Goal: Task Accomplishment & Management: Manage account settings

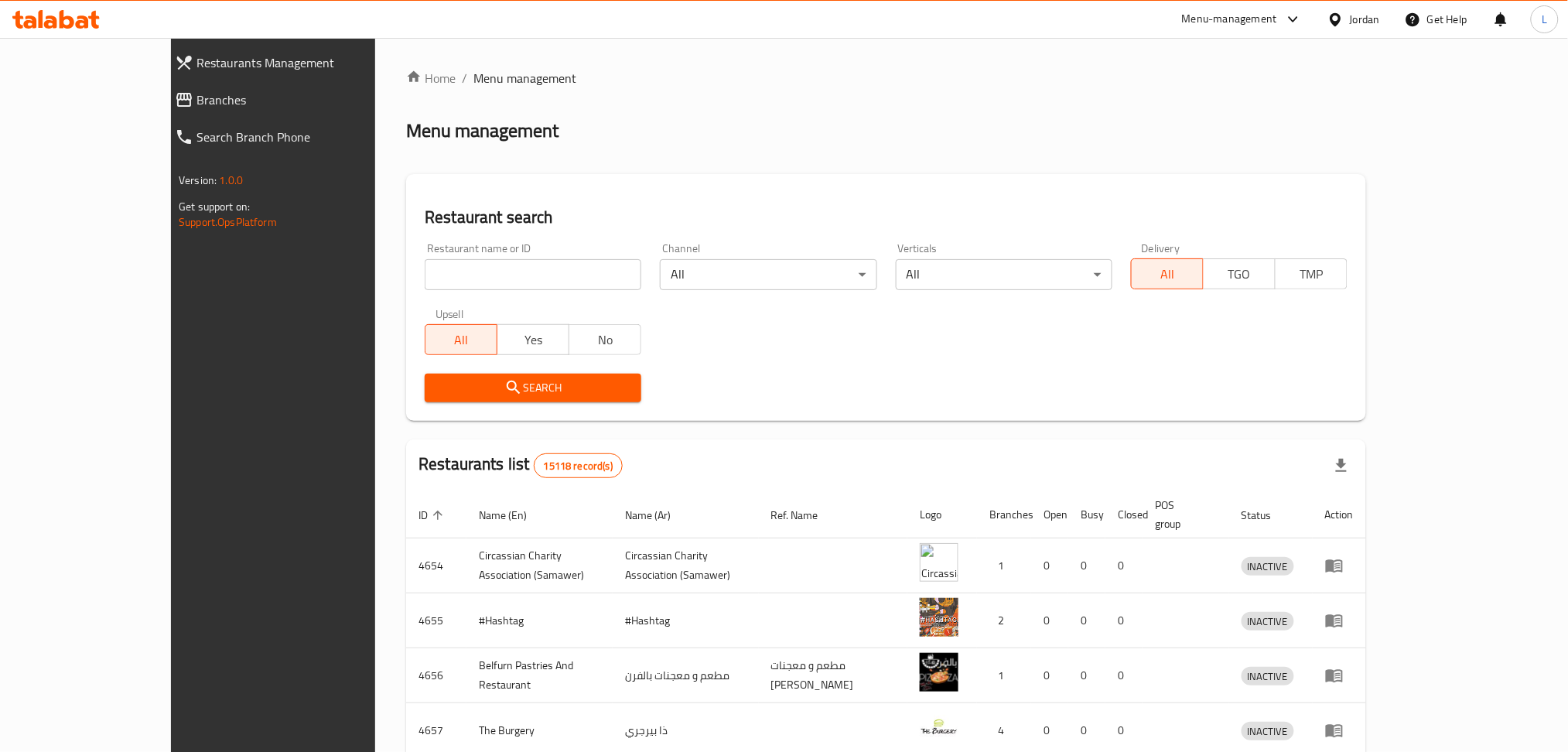
click at [176, 100] on icon at bounding box center [183, 100] width 15 height 14
drag, startPoint x: 508, startPoint y: 282, endPoint x: 415, endPoint y: 263, distance: 94.9
click at [508, 281] on input "search" at bounding box center [533, 274] width 217 height 31
click at [163, 78] on link "Restaurants Management" at bounding box center [298, 63] width 271 height 37
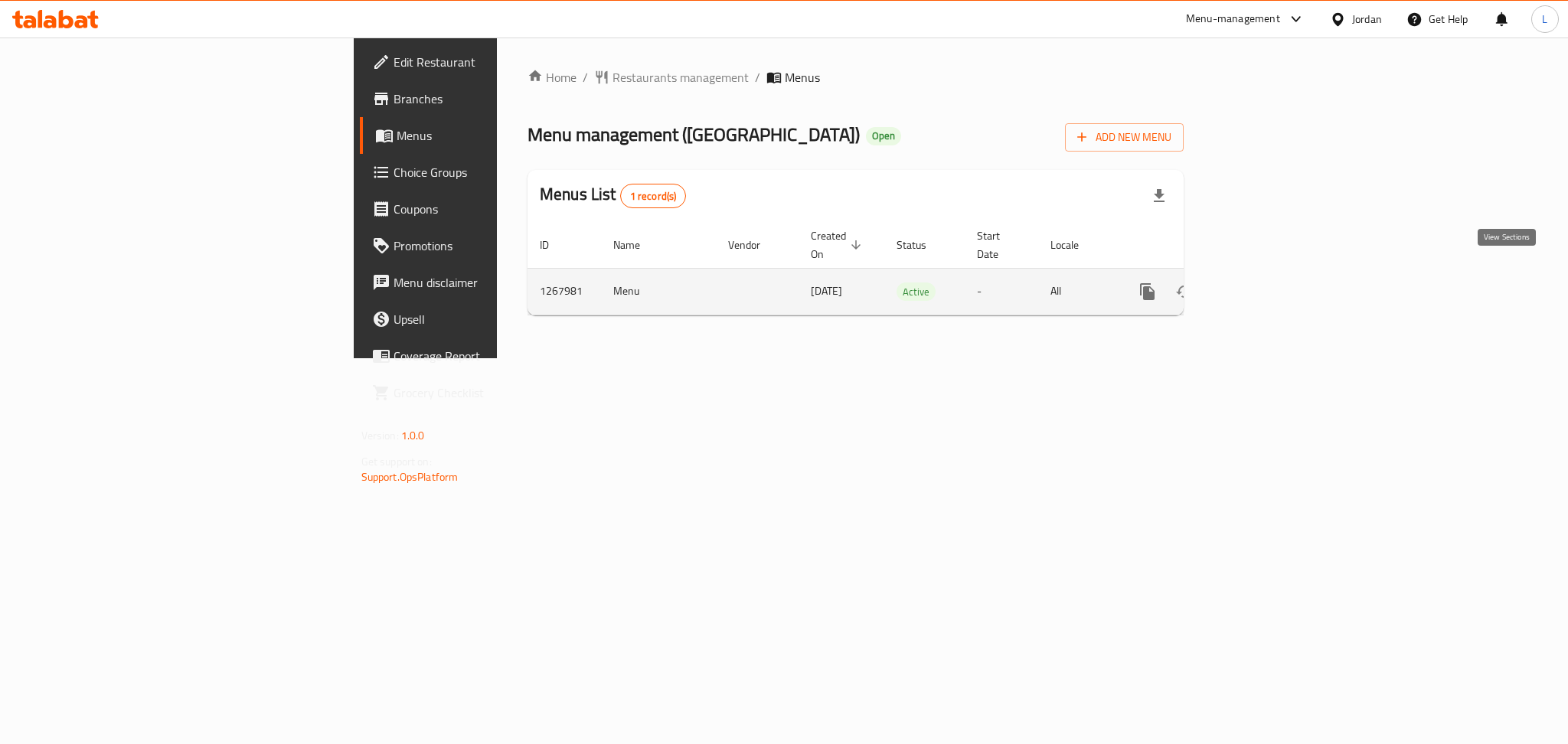
click at [1267, 283] on icon "enhanced table" at bounding box center [1257, 291] width 18 height 18
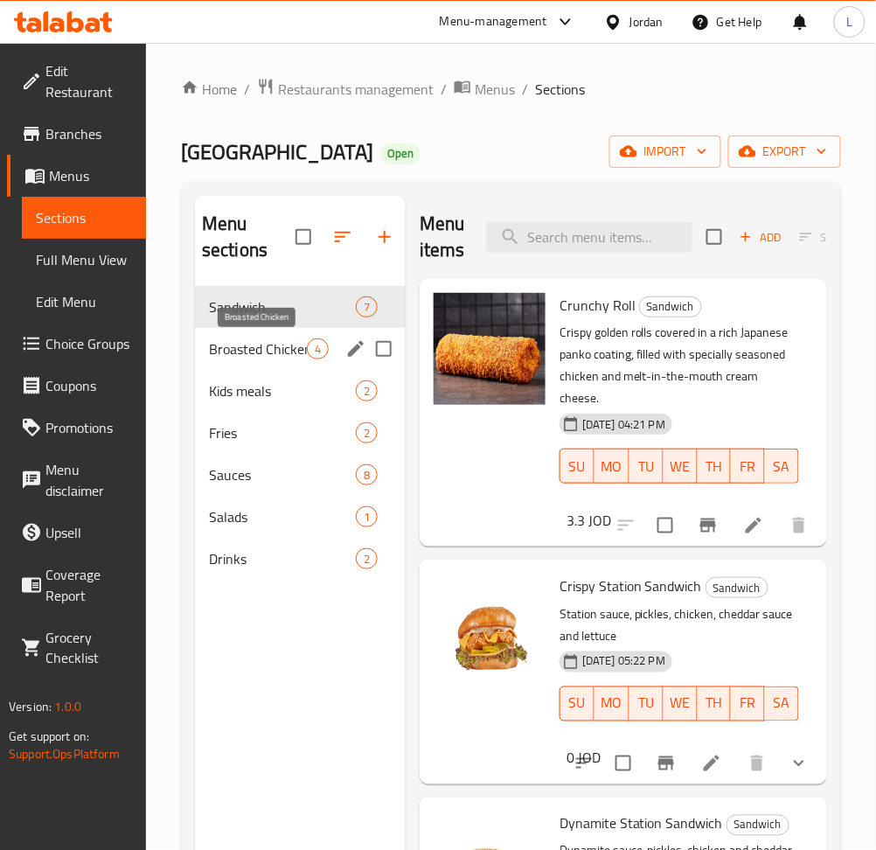
click at [261, 354] on span "Broasted Chicken" at bounding box center [258, 348] width 98 height 21
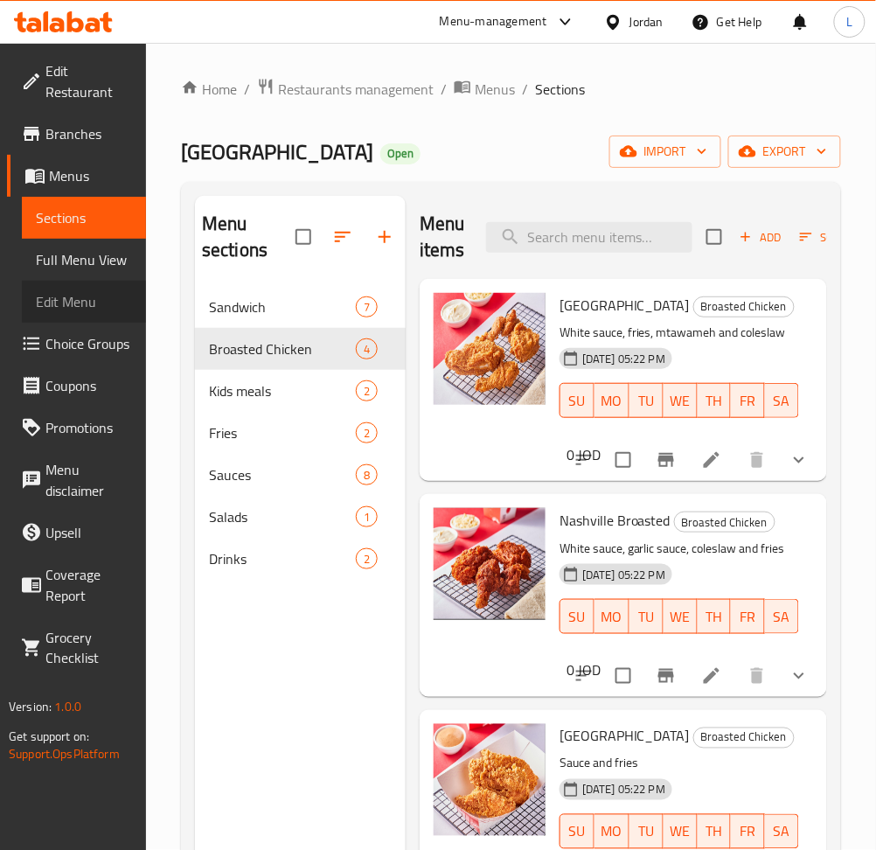
click at [79, 299] on span "Edit Menu" at bounding box center [84, 301] width 96 height 21
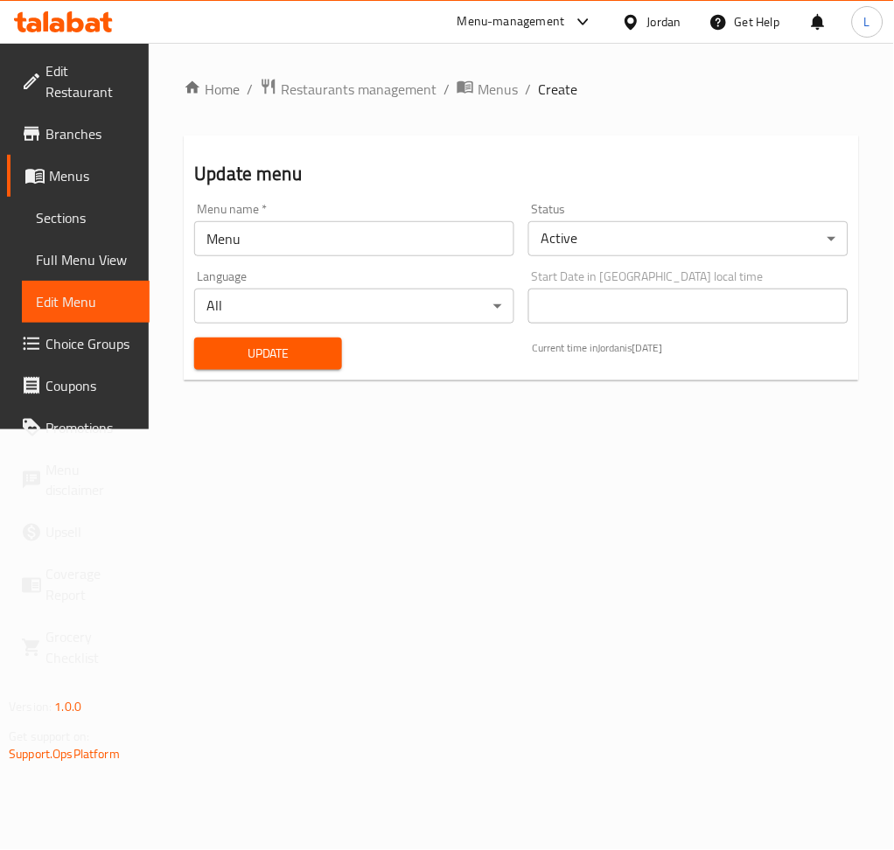
click at [84, 342] on span "Choice Groups" at bounding box center [90, 343] width 90 height 21
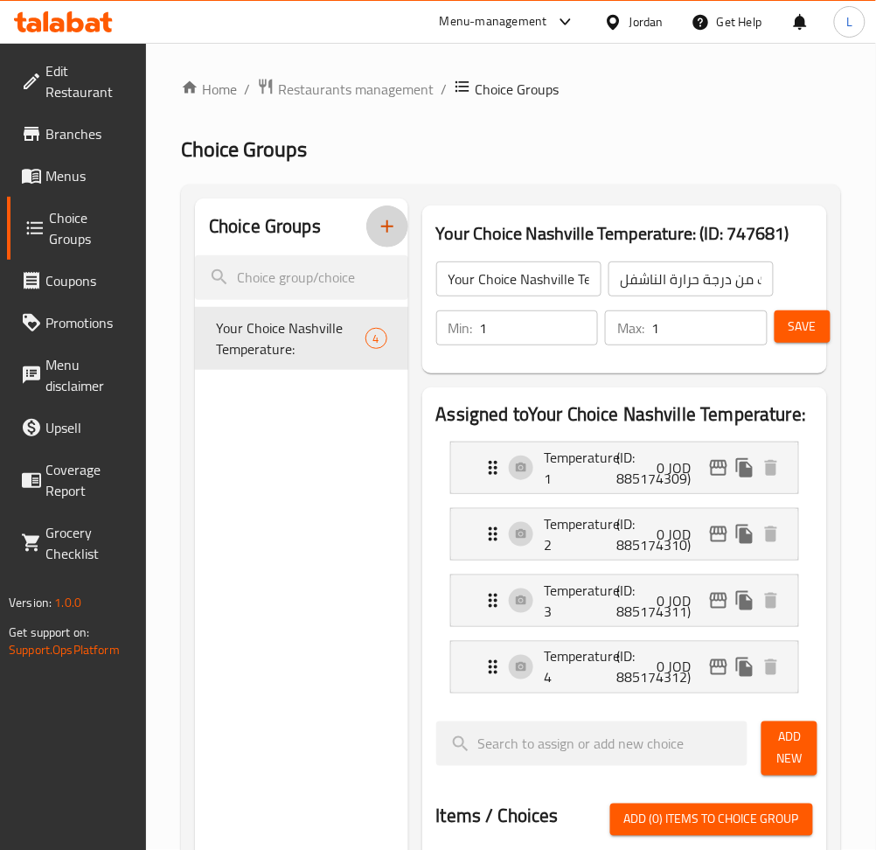
click at [381, 233] on icon "button" at bounding box center [387, 226] width 21 height 21
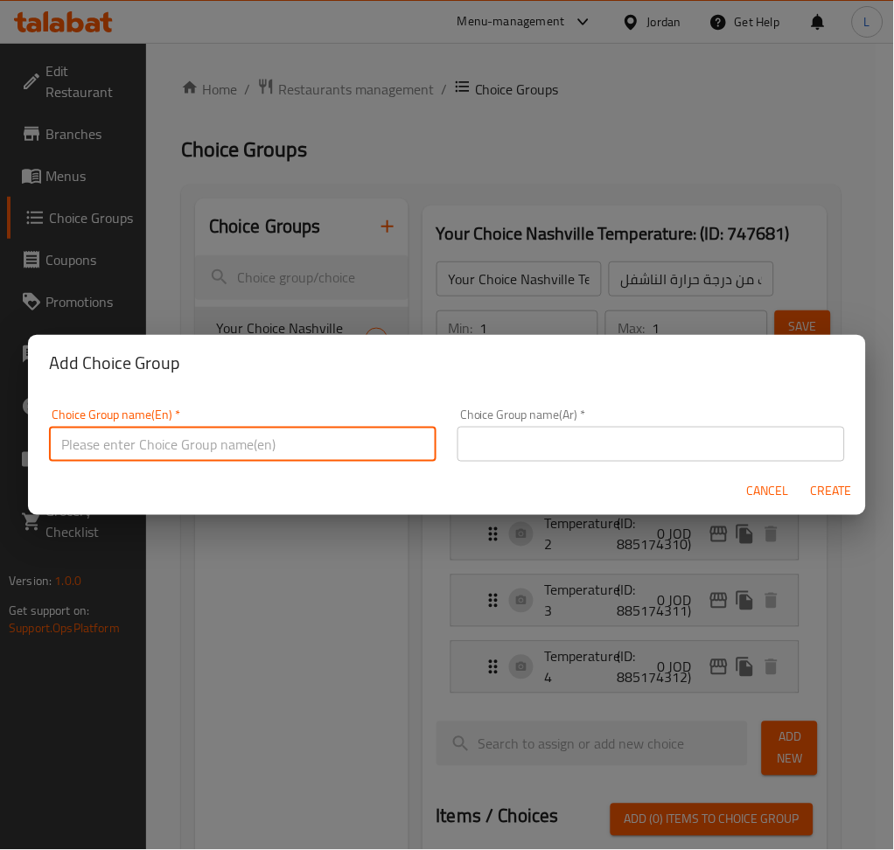
click at [336, 440] on input "text" at bounding box center [242, 444] width 387 height 35
type input "Y"
type input "H"
type input "Your choice of:"
click at [595, 433] on input "text" at bounding box center [650, 444] width 387 height 35
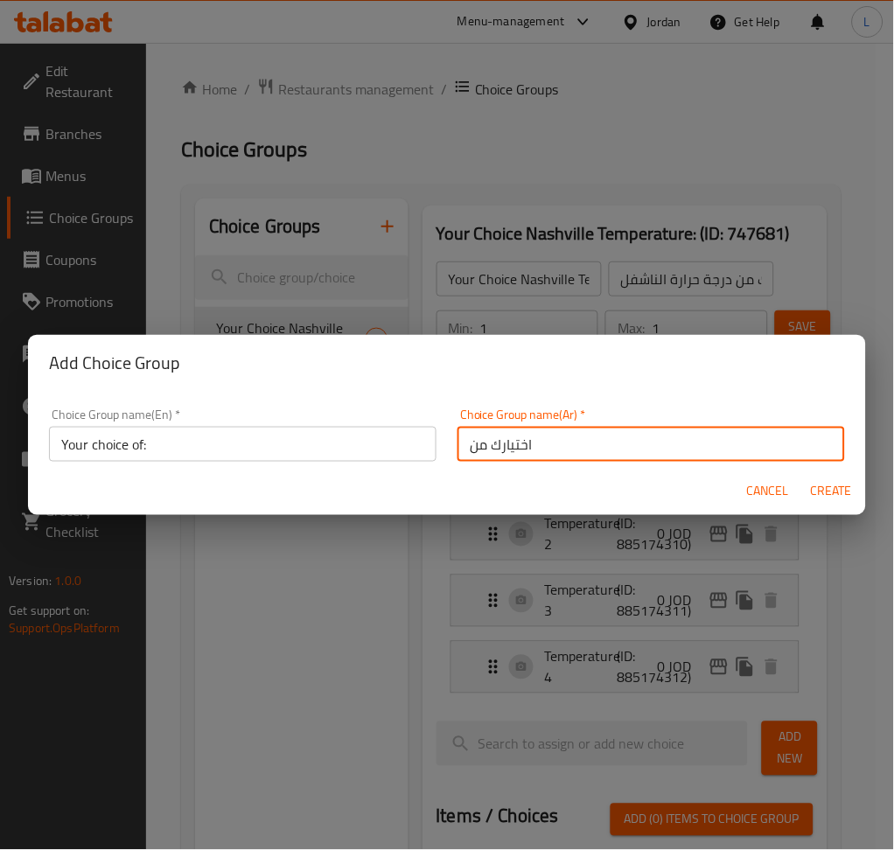
type input "اختيارك من"
click at [845, 501] on span "Create" at bounding box center [831, 492] width 42 height 22
type input "Your choice of:"
type input "اختيارك من"
type input "0"
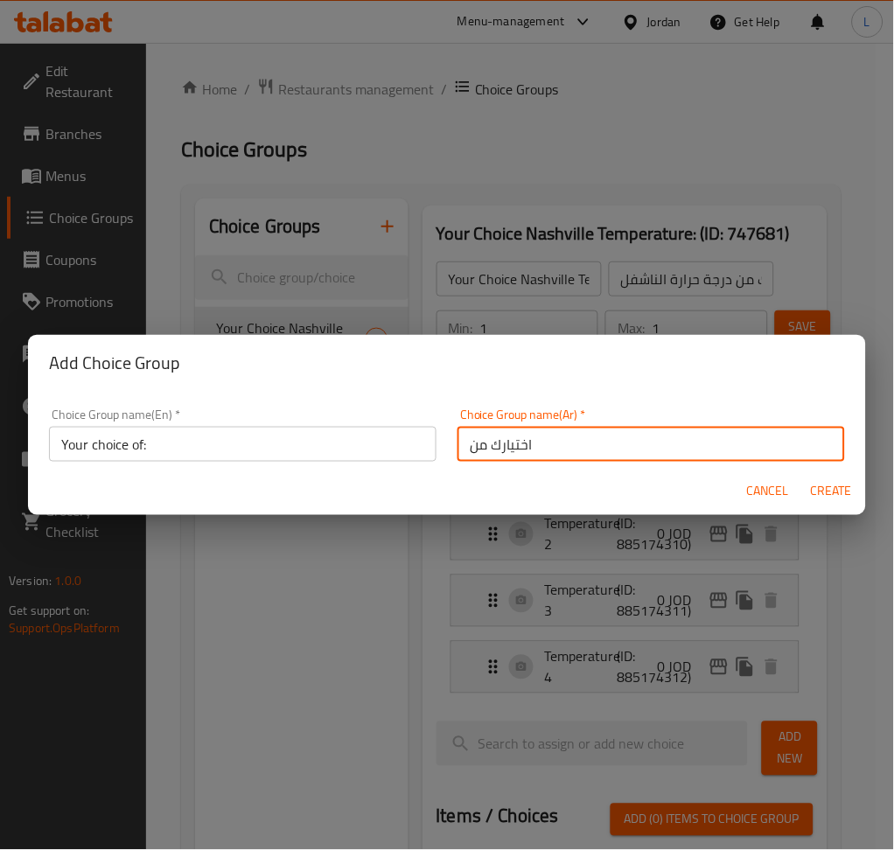
type input "0"
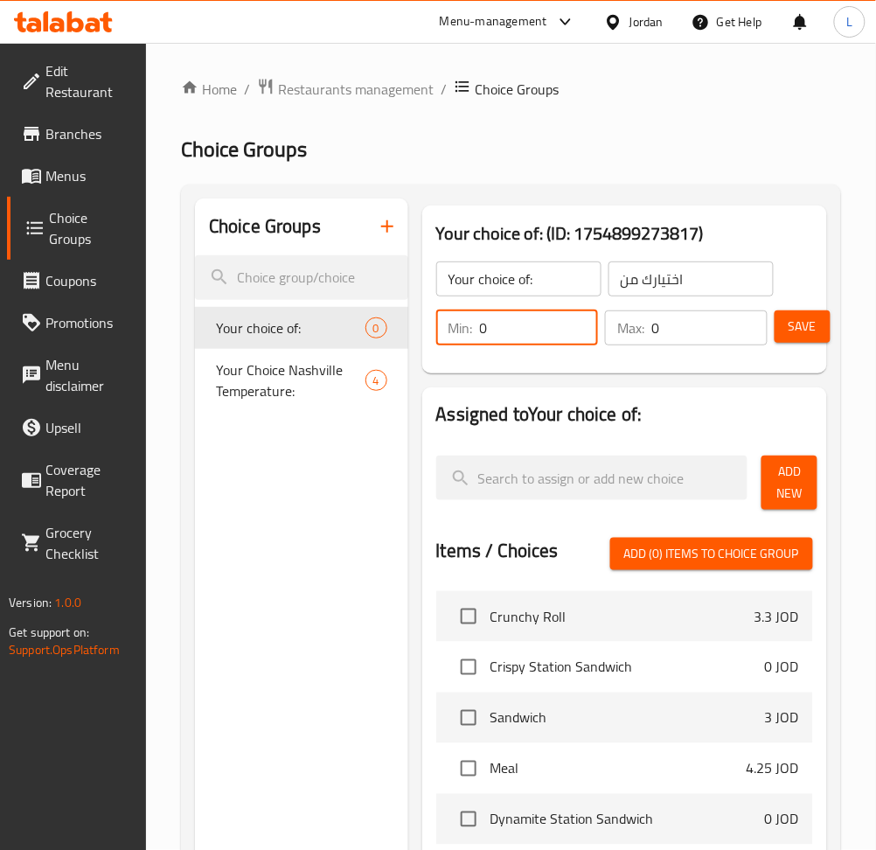
click at [533, 330] on input "0" at bounding box center [539, 327] width 119 height 35
type input "1"
click at [689, 323] on input "0" at bounding box center [709, 327] width 116 height 35
type input "1"
click at [784, 497] on span "Add New" at bounding box center [789, 483] width 28 height 44
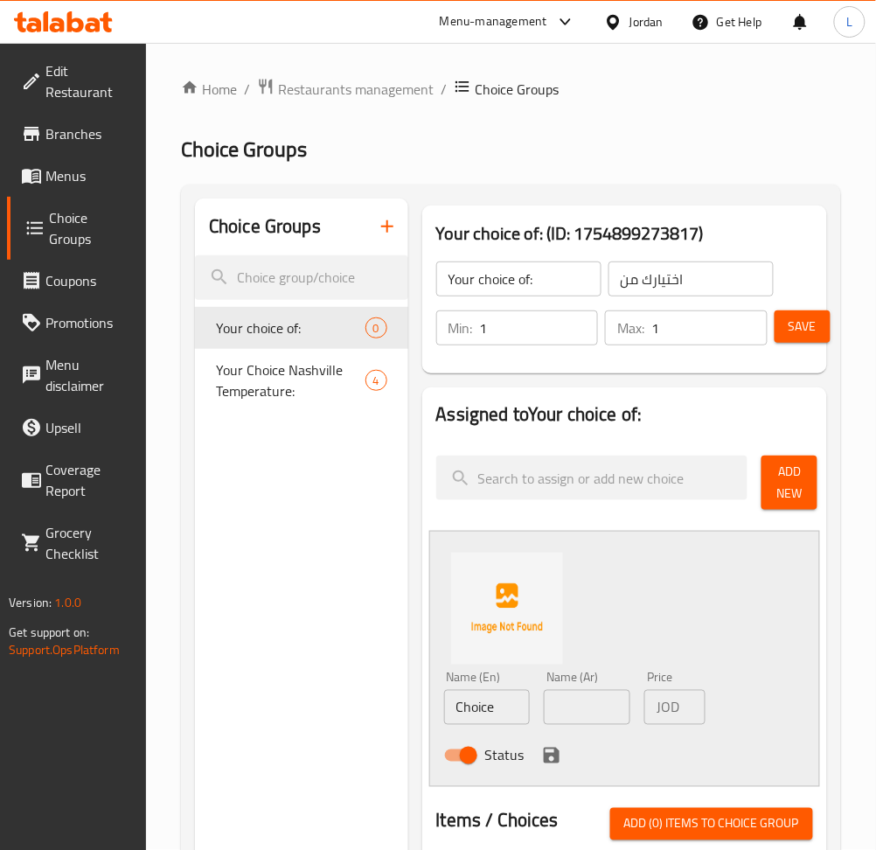
click at [485, 716] on input "Choice" at bounding box center [487, 707] width 87 height 35
type input "س"
click at [566, 718] on input "text" at bounding box center [587, 707] width 87 height 35
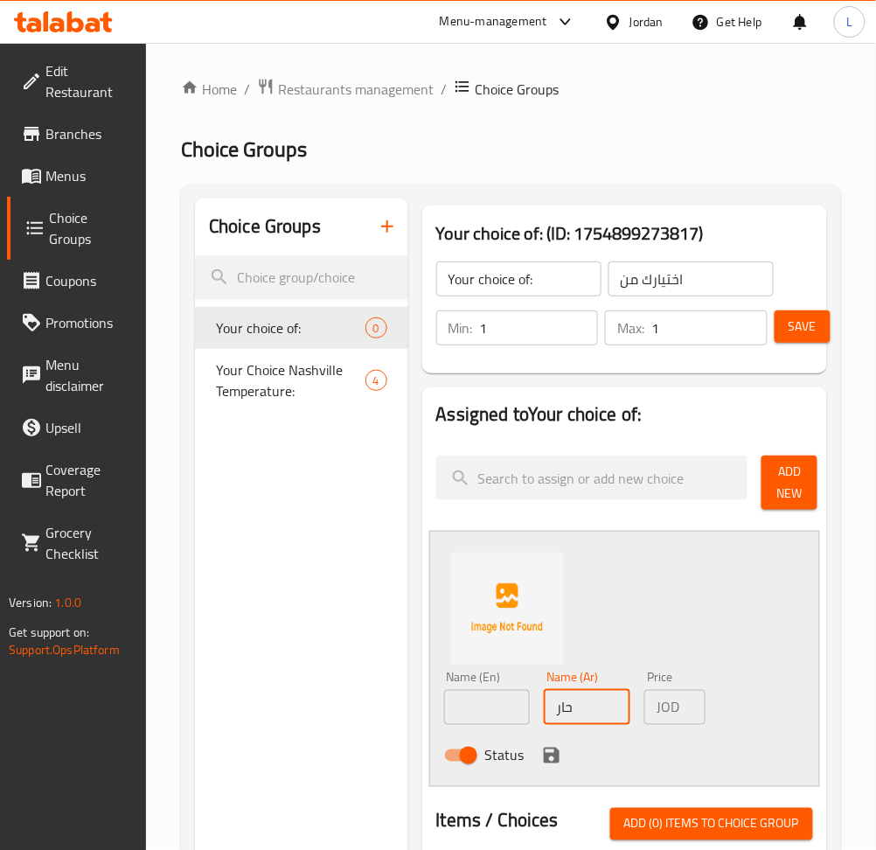
type input "حار"
click at [500, 716] on input "text" at bounding box center [487, 707] width 87 height 35
type input "Spicy"
click at [539, 754] on button "save" at bounding box center [552, 755] width 26 height 26
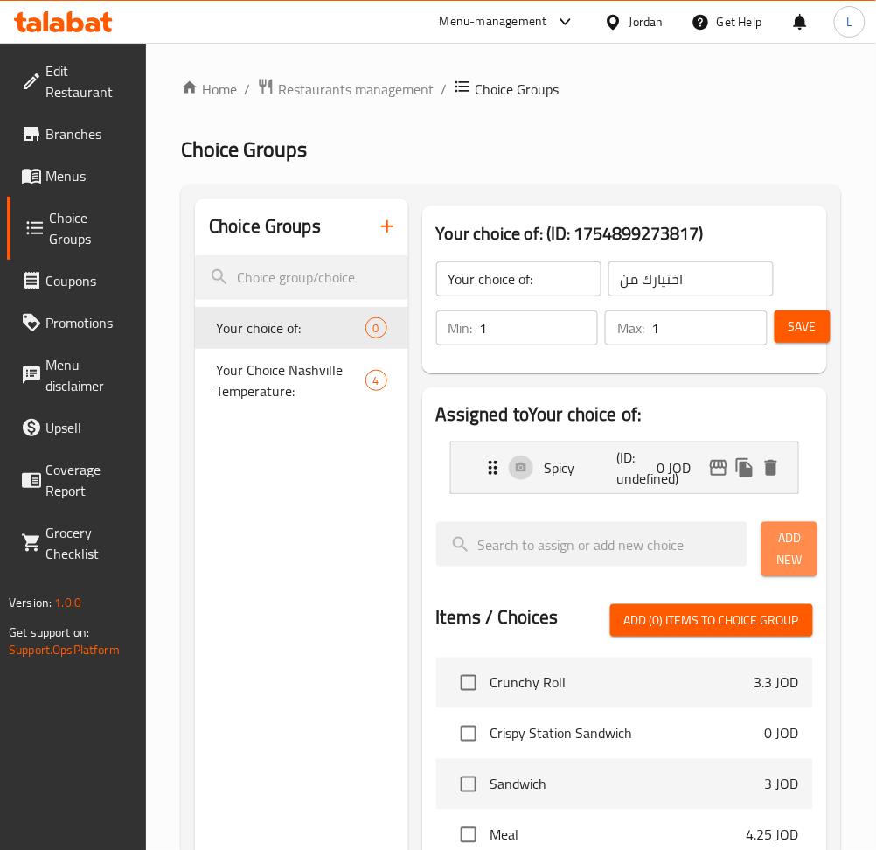
click at [799, 557] on span "Add New" at bounding box center [789, 549] width 28 height 44
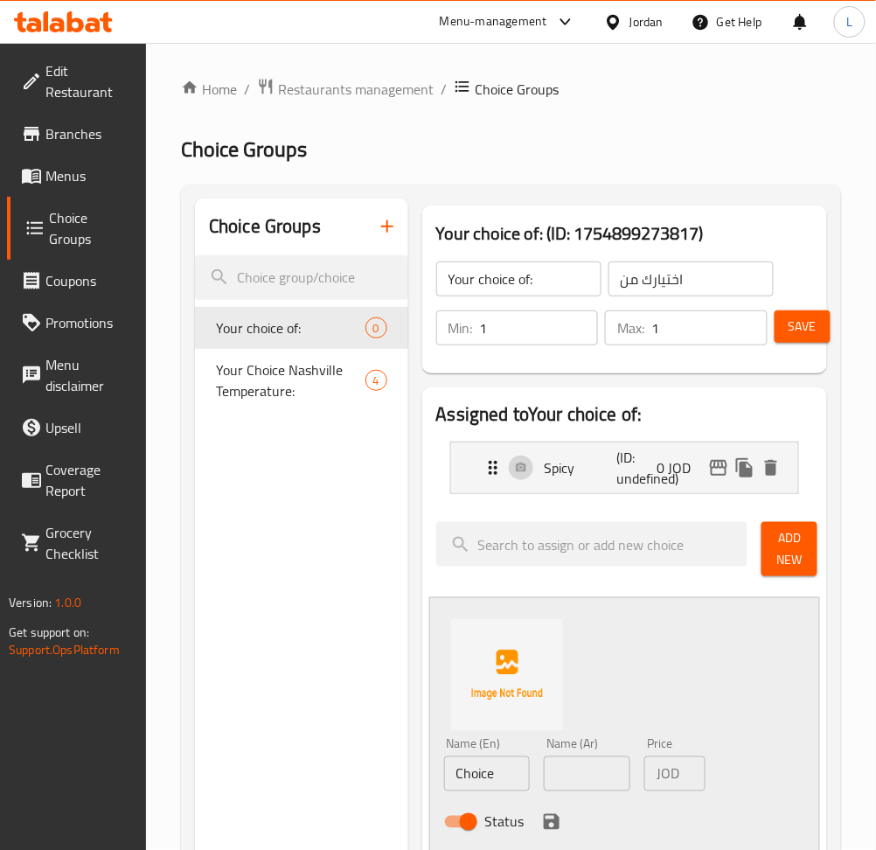
click at [495, 776] on input "Choice" at bounding box center [487, 773] width 87 height 35
type input "Normal"
click at [576, 774] on input "text" at bounding box center [587, 773] width 87 height 35
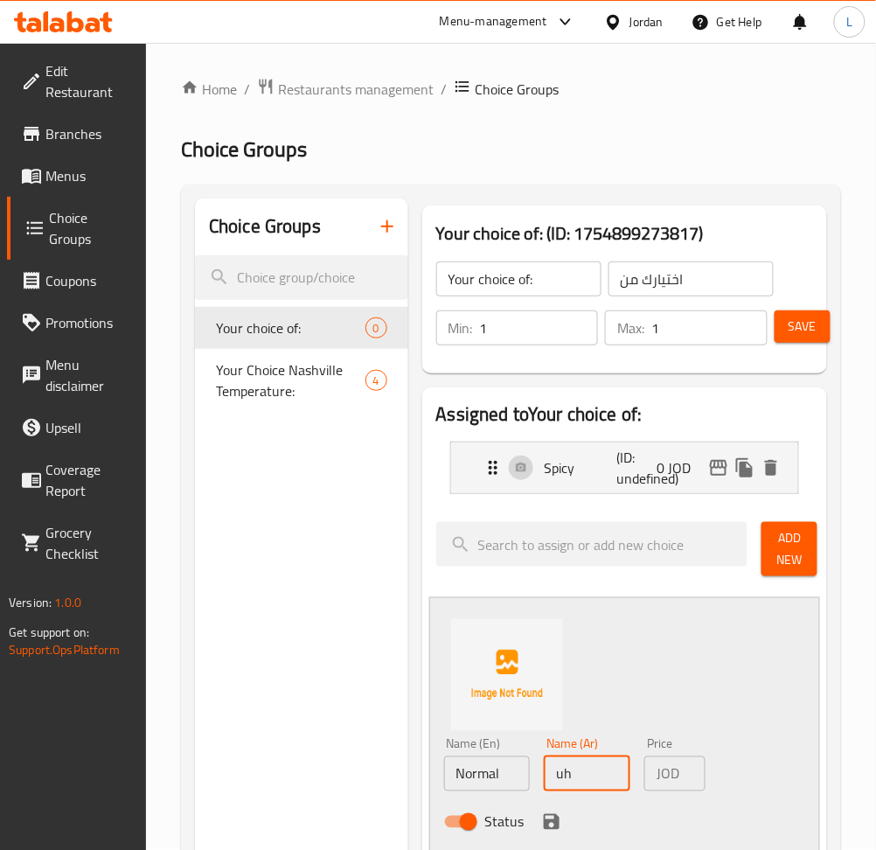
type input "u"
type input "عادي"
click at [541, 812] on icon "save" at bounding box center [551, 821] width 21 height 21
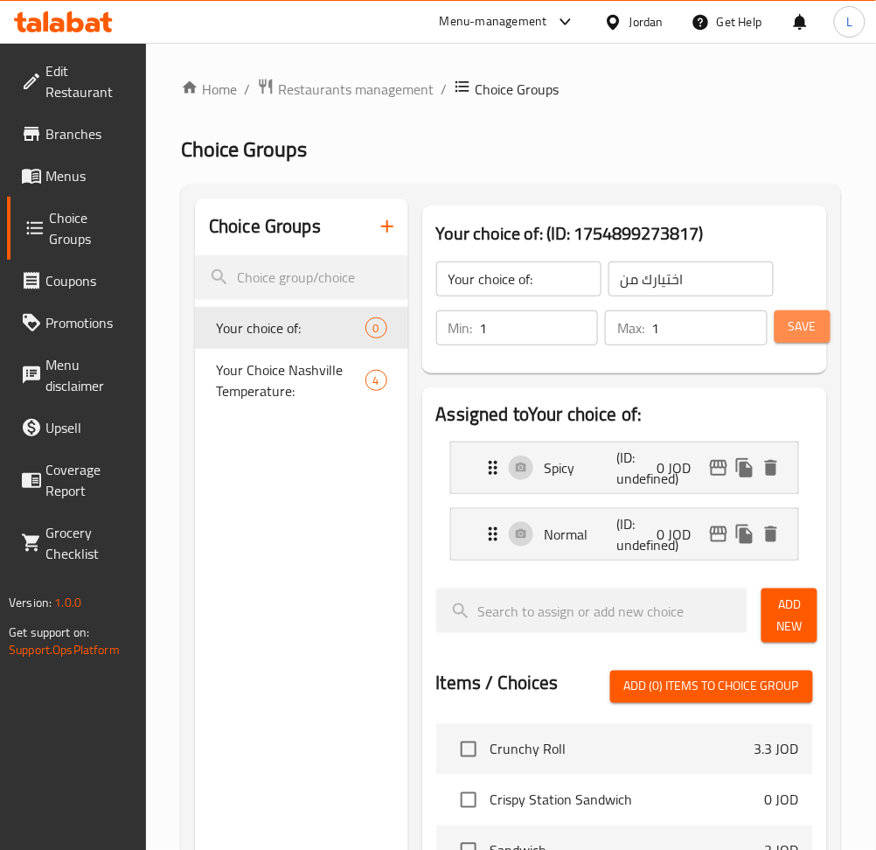
click at [803, 333] on span "Save" at bounding box center [803, 327] width 28 height 22
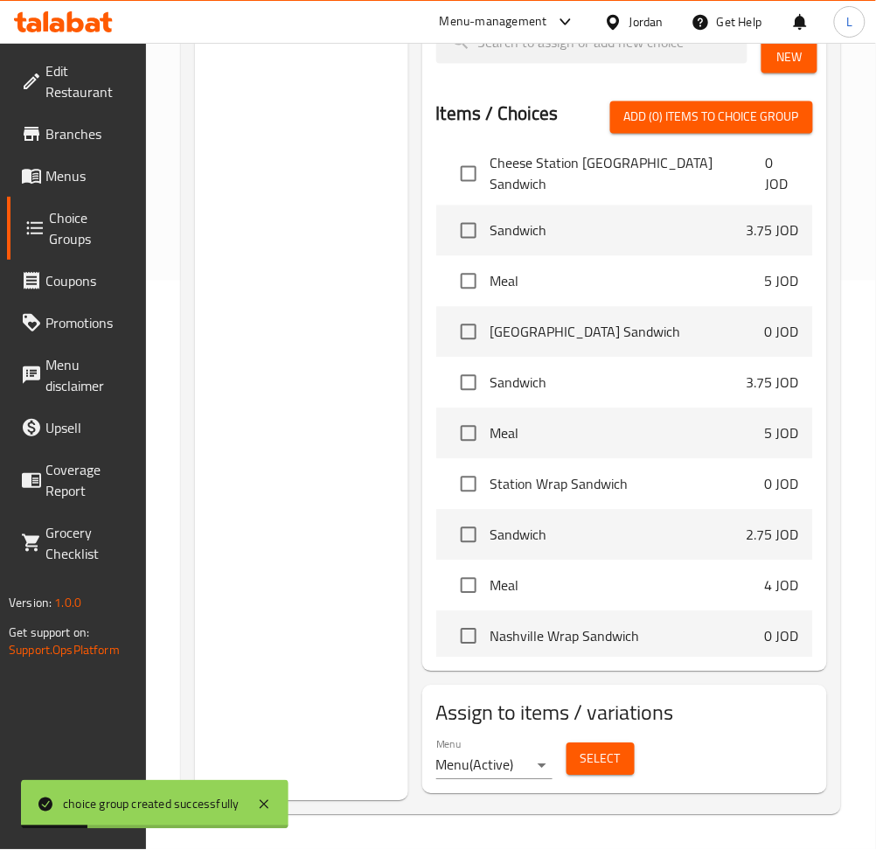
scroll to position [582, 0]
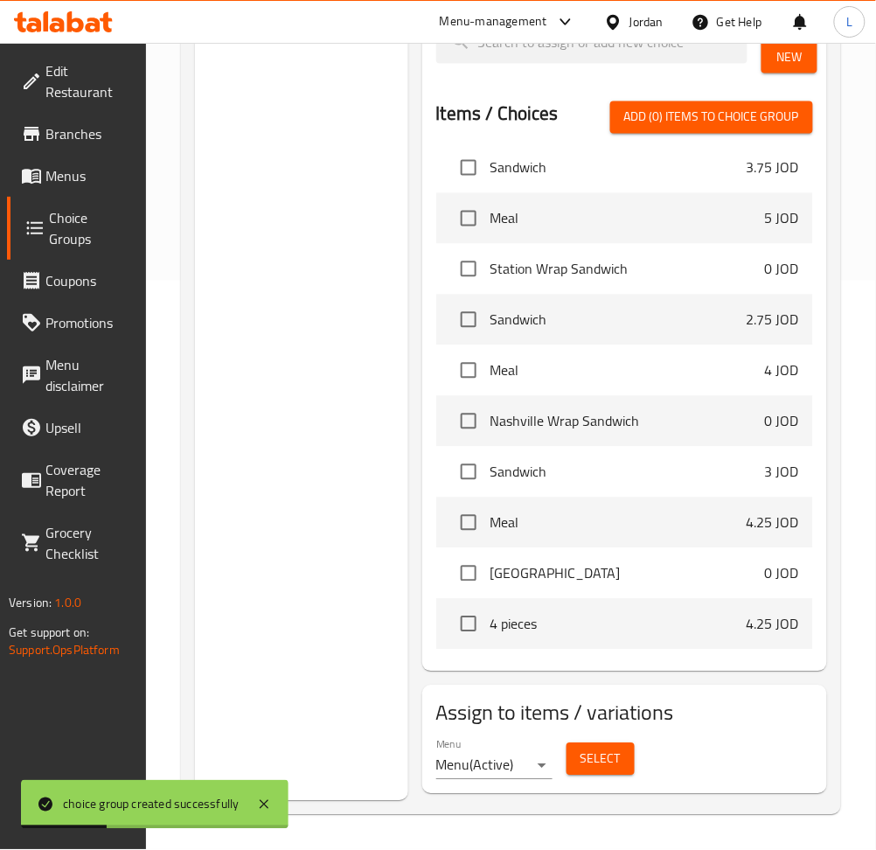
click at [605, 756] on span "Select" at bounding box center [601, 759] width 40 height 22
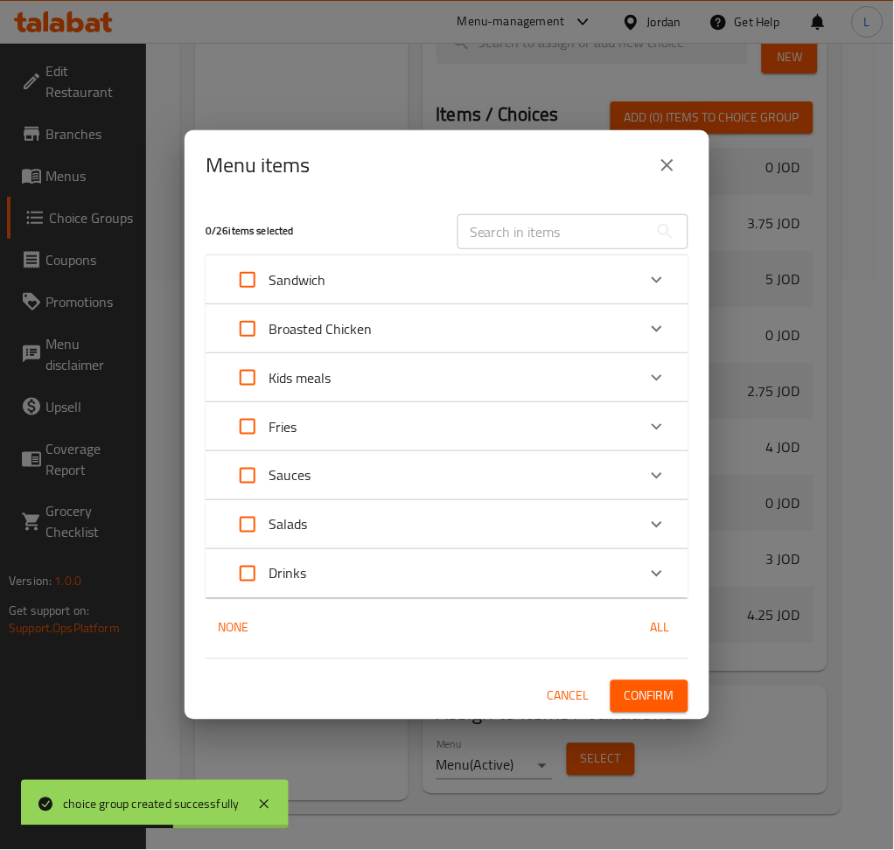
drag, startPoint x: 255, startPoint y: 323, endPoint x: 247, endPoint y: 327, distance: 9.0
click at [254, 323] on input "Expand" at bounding box center [247, 329] width 42 height 42
checkbox input "true"
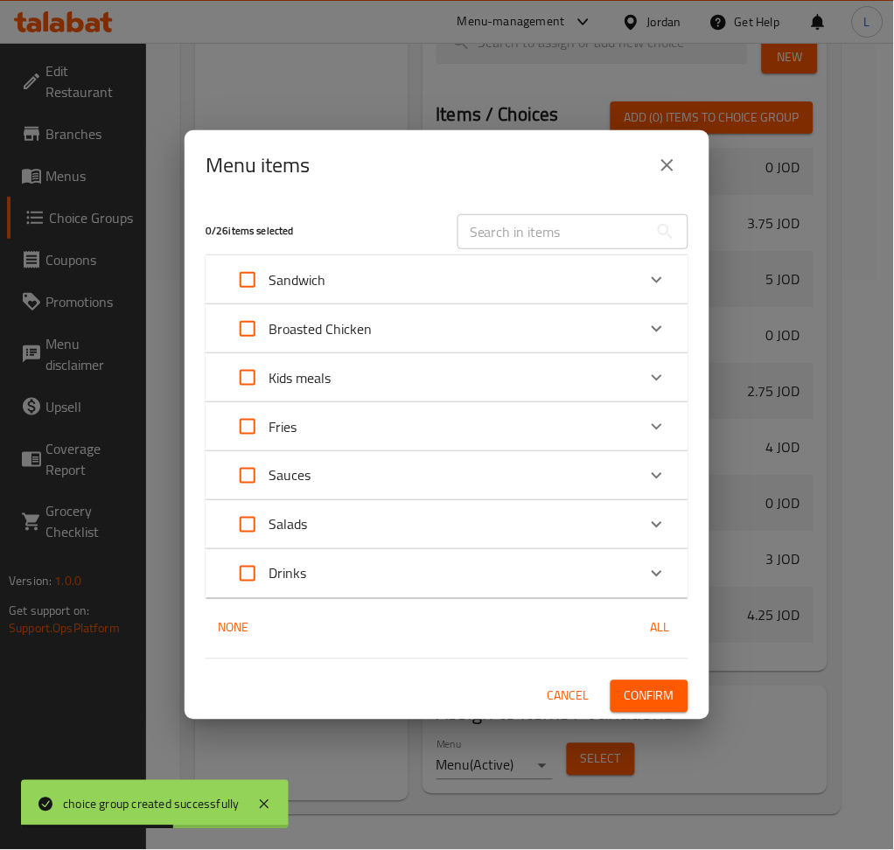
checkbox input "true"
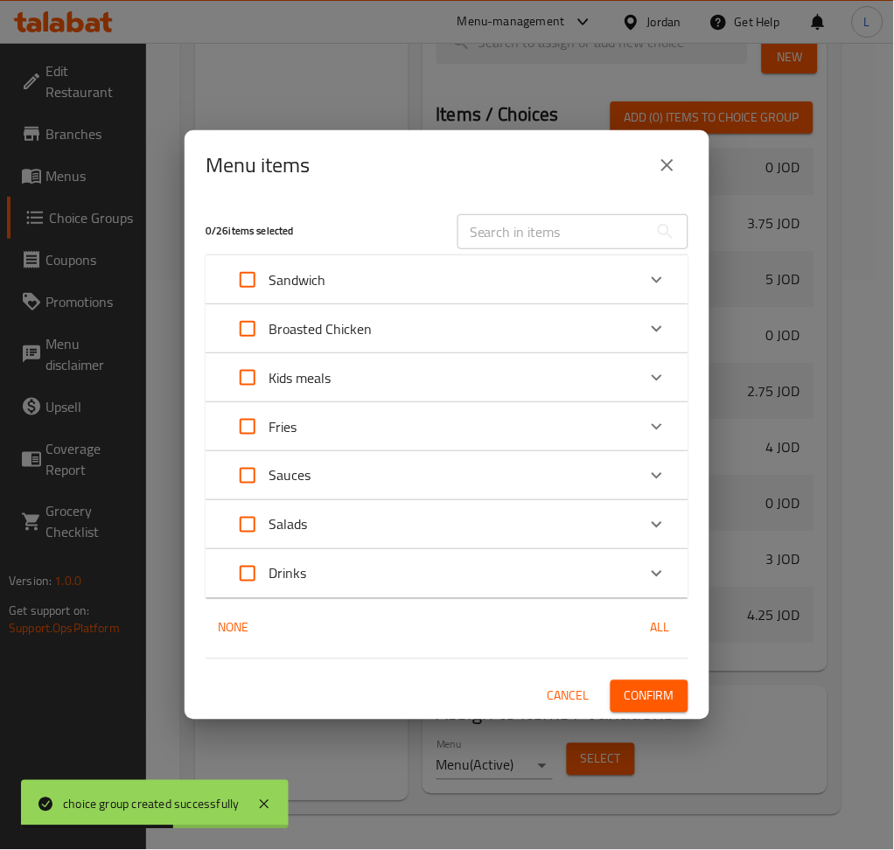
checkbox input "true"
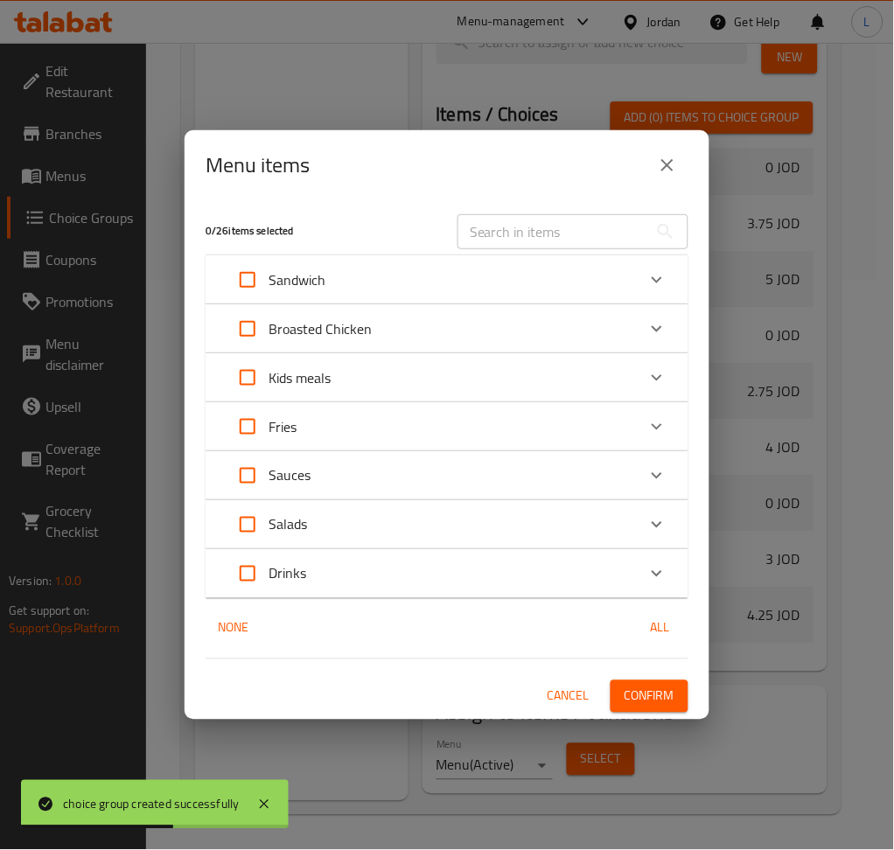
checkbox input "true"
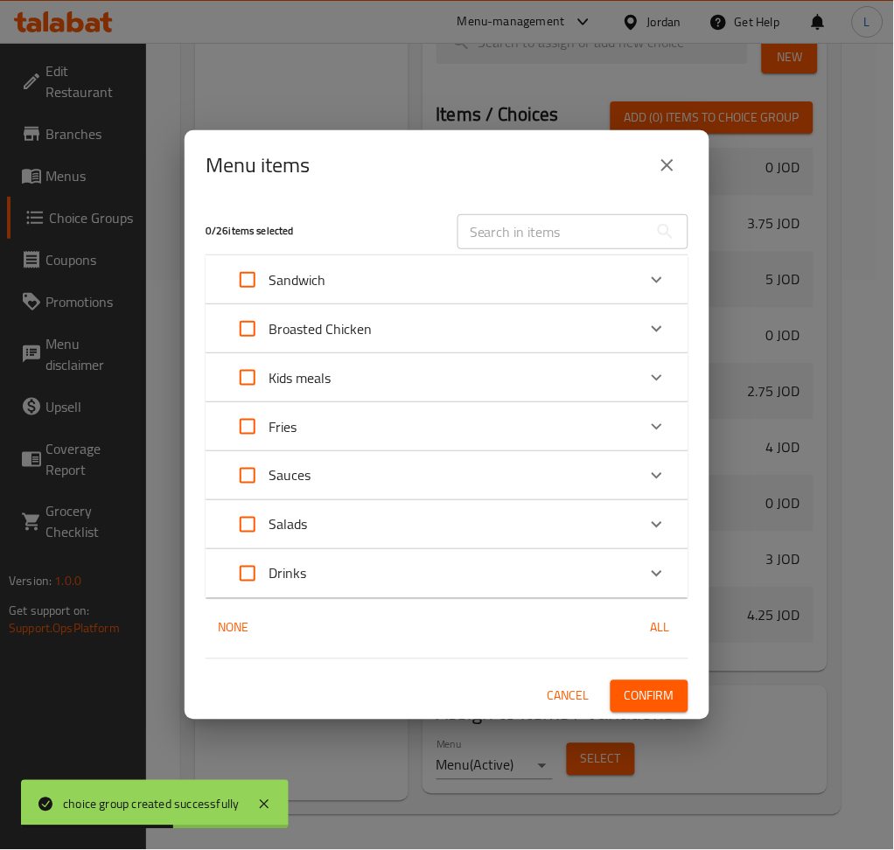
checkbox input "true"
click at [633, 693] on span "Confirm" at bounding box center [649, 696] width 50 height 22
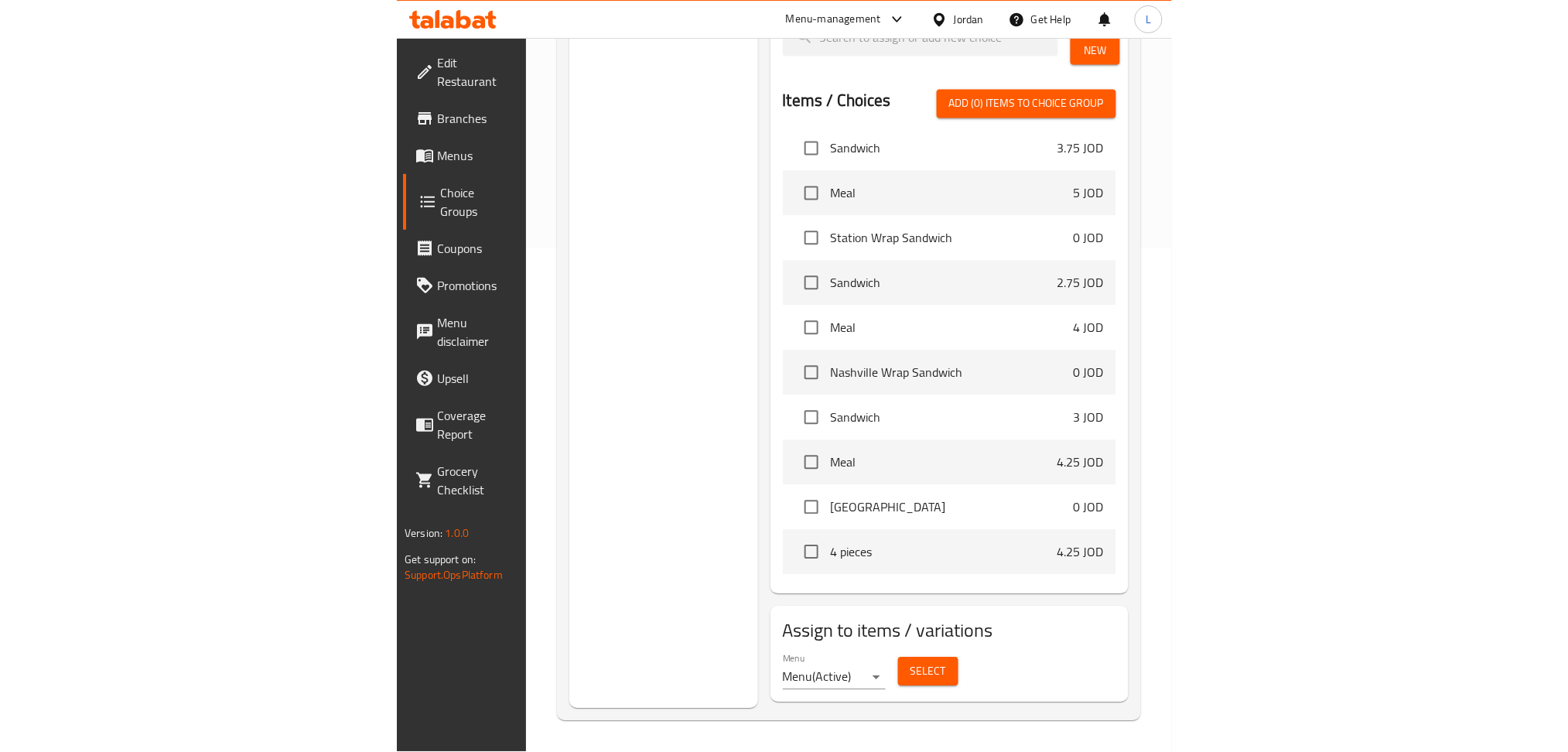
scroll to position [440, 0]
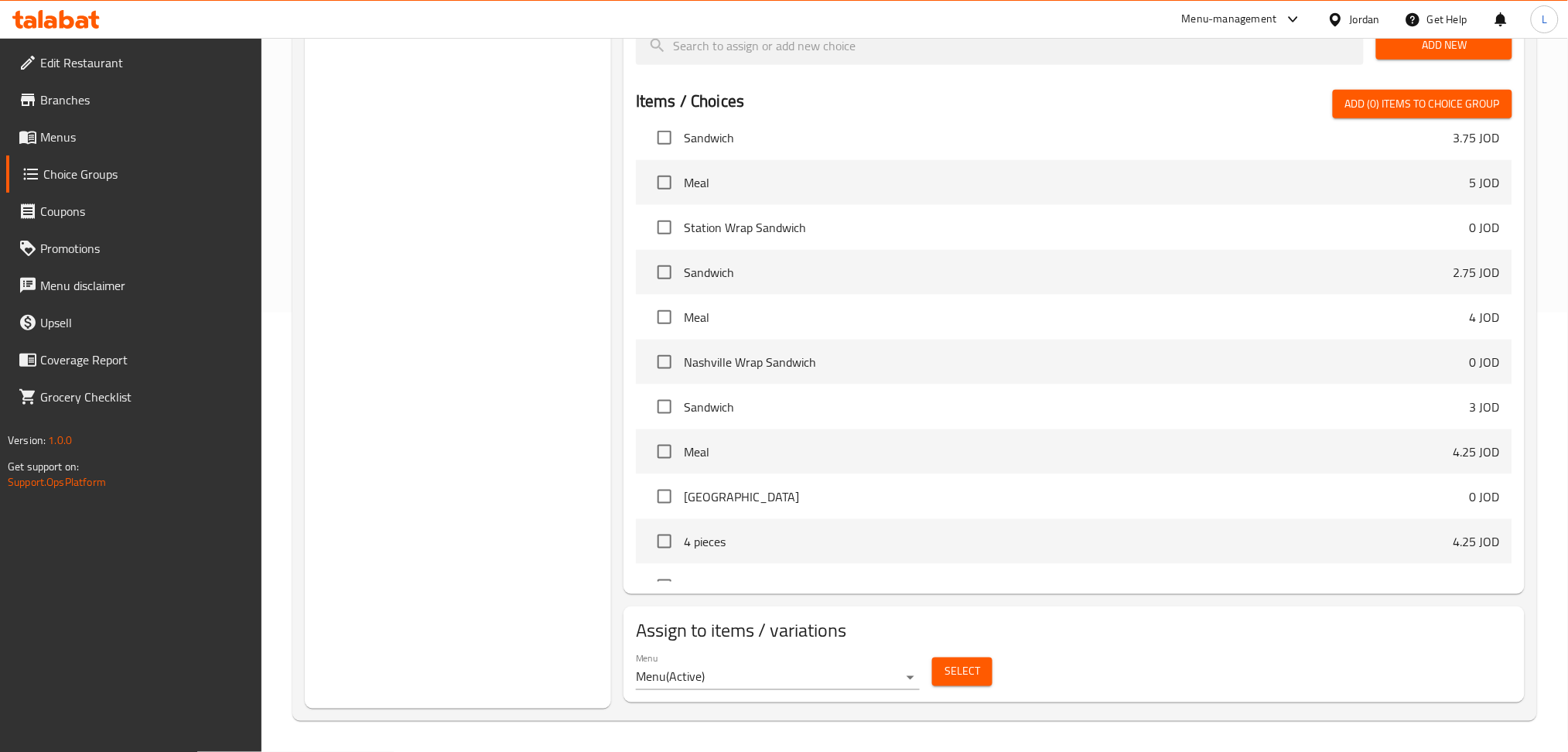
click at [52, 27] on icon at bounding box center [56, 19] width 88 height 19
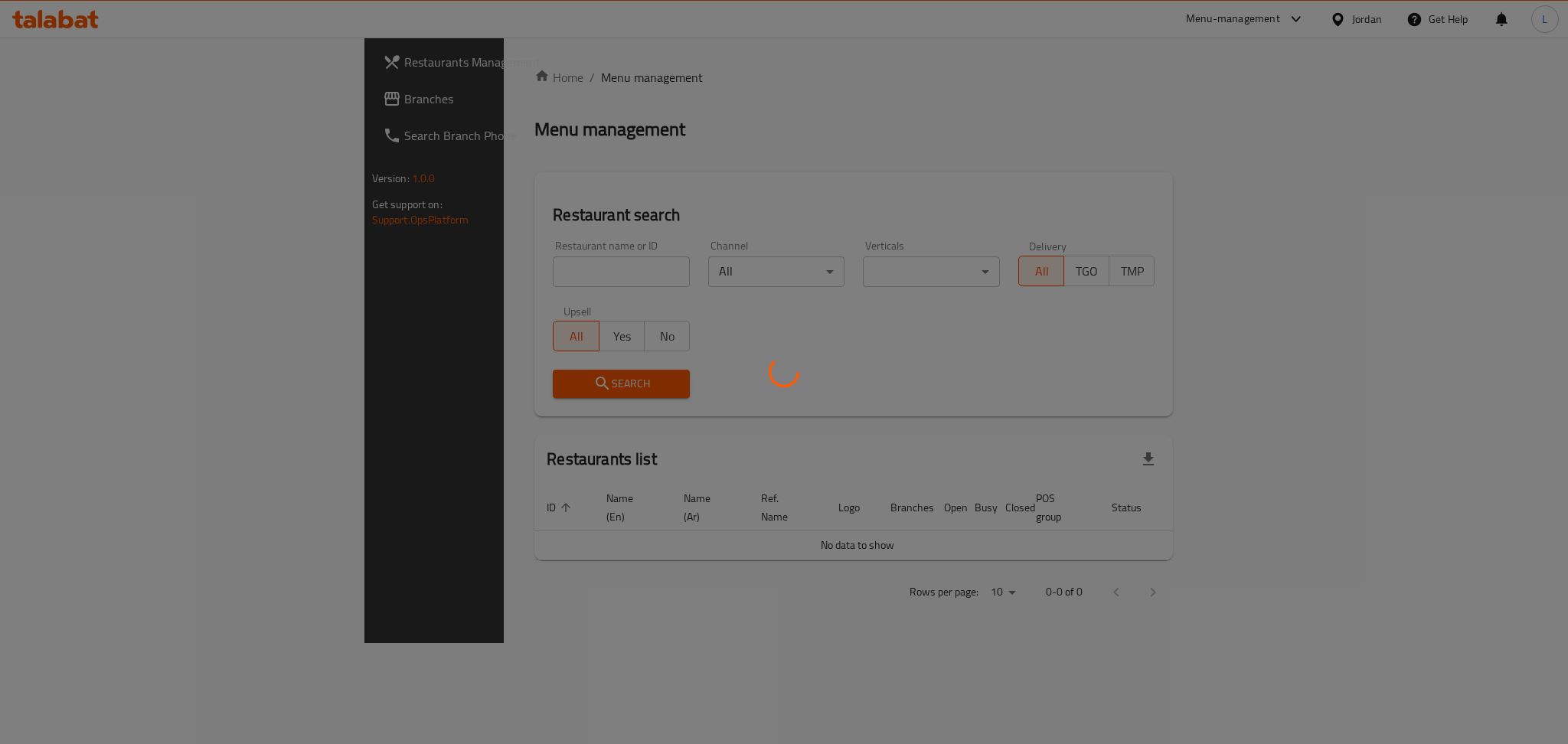
click at [435, 269] on div at bounding box center [784, 372] width 1568 height 744
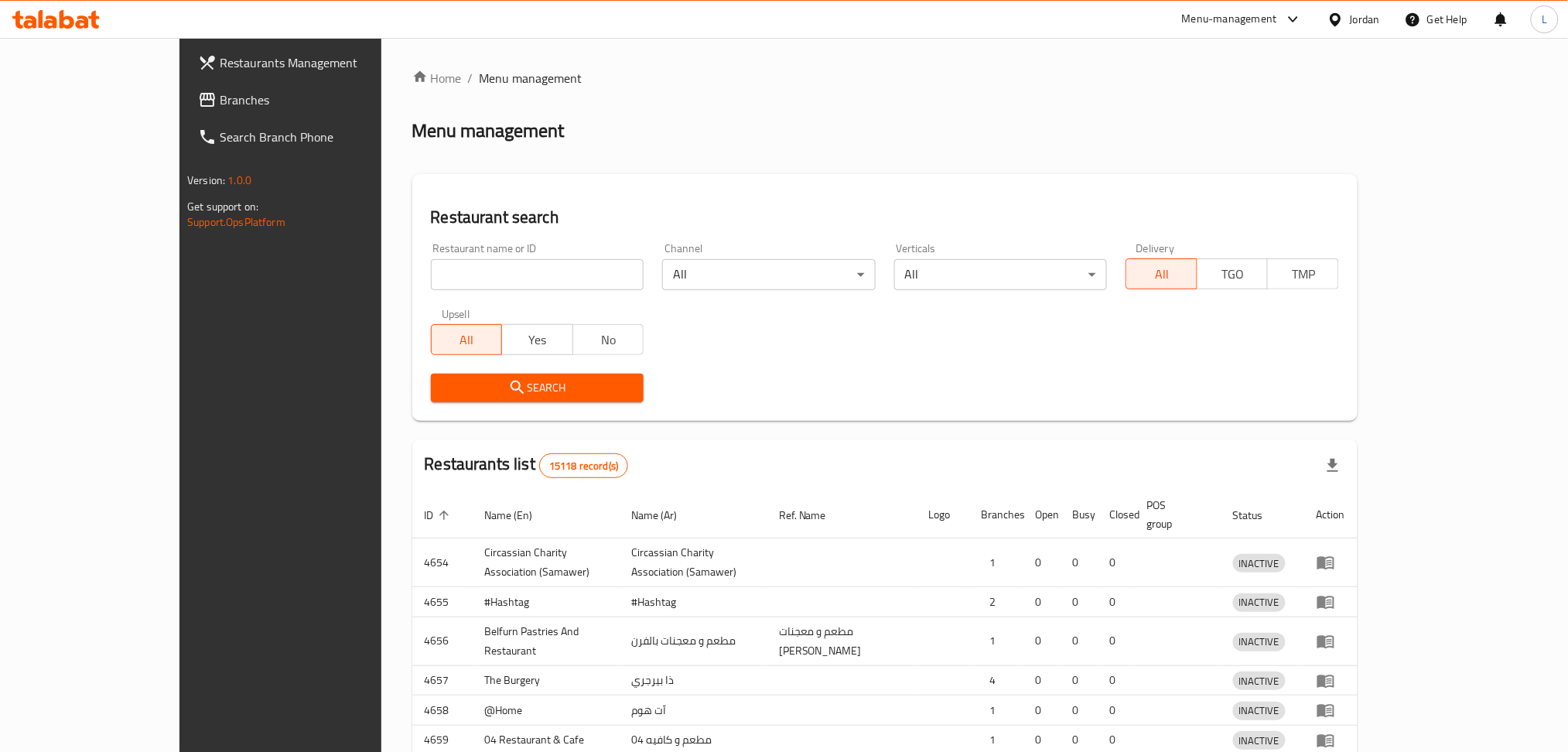
click at [113, 96] on div at bounding box center [784, 376] width 1568 height 752
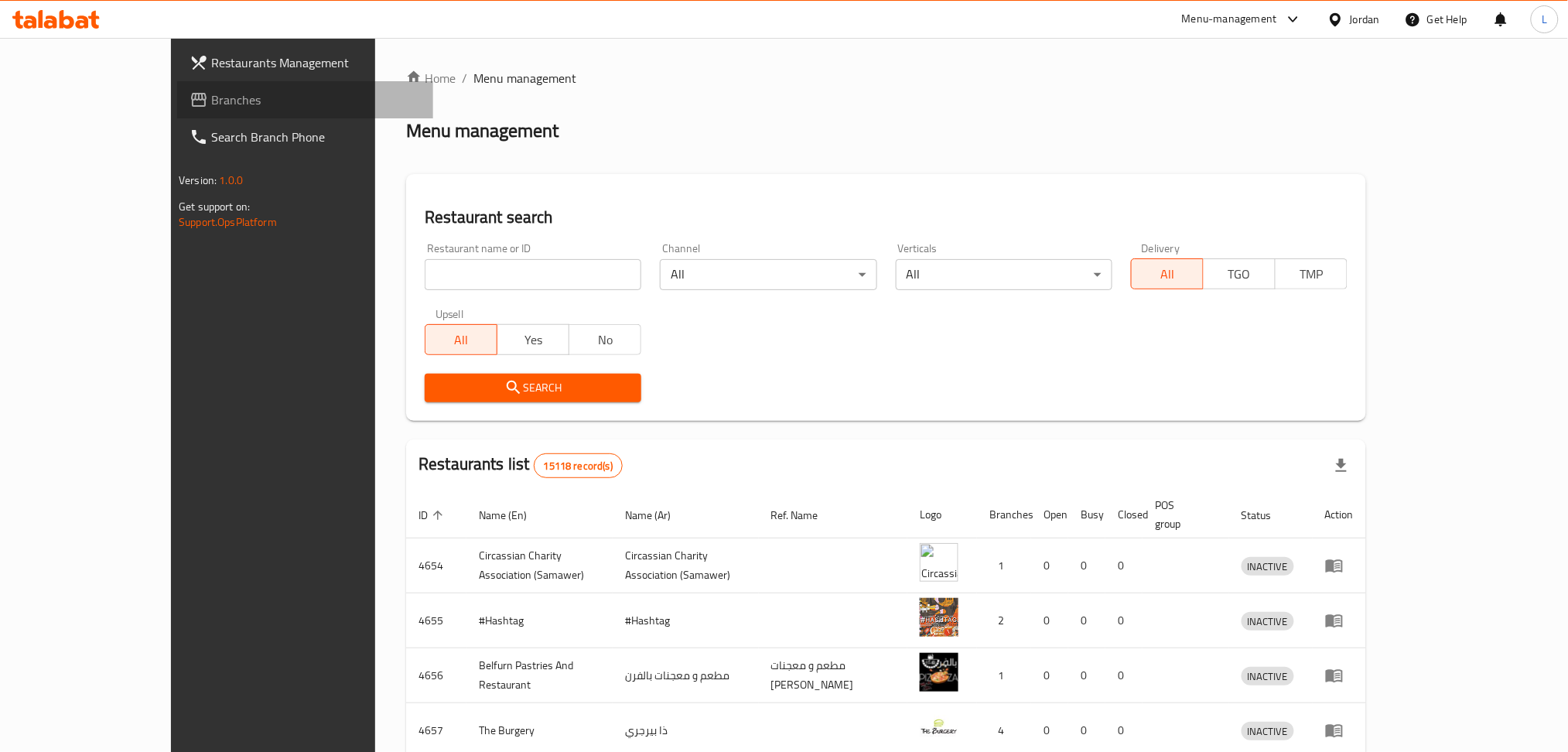
click at [211, 97] on span "Branches" at bounding box center [316, 99] width 210 height 19
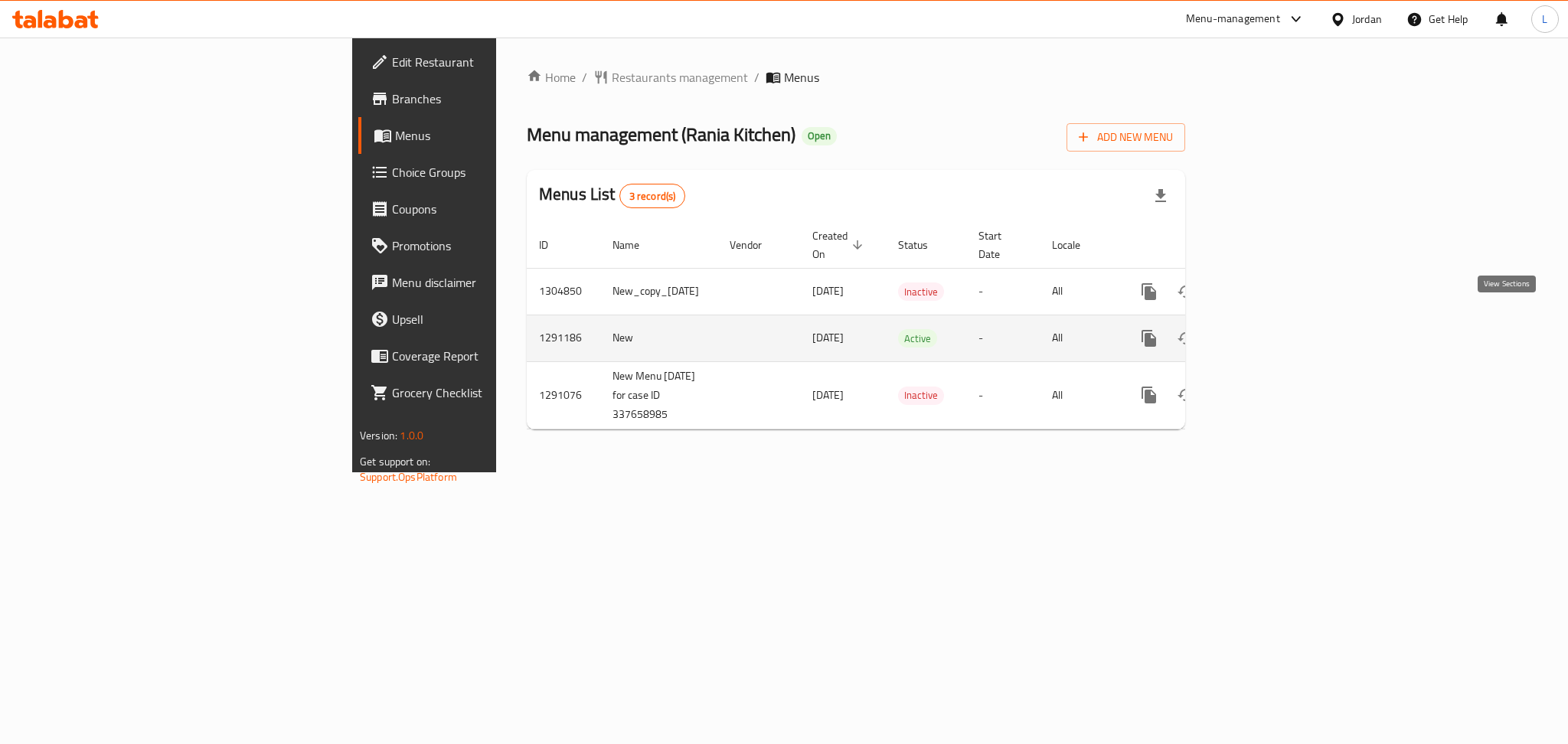
click at [1269, 329] on icon "enhanced table" at bounding box center [1259, 338] width 18 height 18
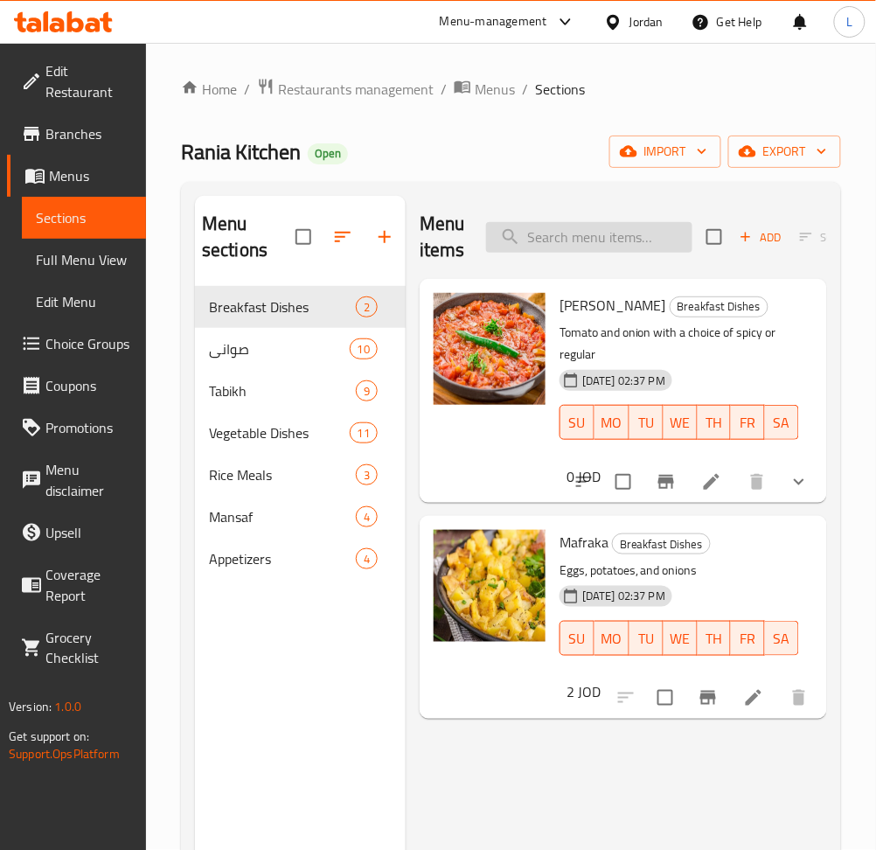
click at [575, 231] on input "search" at bounding box center [589, 237] width 206 height 31
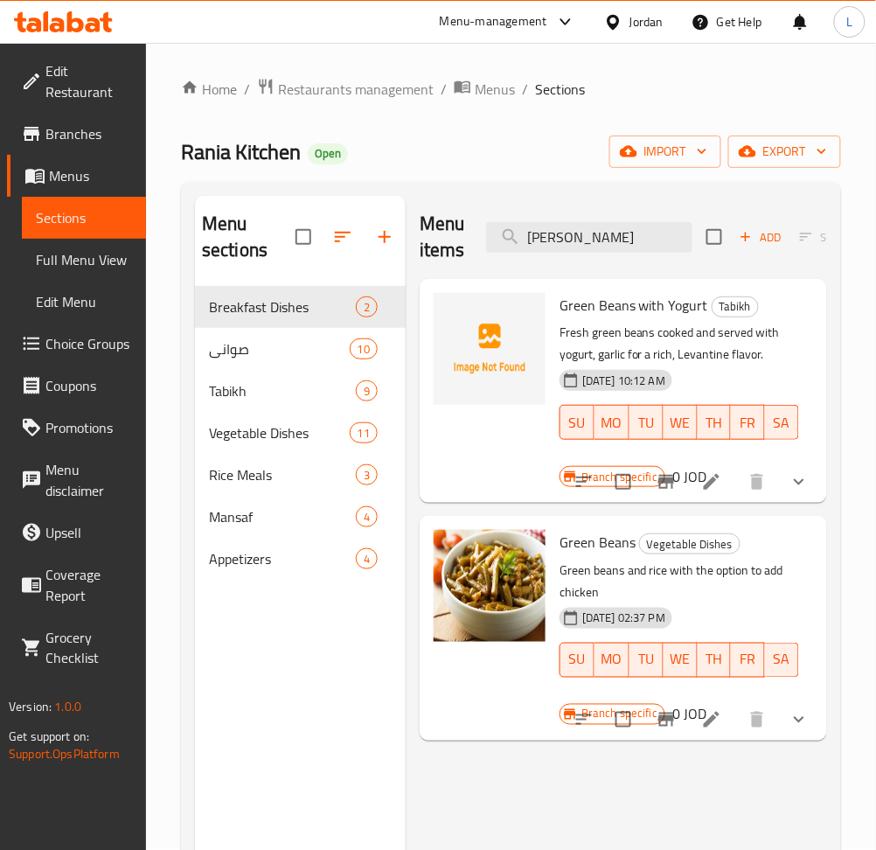
type input "green bea"
click at [723, 488] on li at bounding box center [711, 481] width 49 height 31
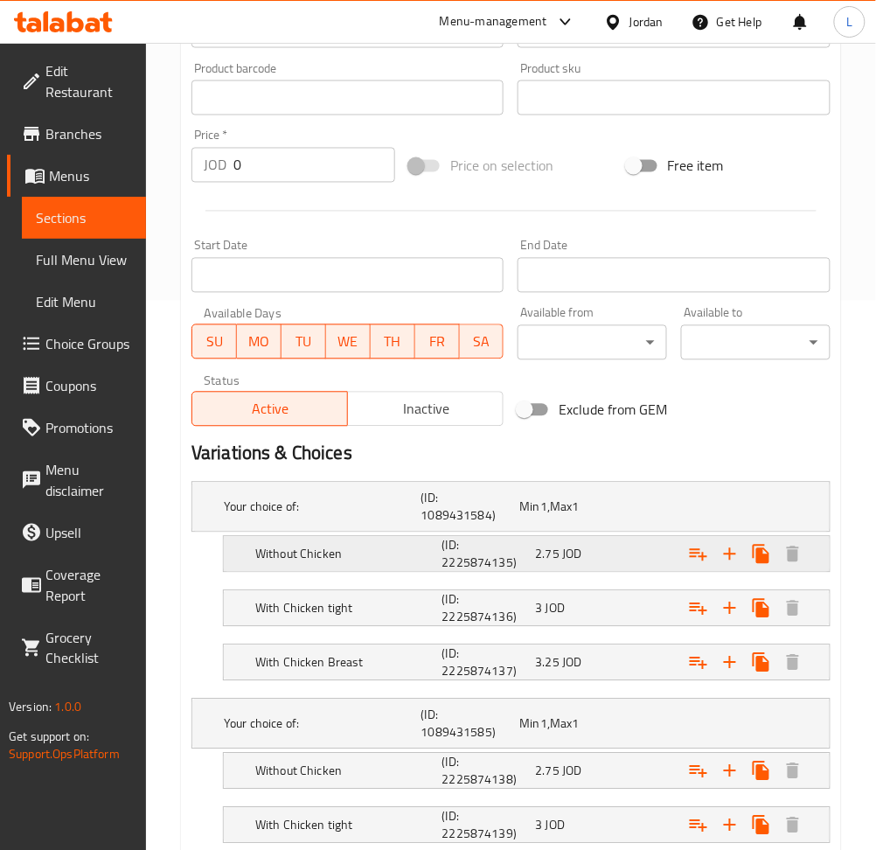
scroll to position [582, 0]
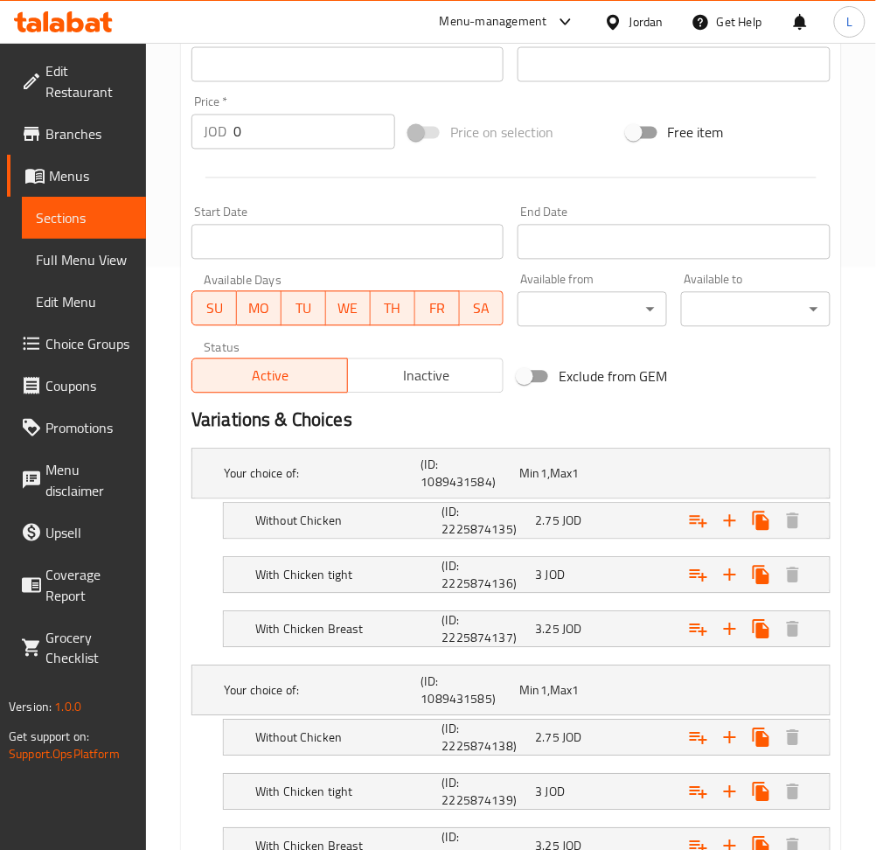
click at [451, 393] on button "Inactive" at bounding box center [425, 375] width 156 height 35
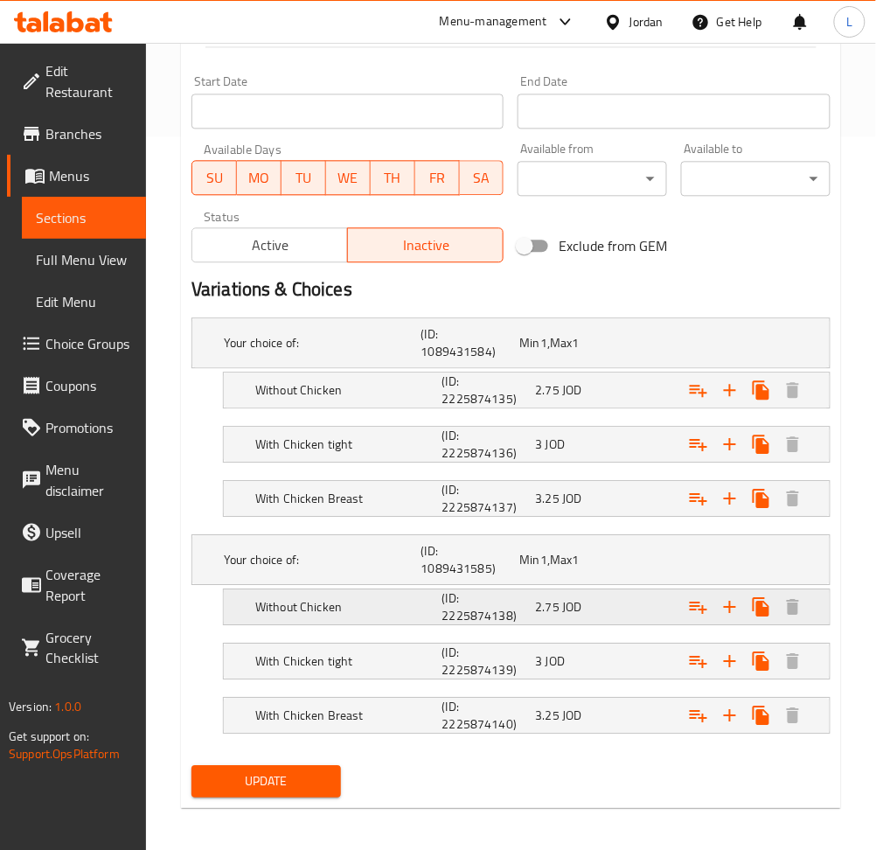
scroll to position [720, 0]
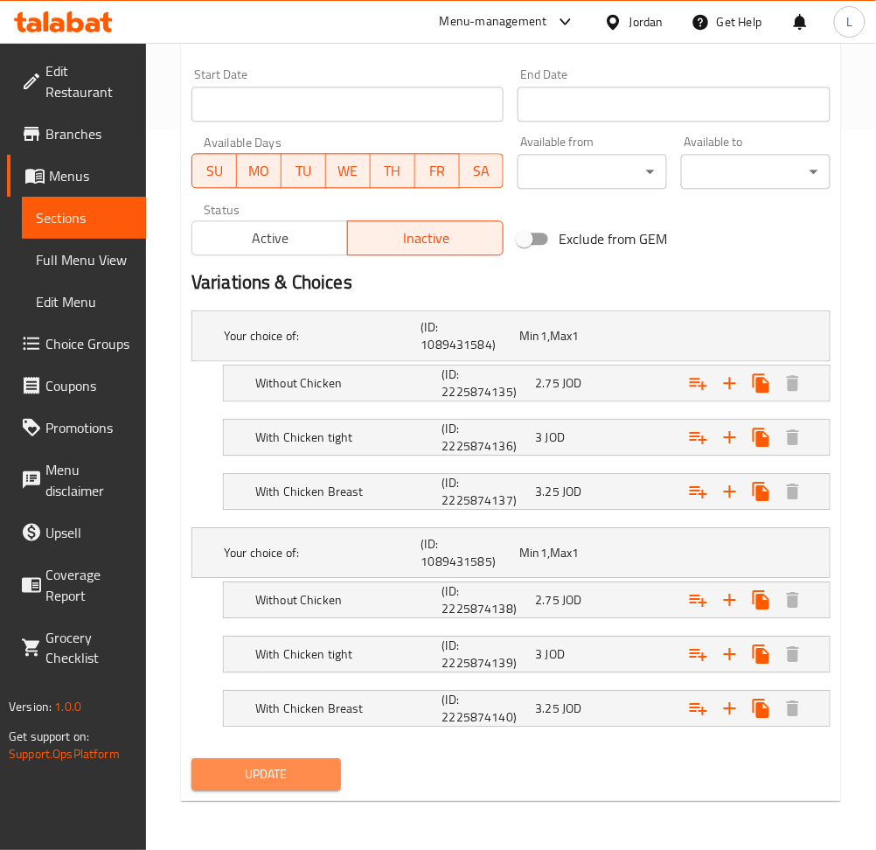
click at [319, 771] on span "Update" at bounding box center [266, 774] width 122 height 22
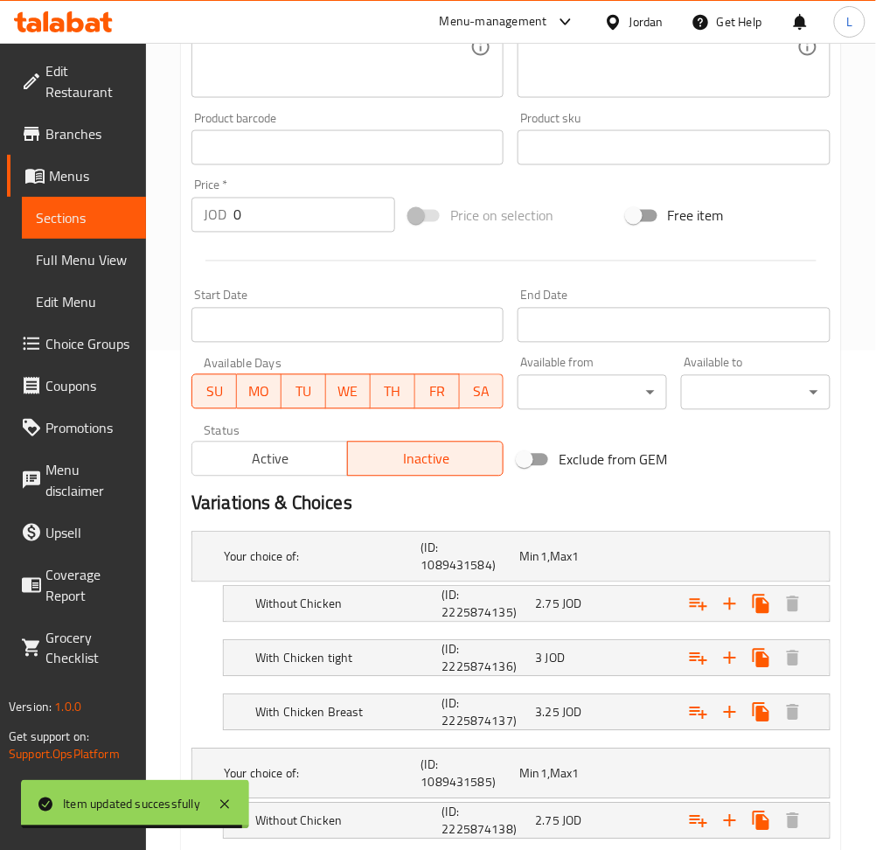
scroll to position [0, 0]
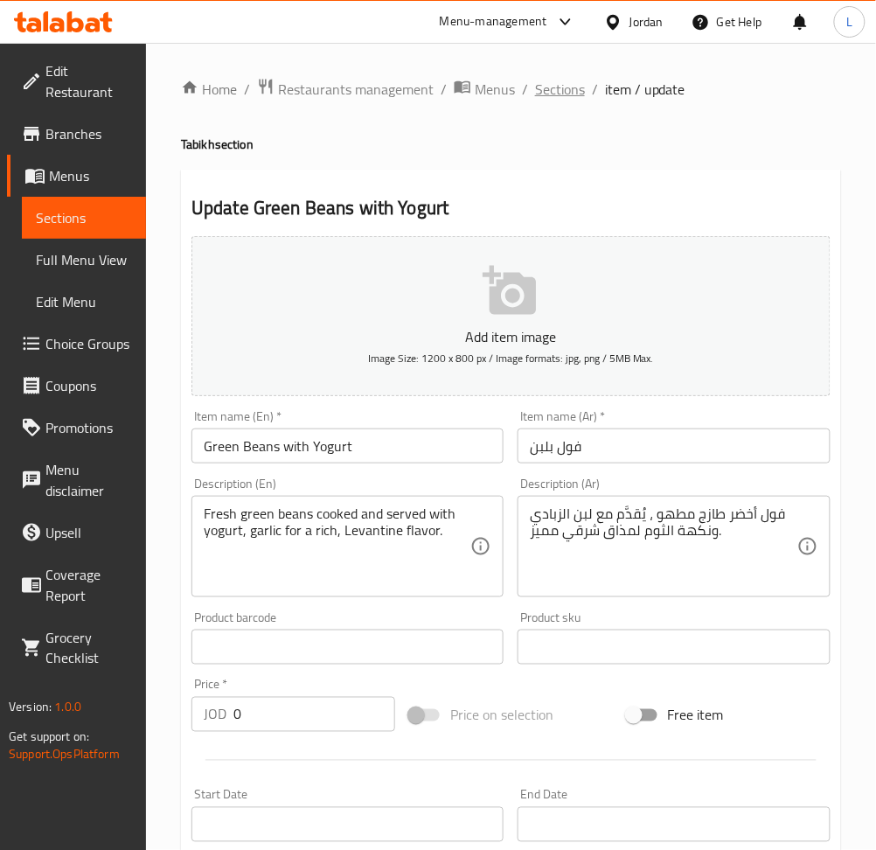
click at [550, 79] on span "Sections" at bounding box center [560, 89] width 50 height 21
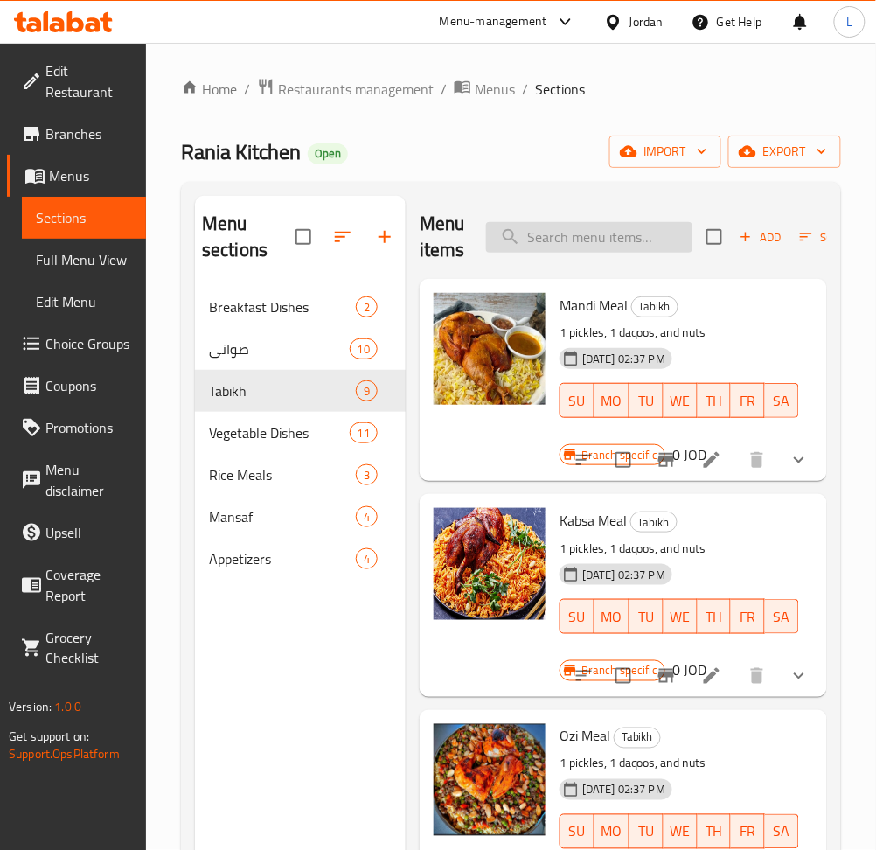
click at [581, 240] on input "search" at bounding box center [589, 237] width 206 height 31
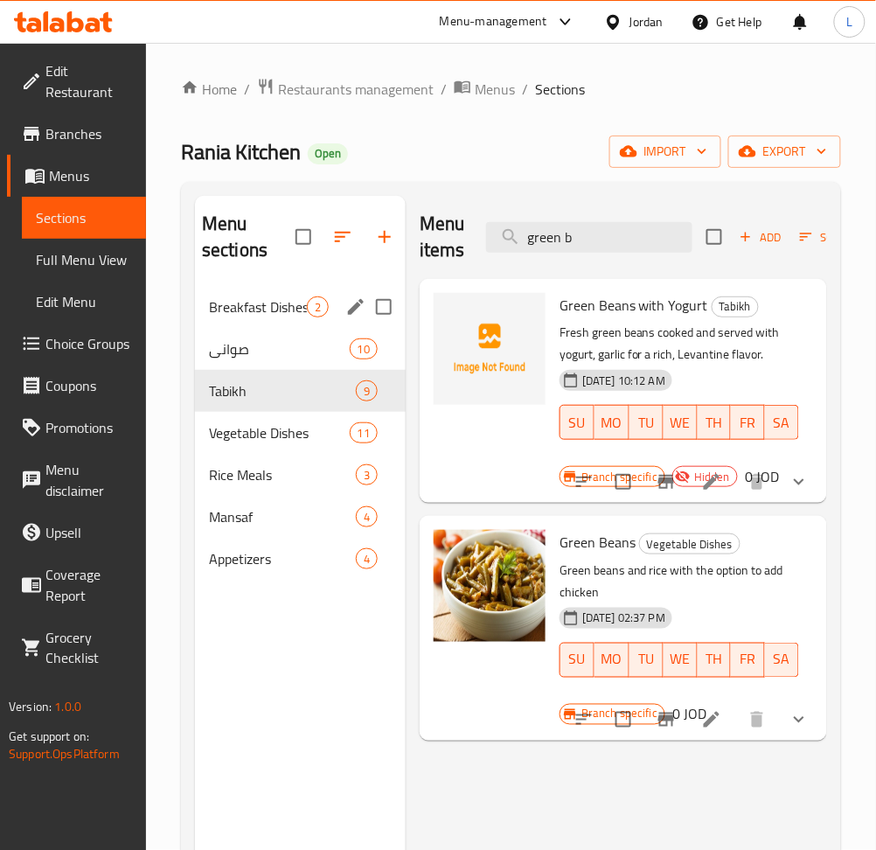
type input "green b"
click at [263, 323] on div "Breakfast Dishes 2" at bounding box center [300, 307] width 211 height 42
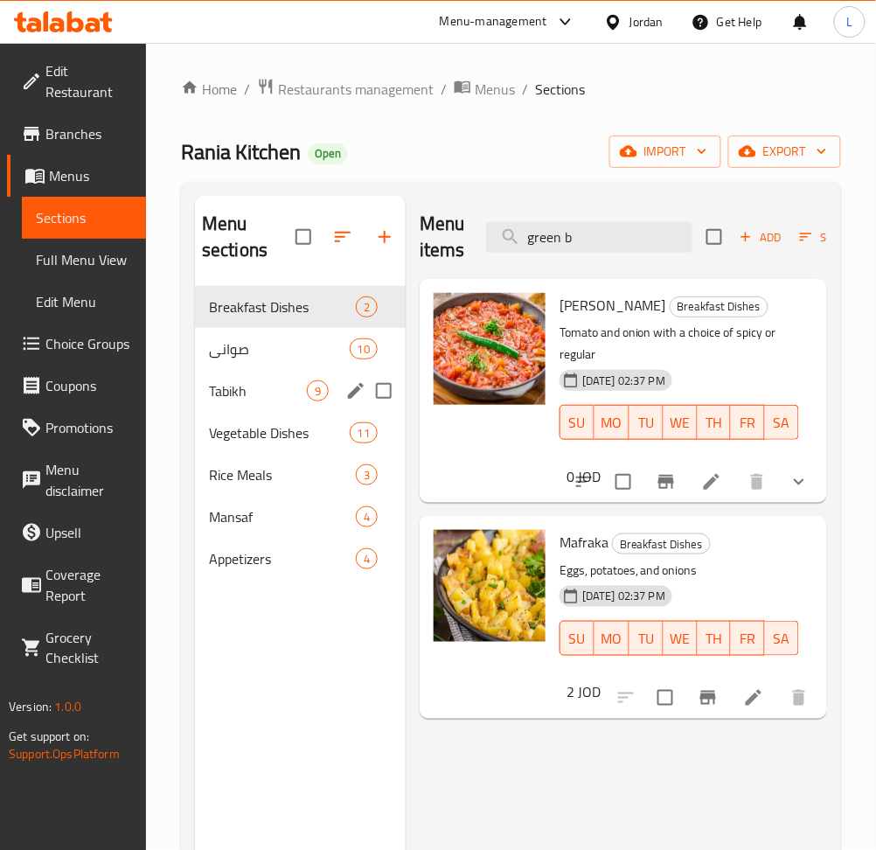
click at [261, 389] on span "Tabikh" at bounding box center [258, 390] width 98 height 21
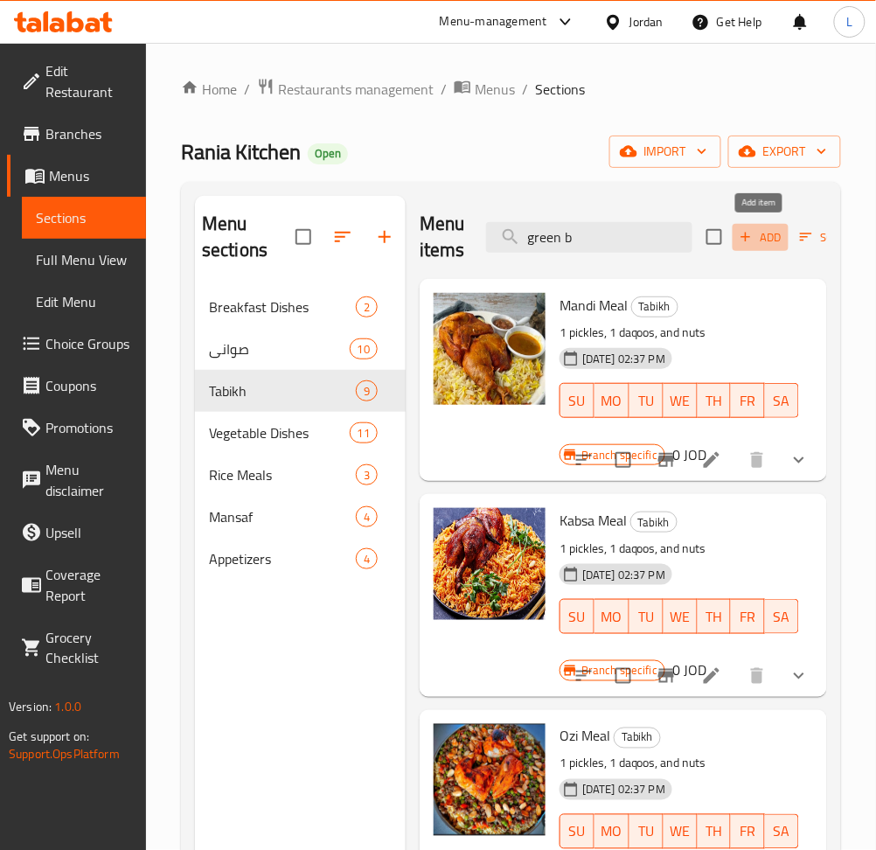
click at [748, 234] on icon "button" at bounding box center [746, 237] width 16 height 16
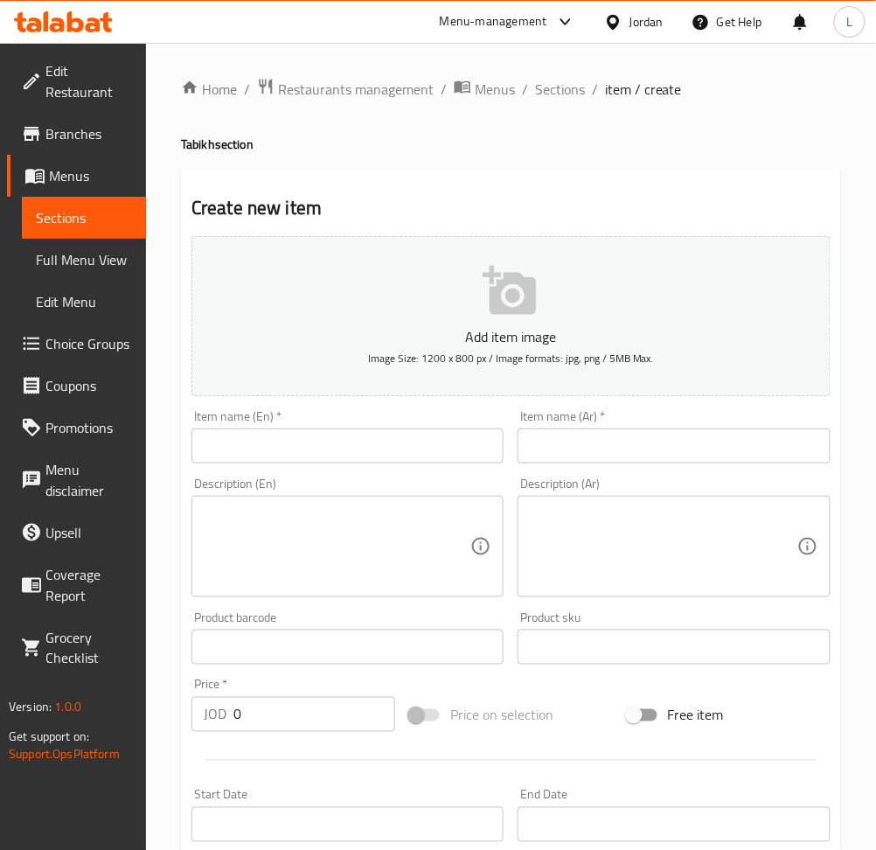
click at [365, 462] on input "text" at bounding box center [347, 445] width 312 height 35
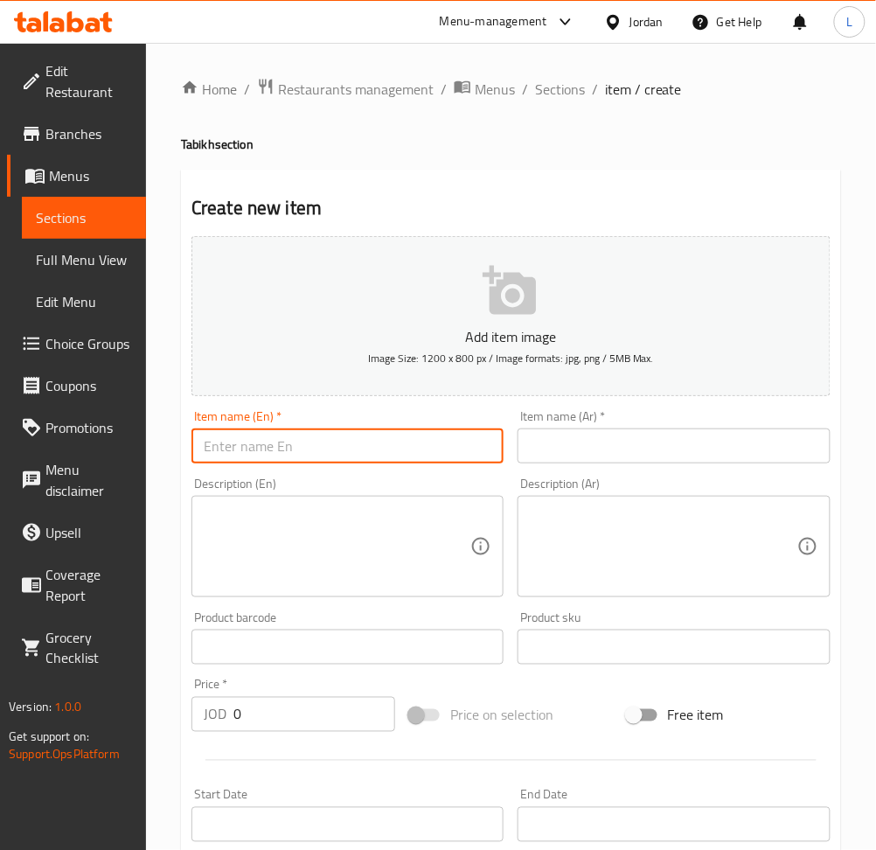
paste input "Green Beans with Yogurt"
type input "Green Beans with Yogurt"
click at [724, 459] on input "text" at bounding box center [674, 445] width 312 height 35
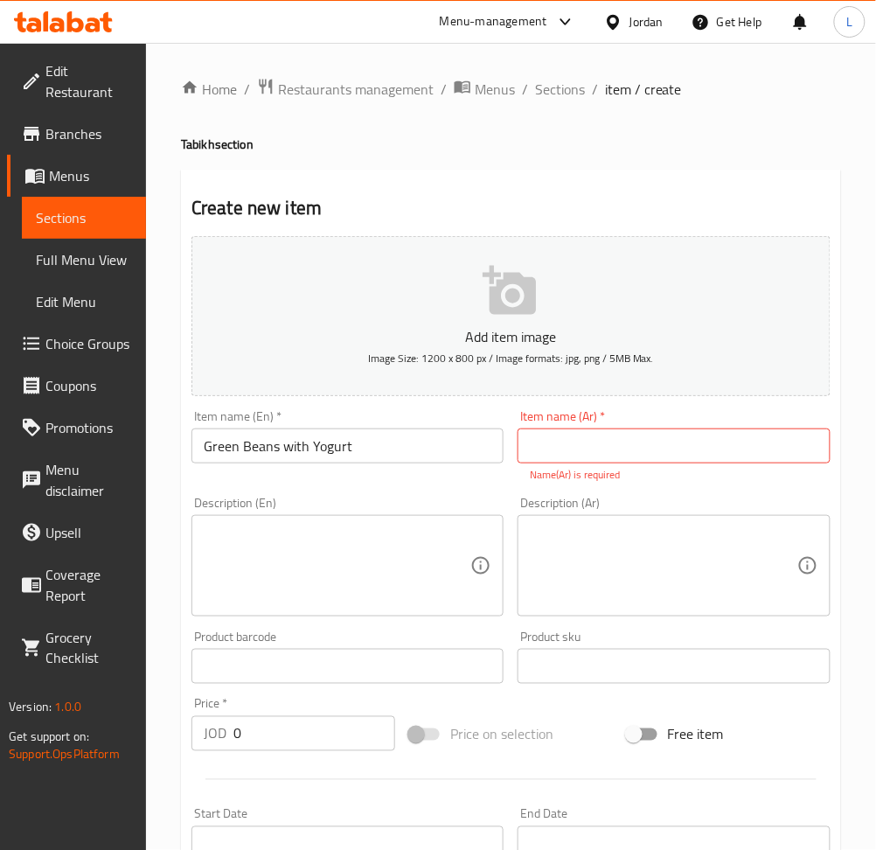
drag, startPoint x: 642, startPoint y: 441, endPoint x: 462, endPoint y: 526, distance: 199.4
click at [641, 440] on input "text" at bounding box center [674, 445] width 312 height 35
paste input "فول بلبن"
type input "فول بلبن"
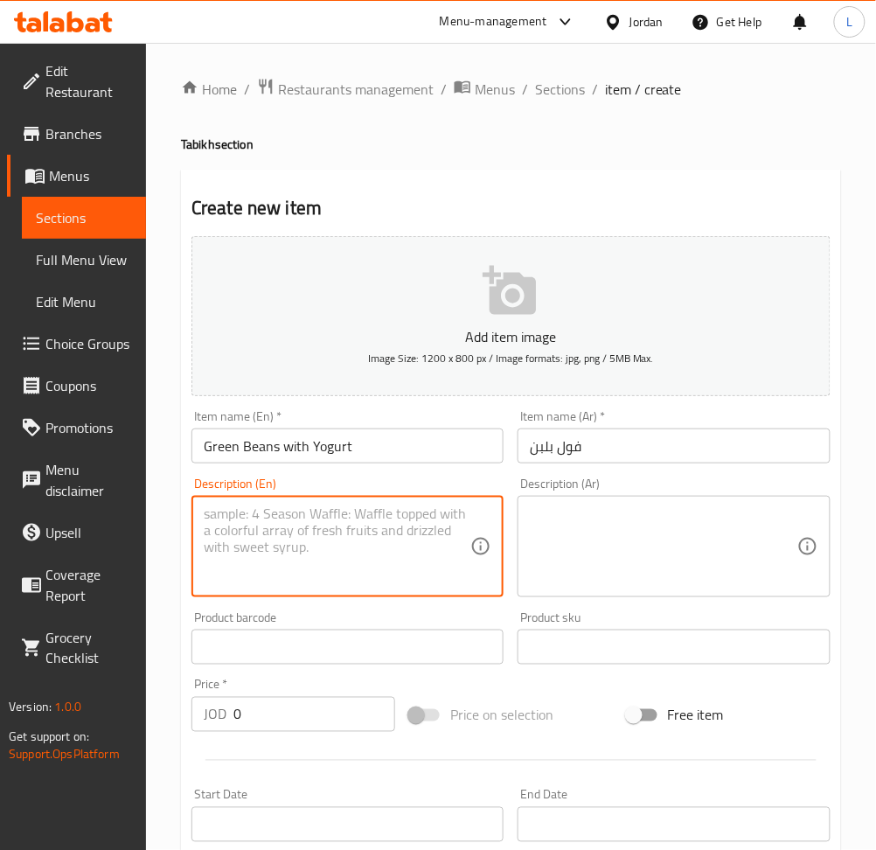
drag, startPoint x: 323, startPoint y: 581, endPoint x: 812, endPoint y: 581, distance: 489.6
click at [323, 581] on textarea at bounding box center [337, 546] width 267 height 83
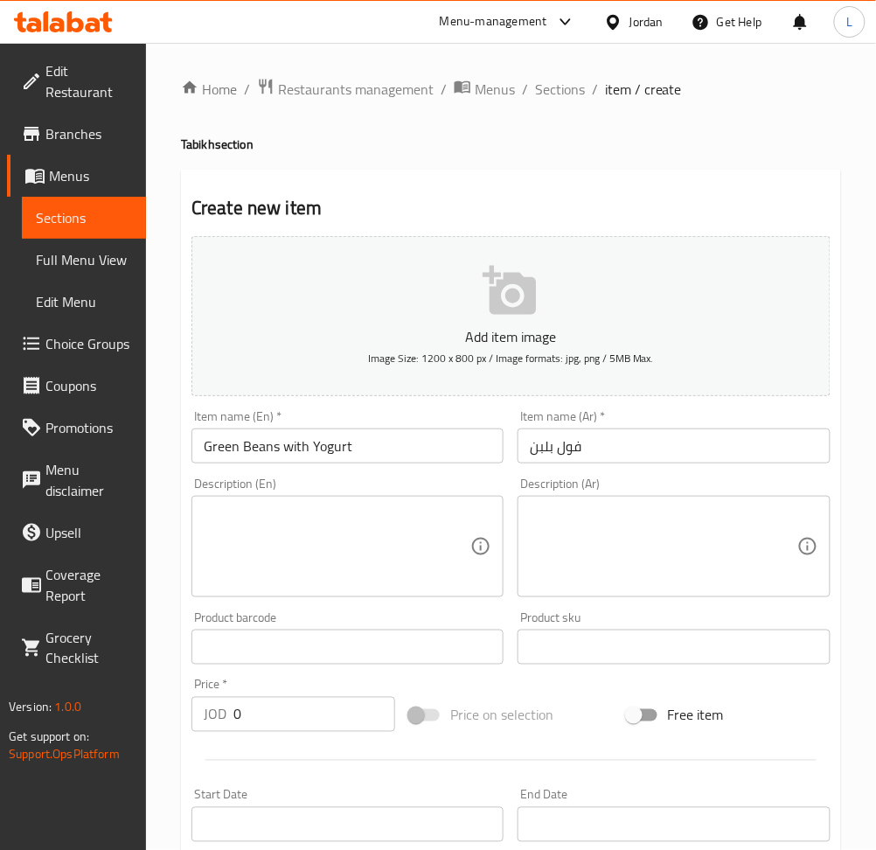
click at [286, 567] on textarea at bounding box center [337, 546] width 267 height 83
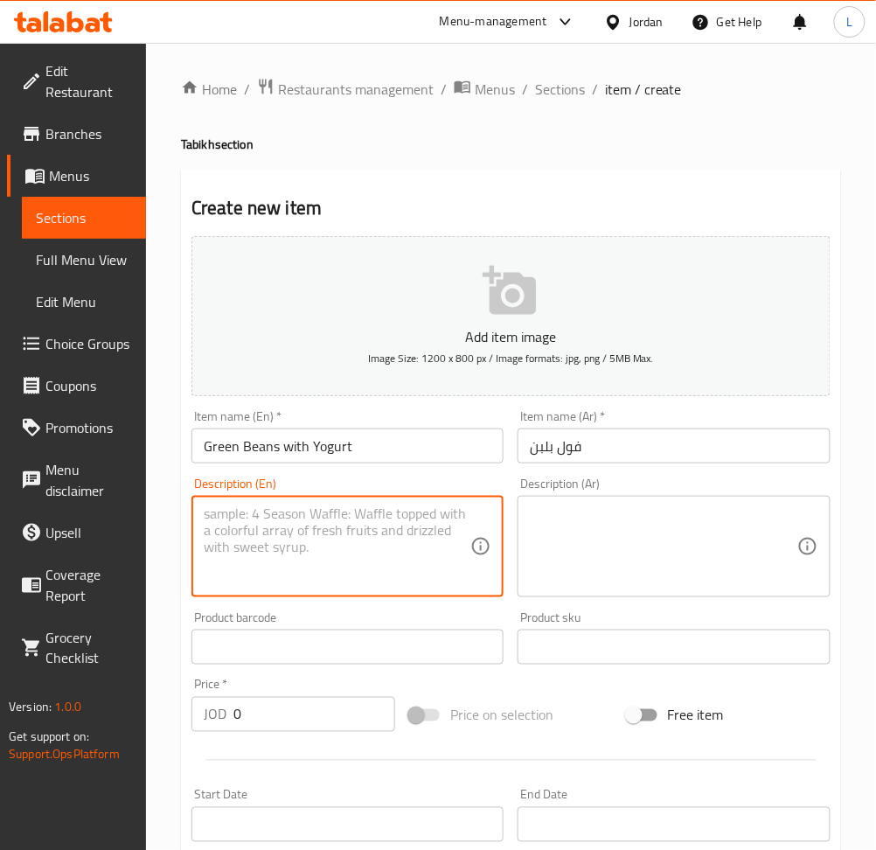
paste textarea "Fresh green beans cooked and served with yogurt, garlic for a rich, Levantine f…"
type textarea "Fresh green beans cooked and served with yogurt, garlic for a rich, Levantine f…"
drag, startPoint x: 704, startPoint y: 565, endPoint x: 807, endPoint y: 567, distance: 103.2
click at [706, 564] on textarea at bounding box center [663, 546] width 267 height 83
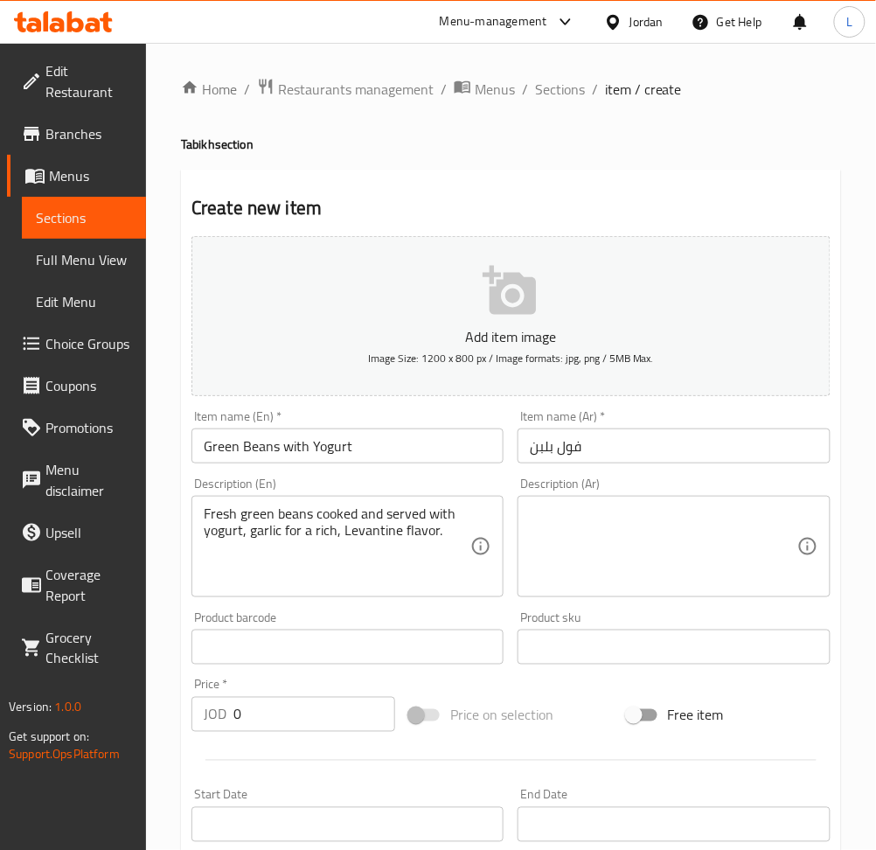
click at [680, 554] on textarea at bounding box center [663, 546] width 267 height 83
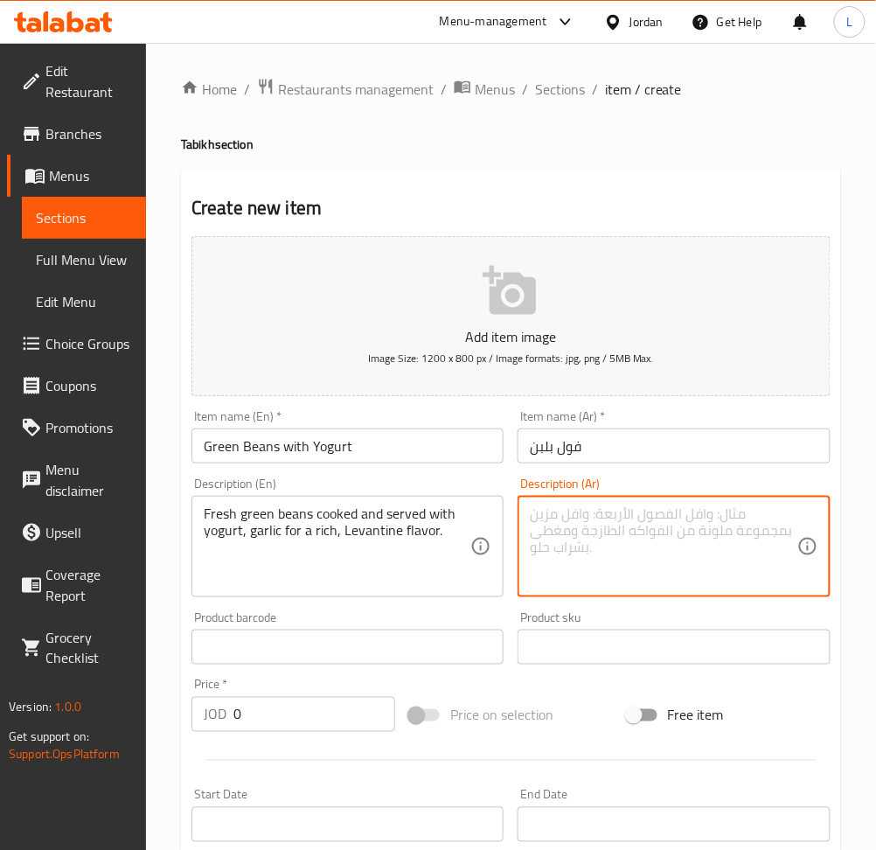
paste textarea "فول أخضر طازج مطهو ، يُقدَّم مع لبن الزبادي ونكهة الثوم لمذاق شرقي مميز."
type textarea "فول أخضر طازج مطهو ، يُقدَّم مع لبن الزبادي ونكهة الثوم لمذاق شرقي مميز."
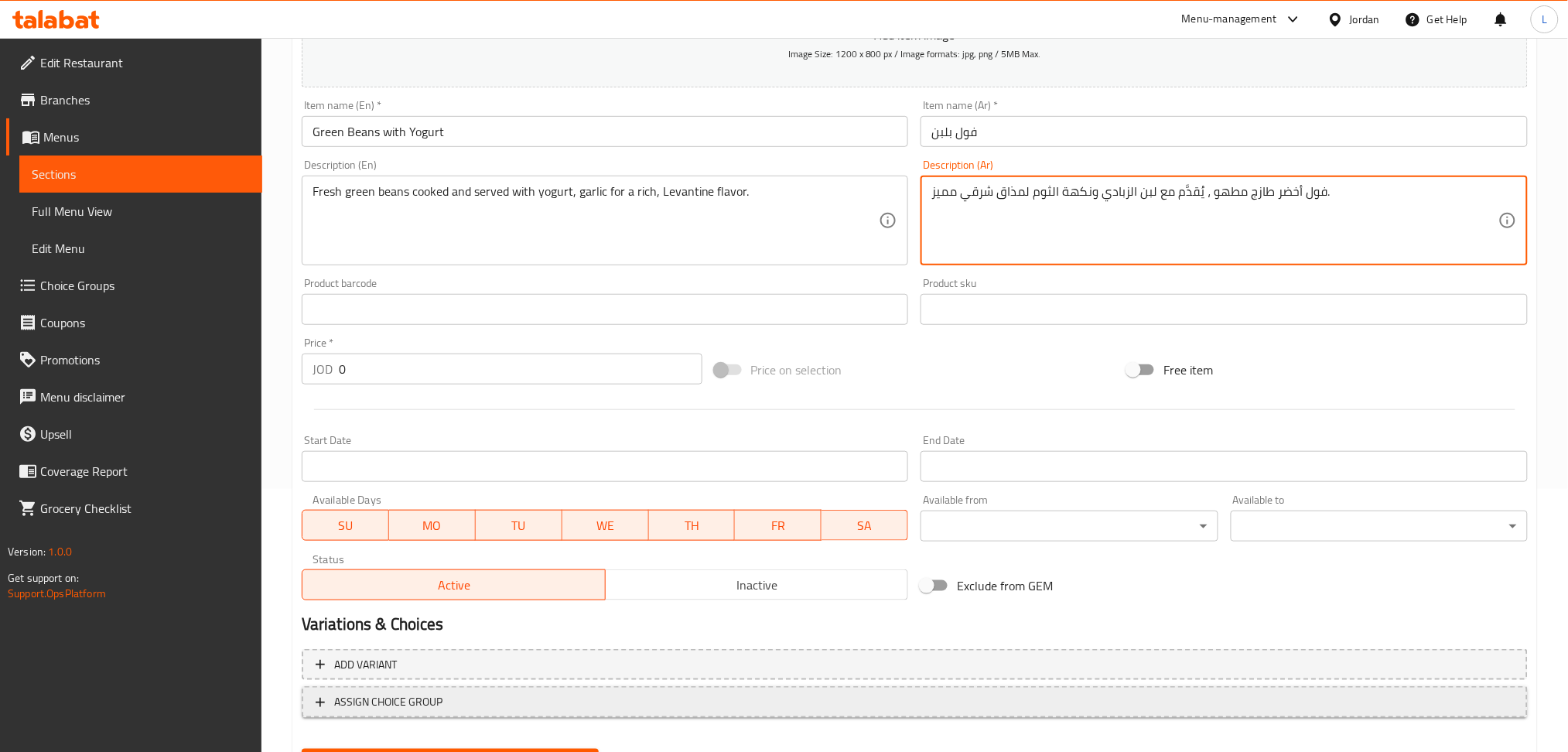
scroll to position [338, 0]
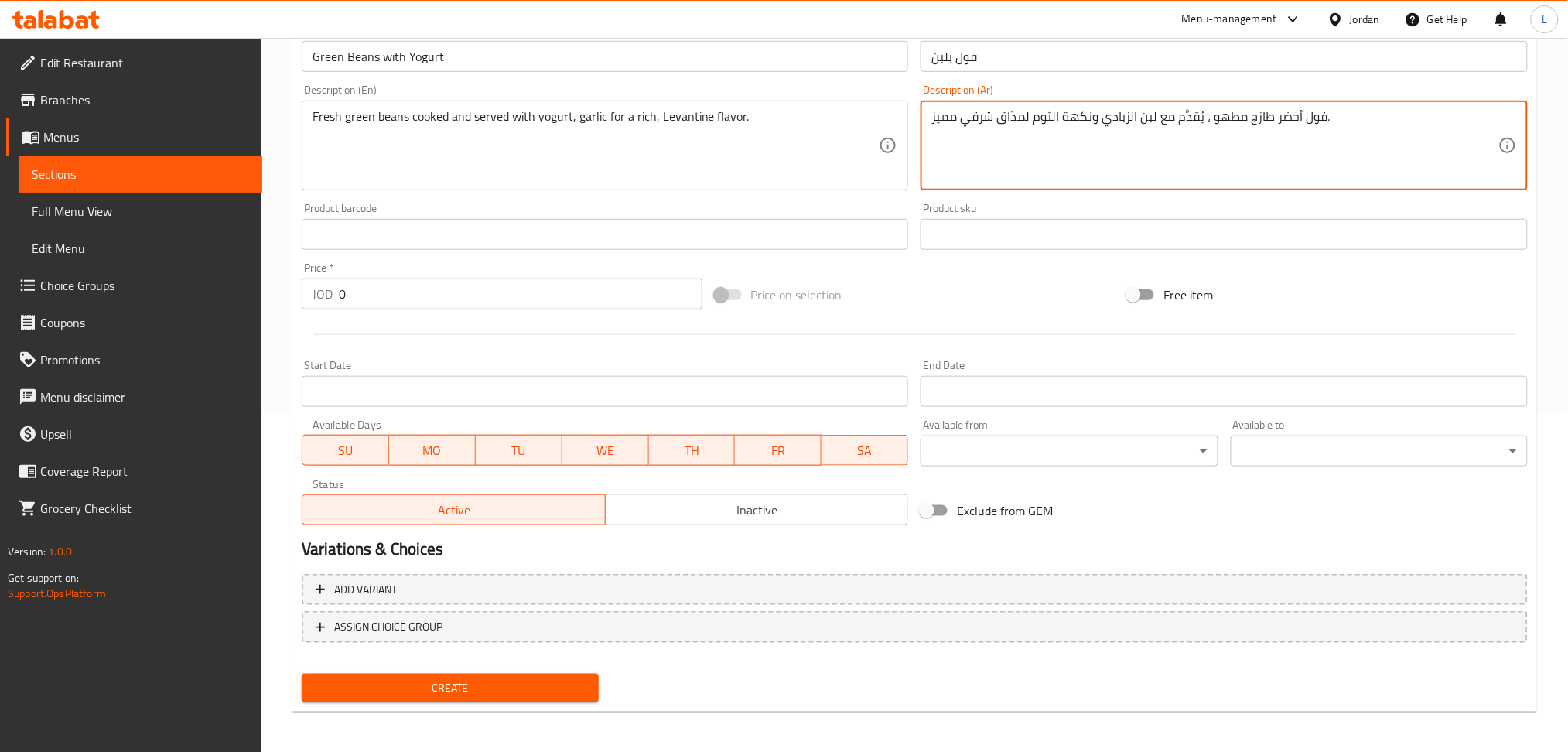
click at [542, 681] on span "Create" at bounding box center [450, 688] width 273 height 19
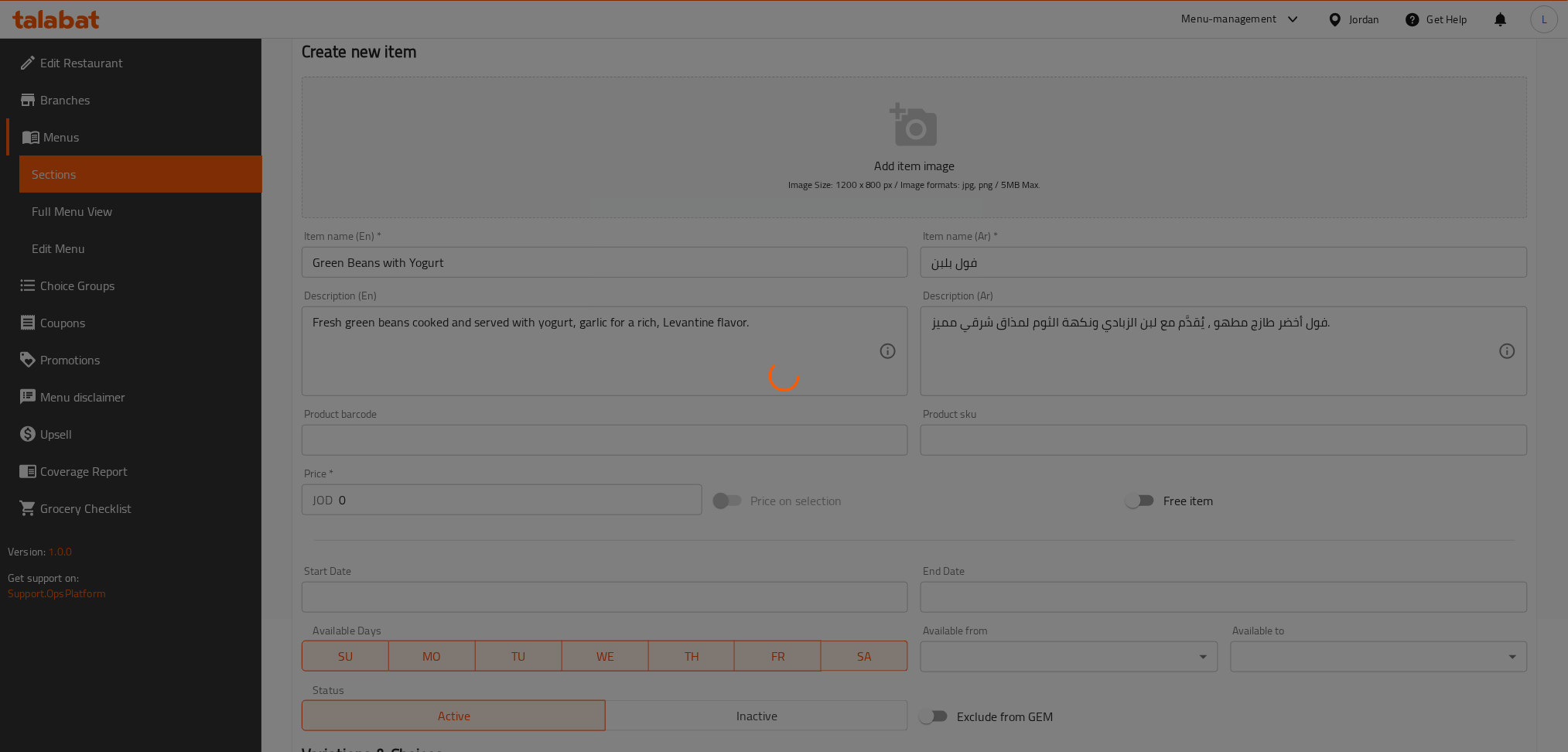
scroll to position [0, 0]
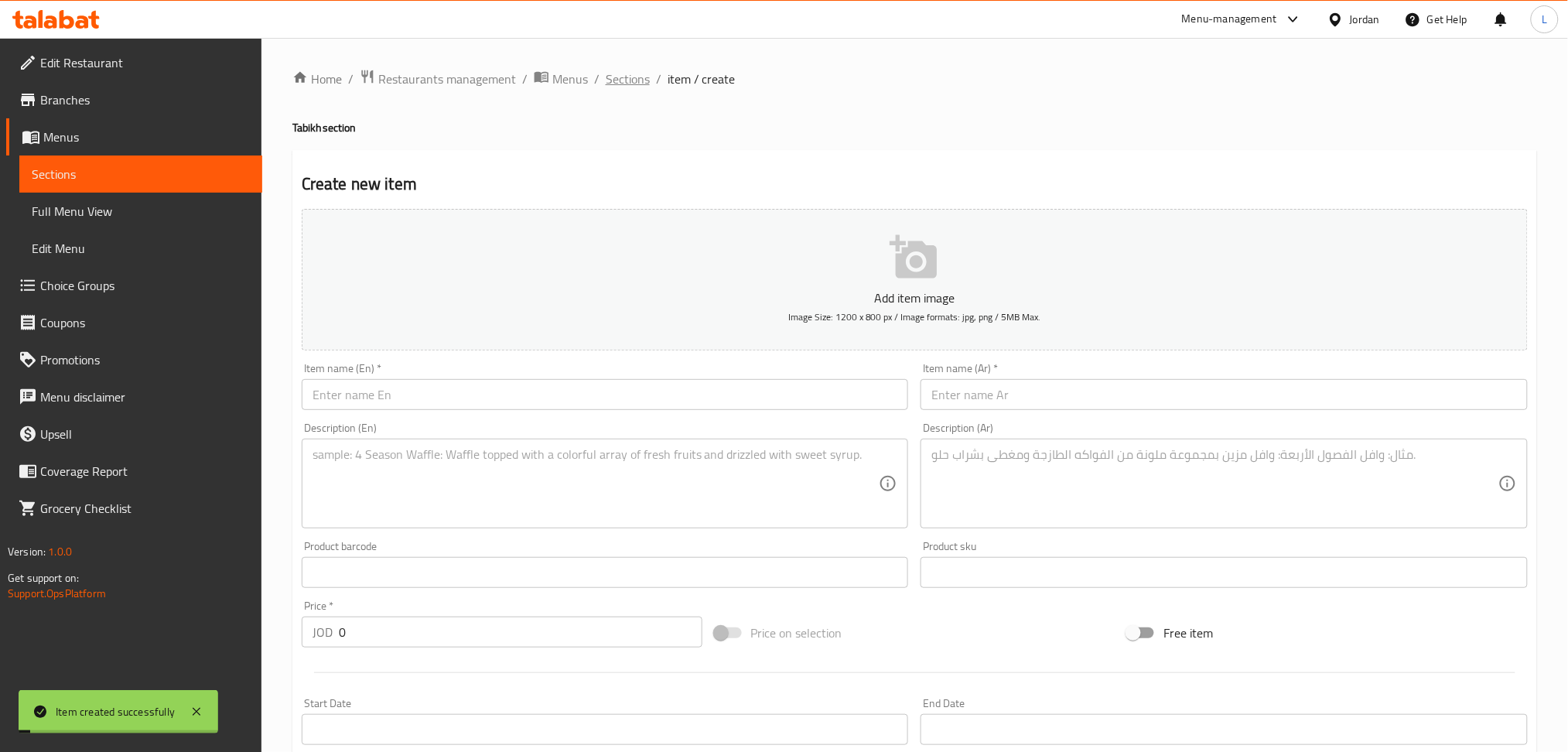
click at [626, 77] on span "Sections" at bounding box center [628, 79] width 44 height 19
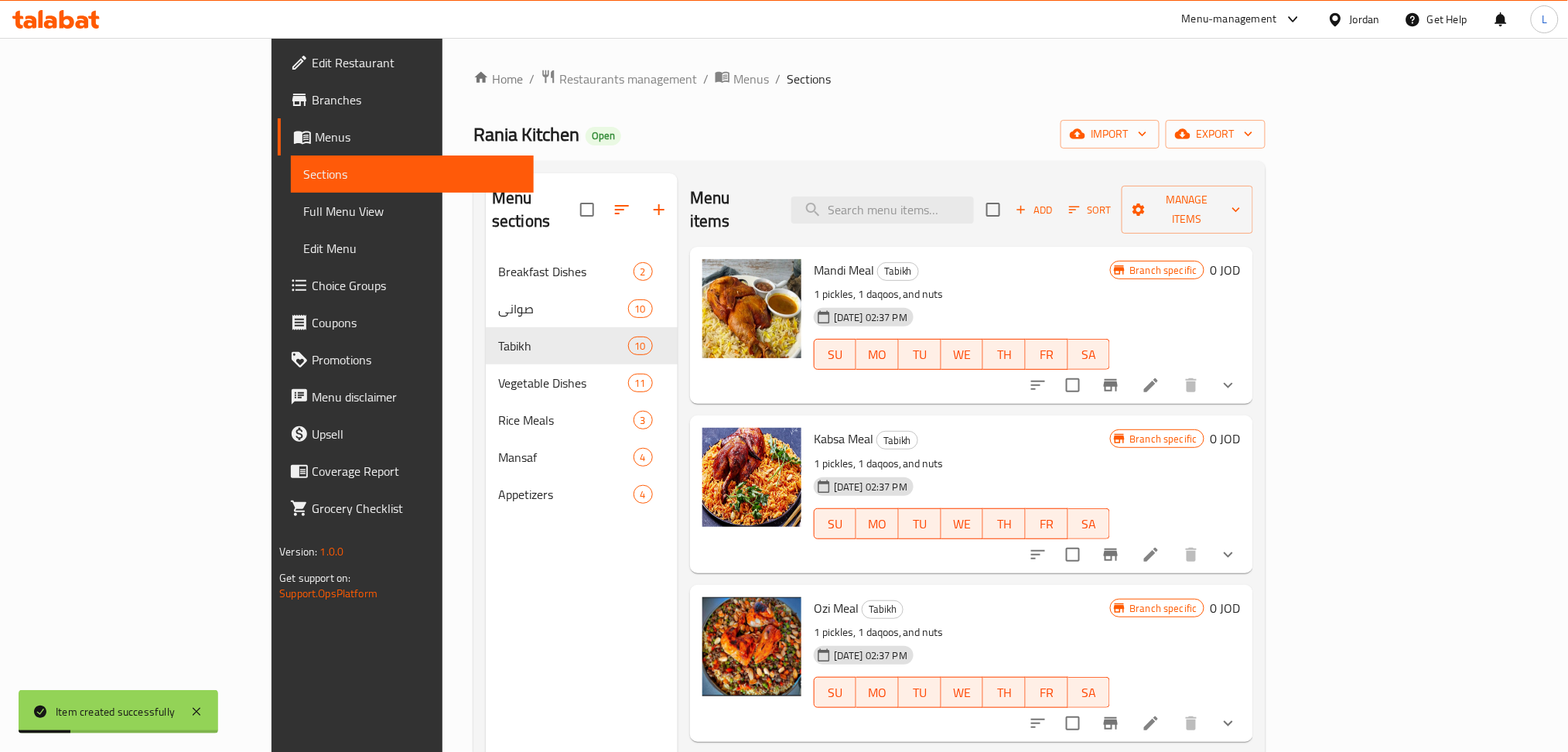
click at [311, 279] on span "Choice Groups" at bounding box center [416, 285] width 210 height 19
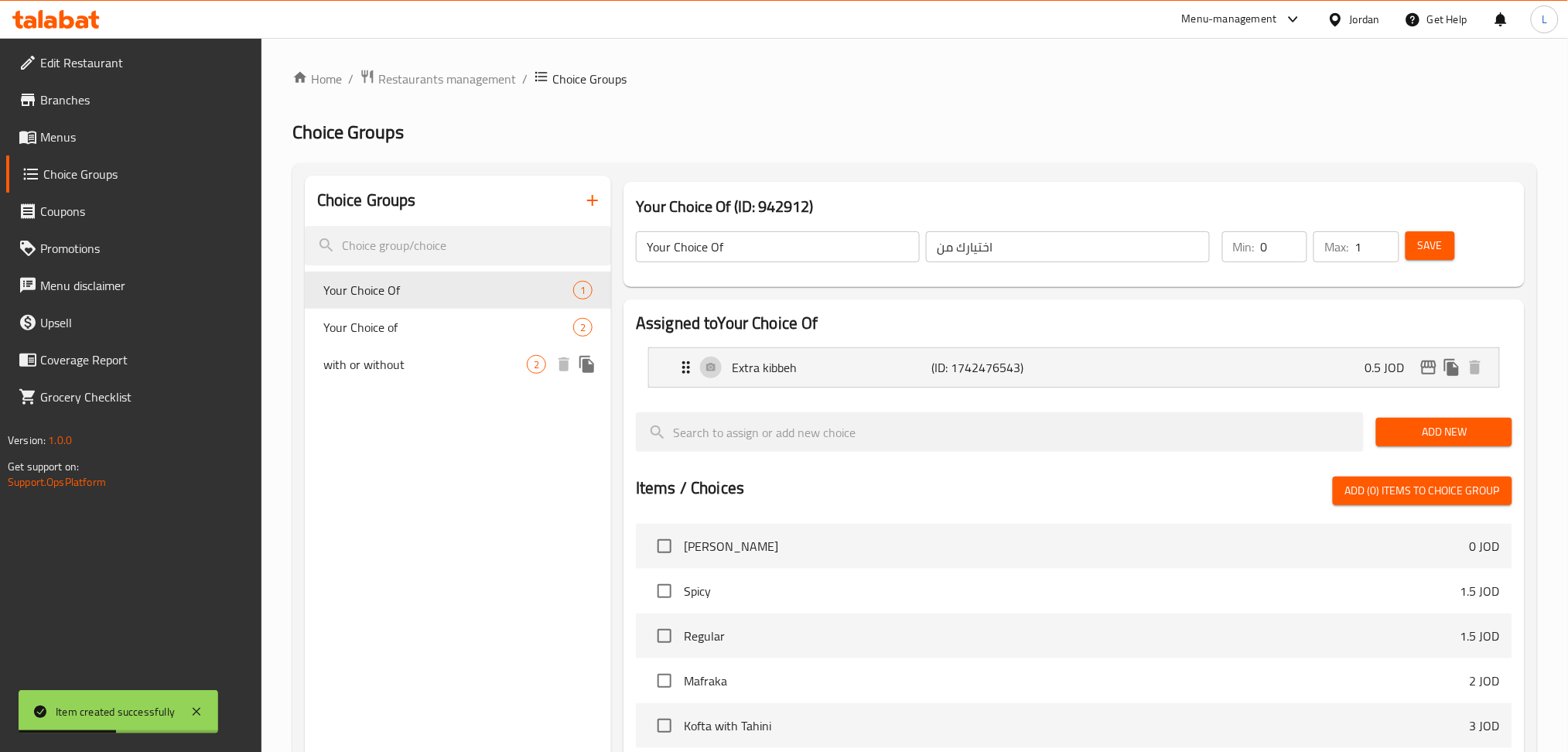
click at [423, 357] on span "with or without" at bounding box center [425, 364] width 204 height 19
type input "with or without"
type input "مع او بدون"
type input "1"
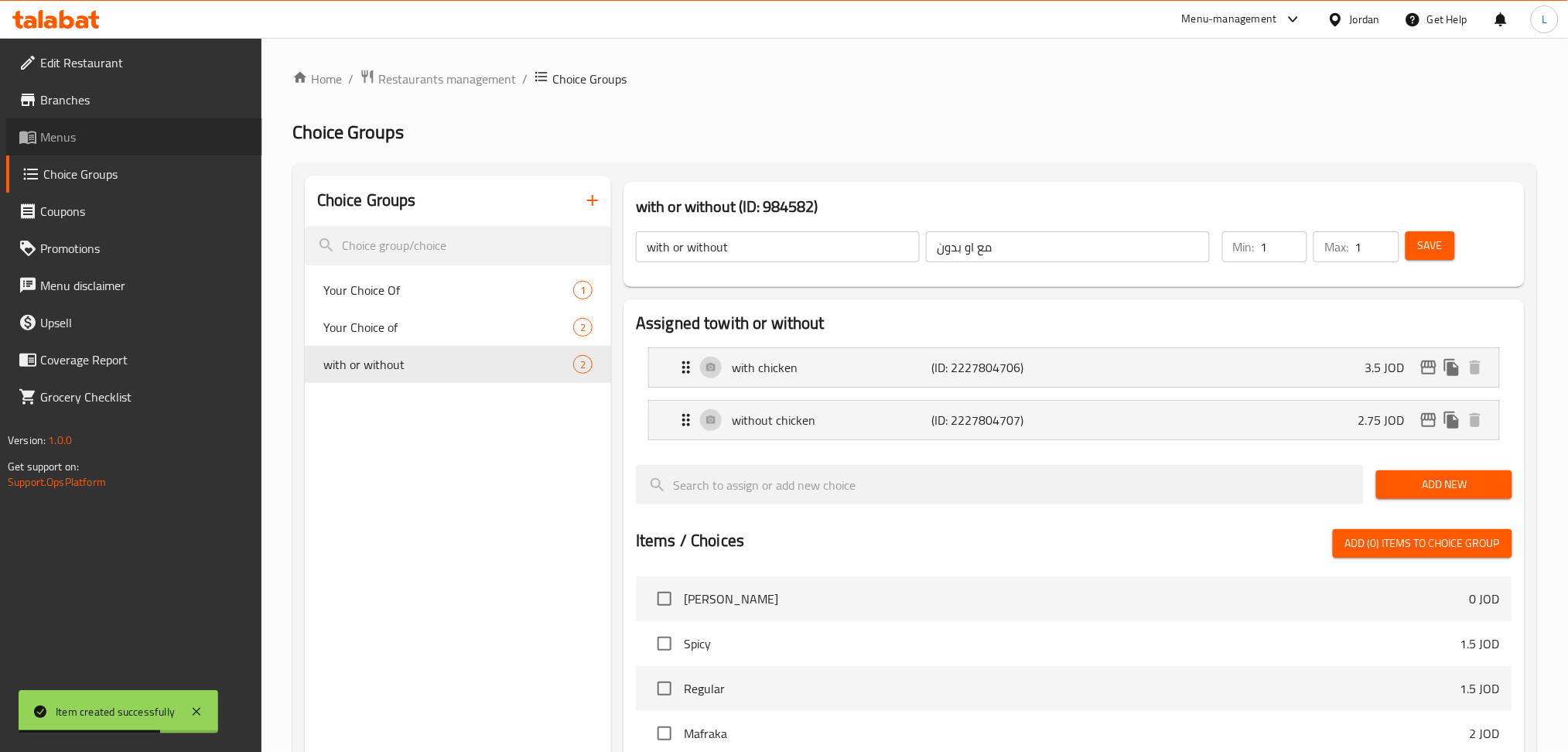
click at [136, 130] on span "Menus" at bounding box center [144, 136] width 210 height 19
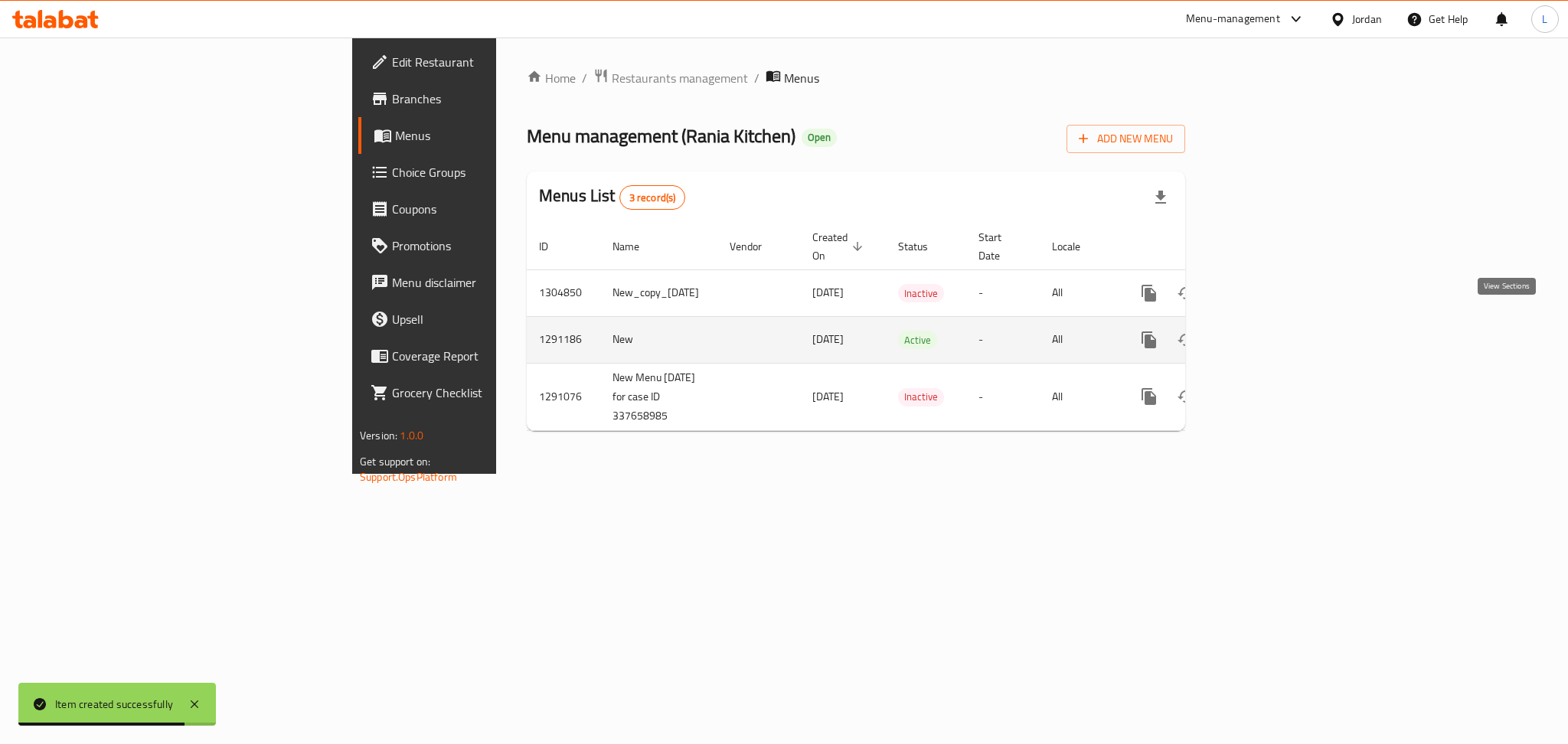
click at [1269, 331] on icon "enhanced table" at bounding box center [1259, 340] width 18 height 18
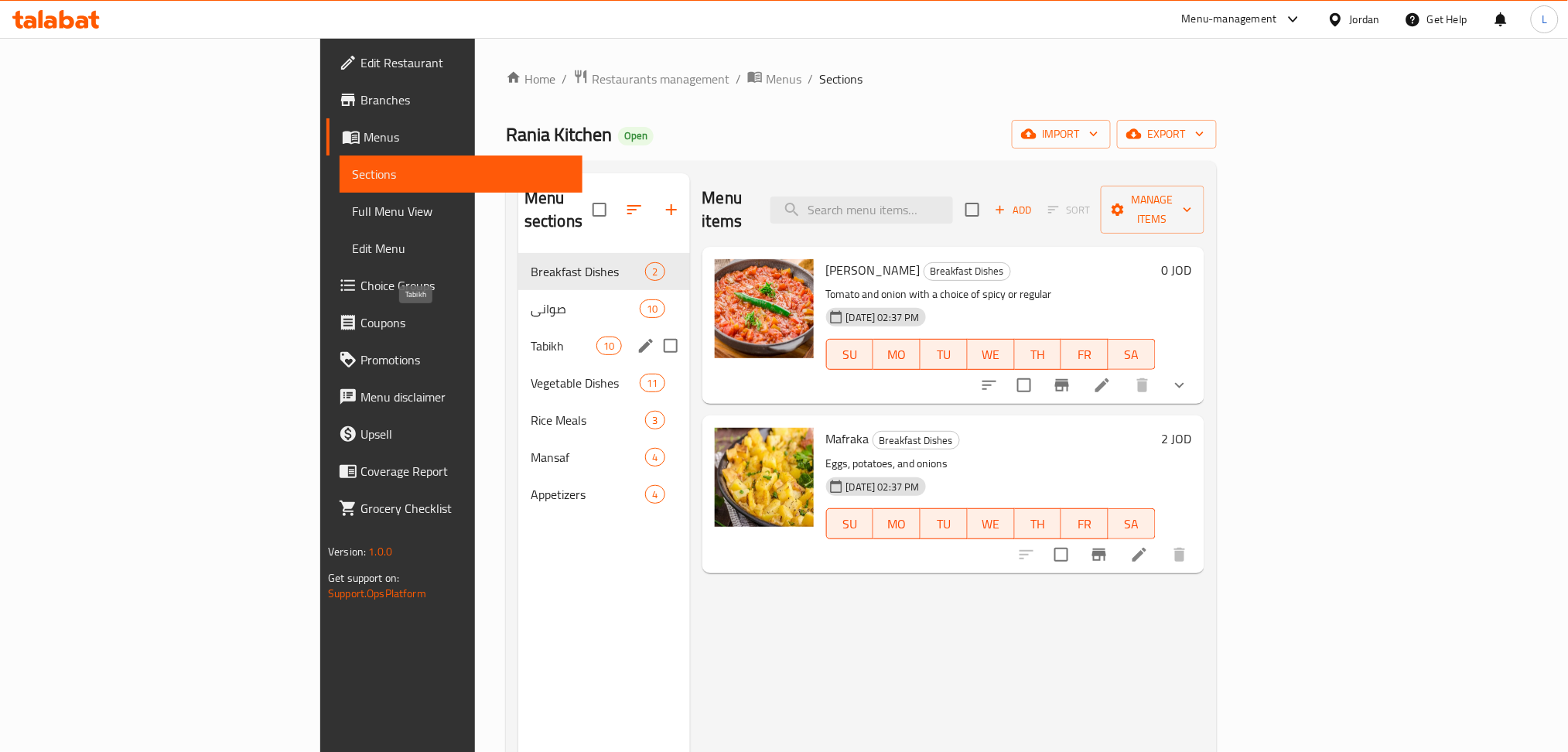
click at [531, 336] on span "Tabikh" at bounding box center [564, 345] width 65 height 19
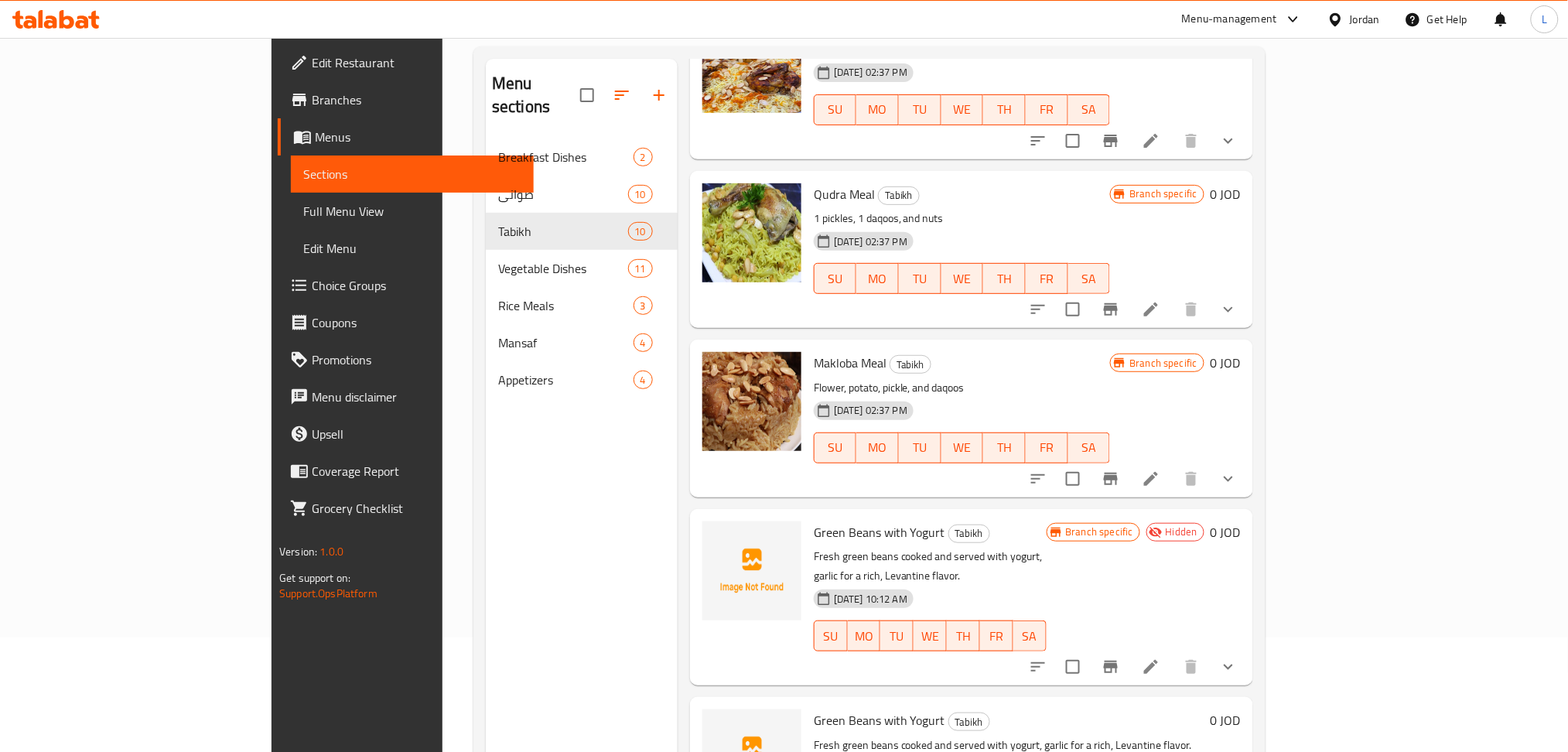
scroll to position [217, 0]
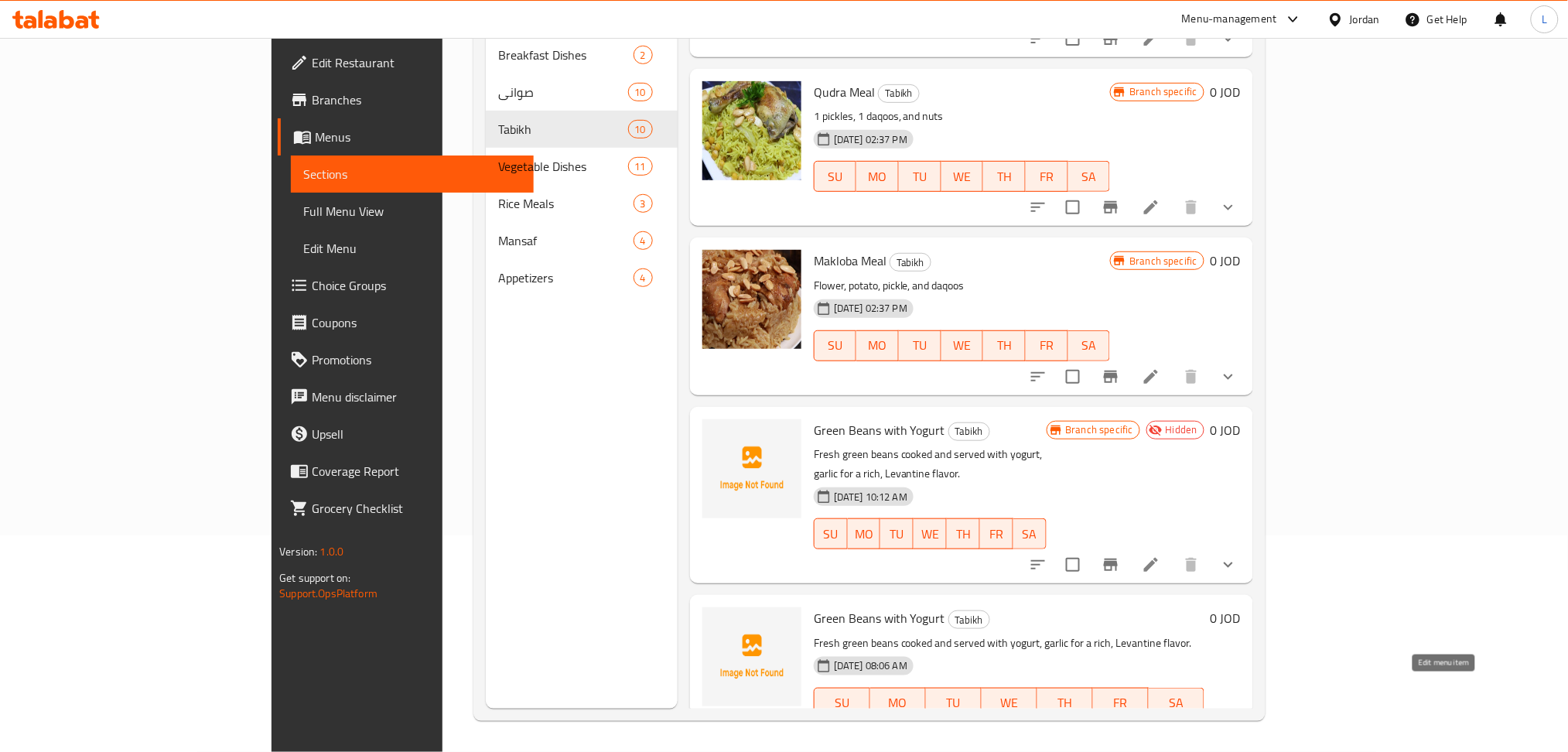
click at [1210, 720] on li at bounding box center [1188, 733] width 43 height 27
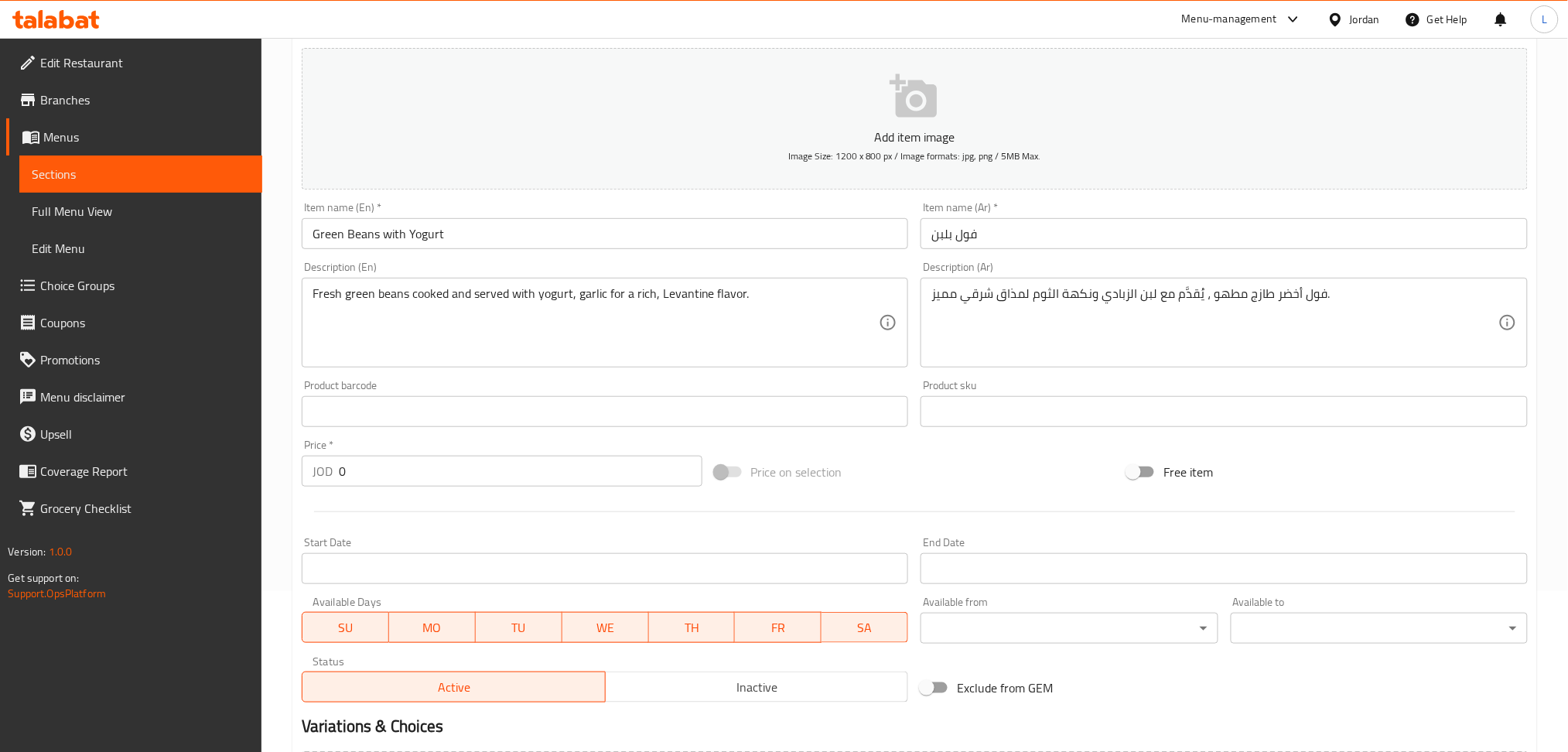
scroll to position [338, 0]
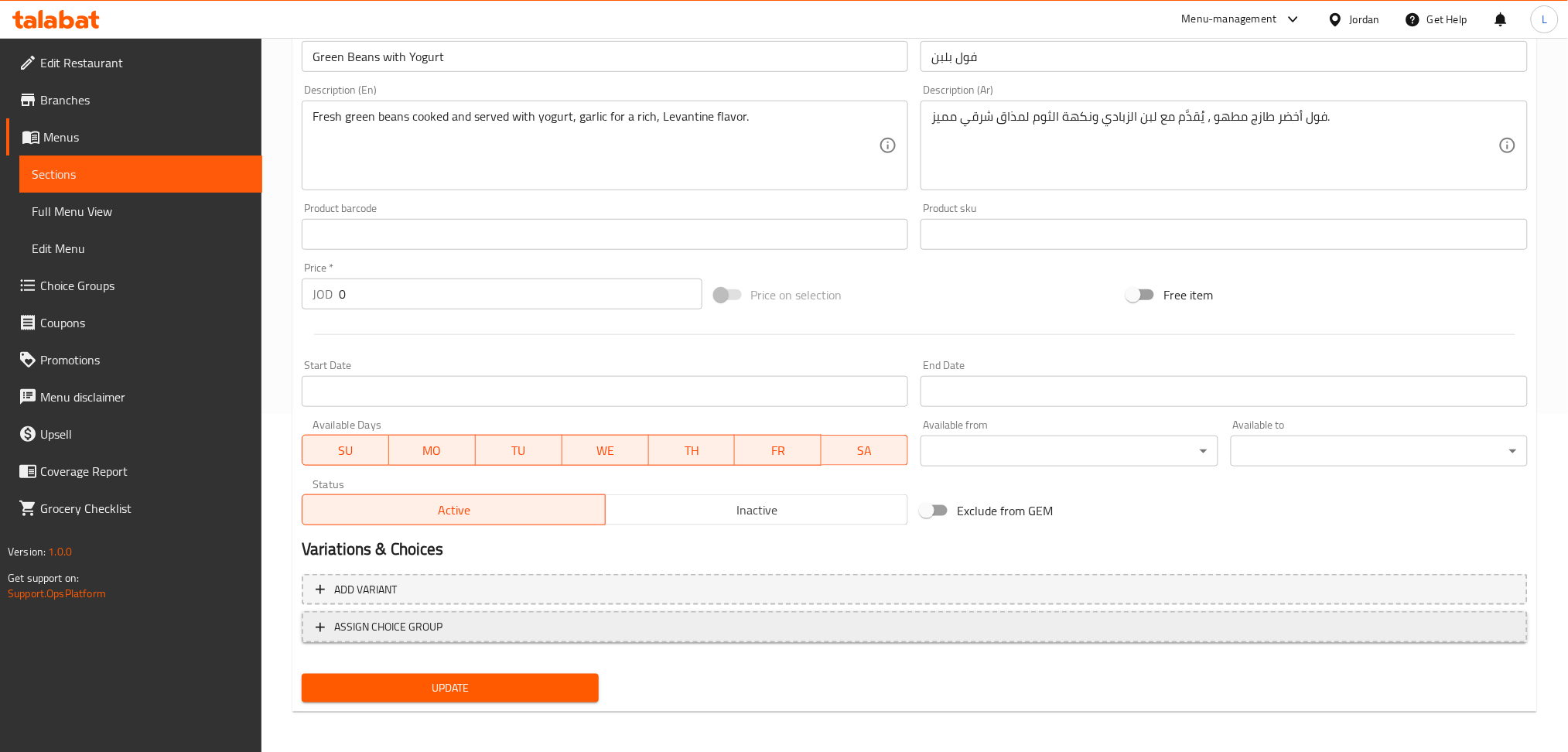
click at [546, 618] on span "ASSIGN CHOICE GROUP" at bounding box center [915, 627] width 1198 height 19
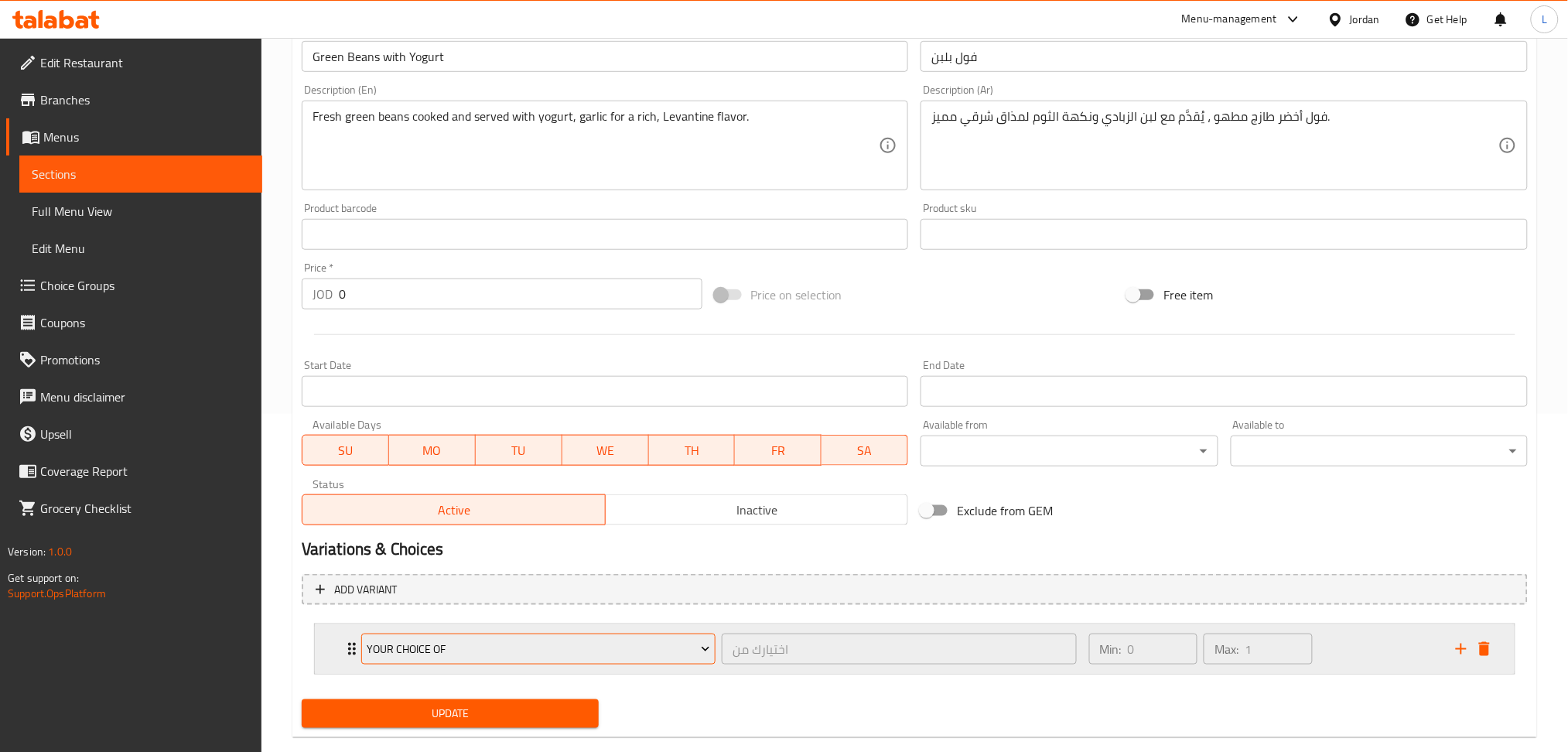
click at [477, 653] on span "Your Choice Of" at bounding box center [538, 649] width 343 height 19
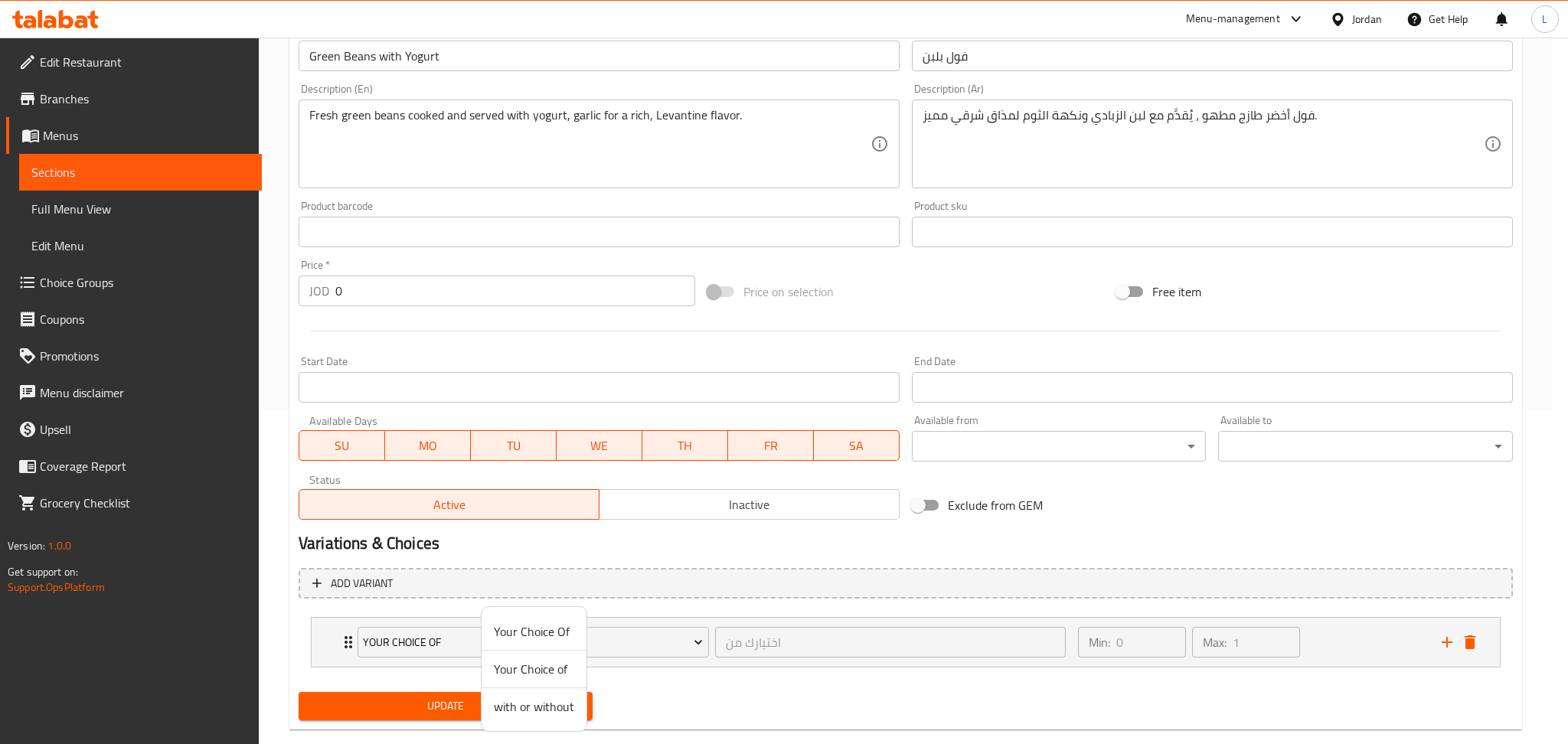
click at [533, 712] on span "with or without" at bounding box center [534, 705] width 81 height 18
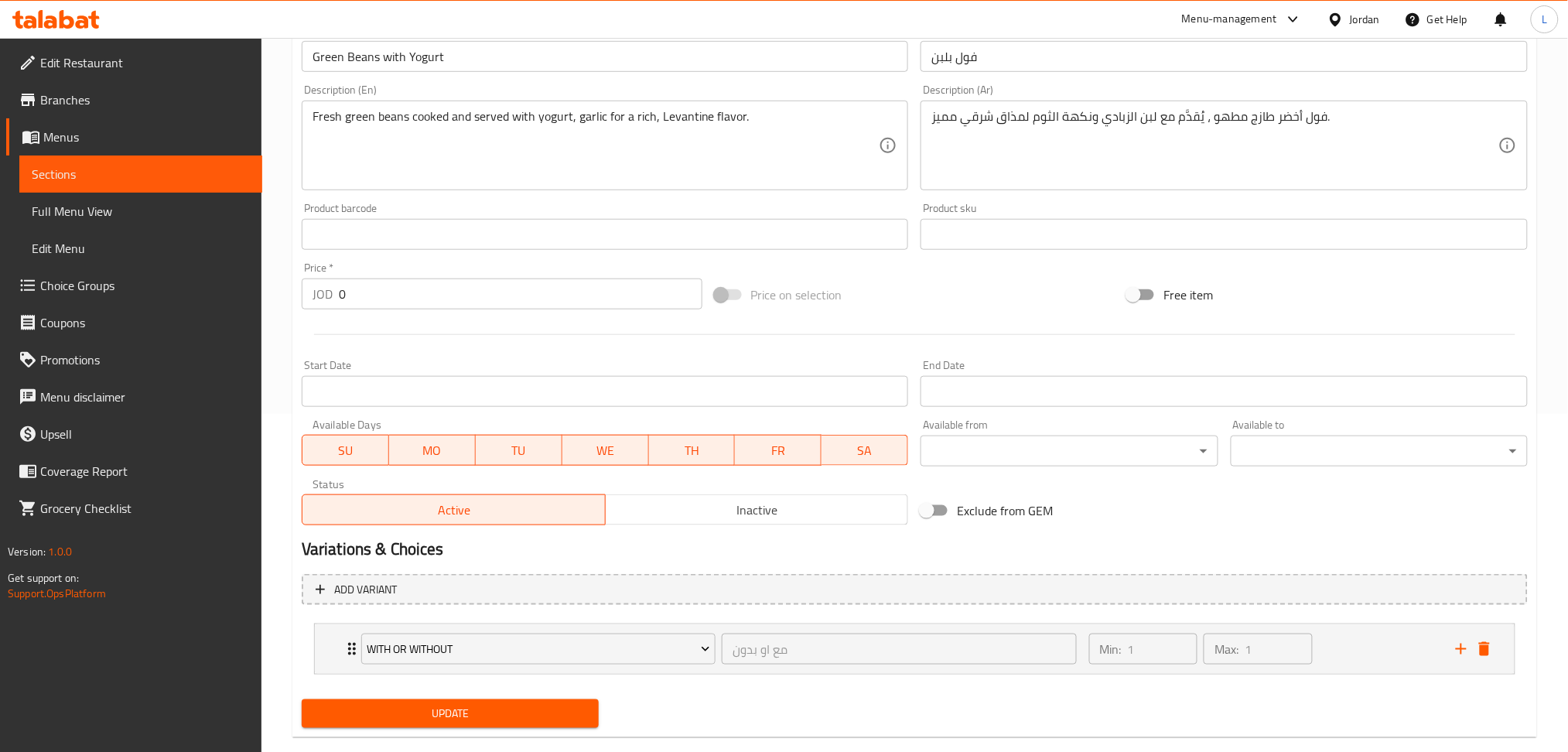
click at [519, 712] on span "Update" at bounding box center [450, 714] width 273 height 19
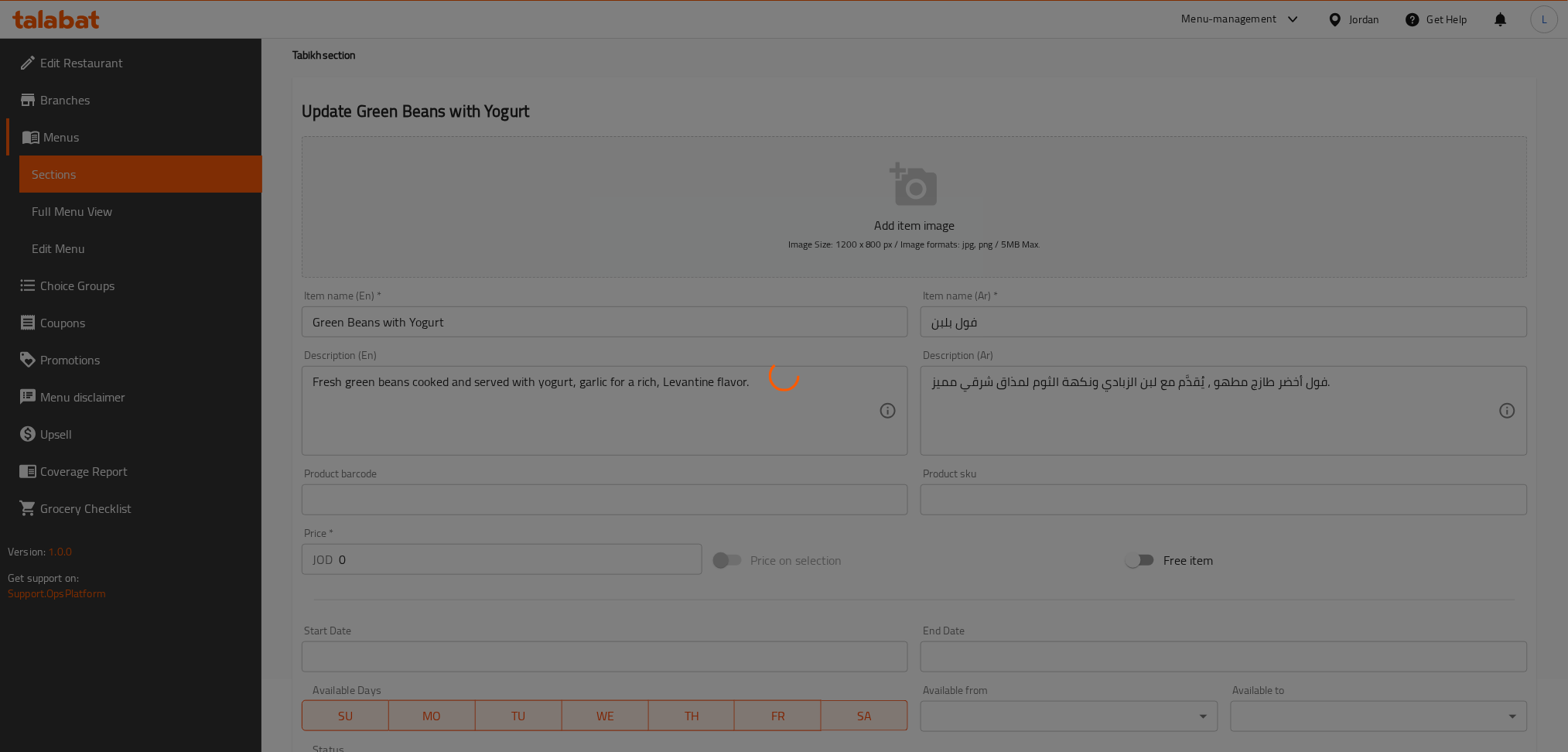
scroll to position [0, 0]
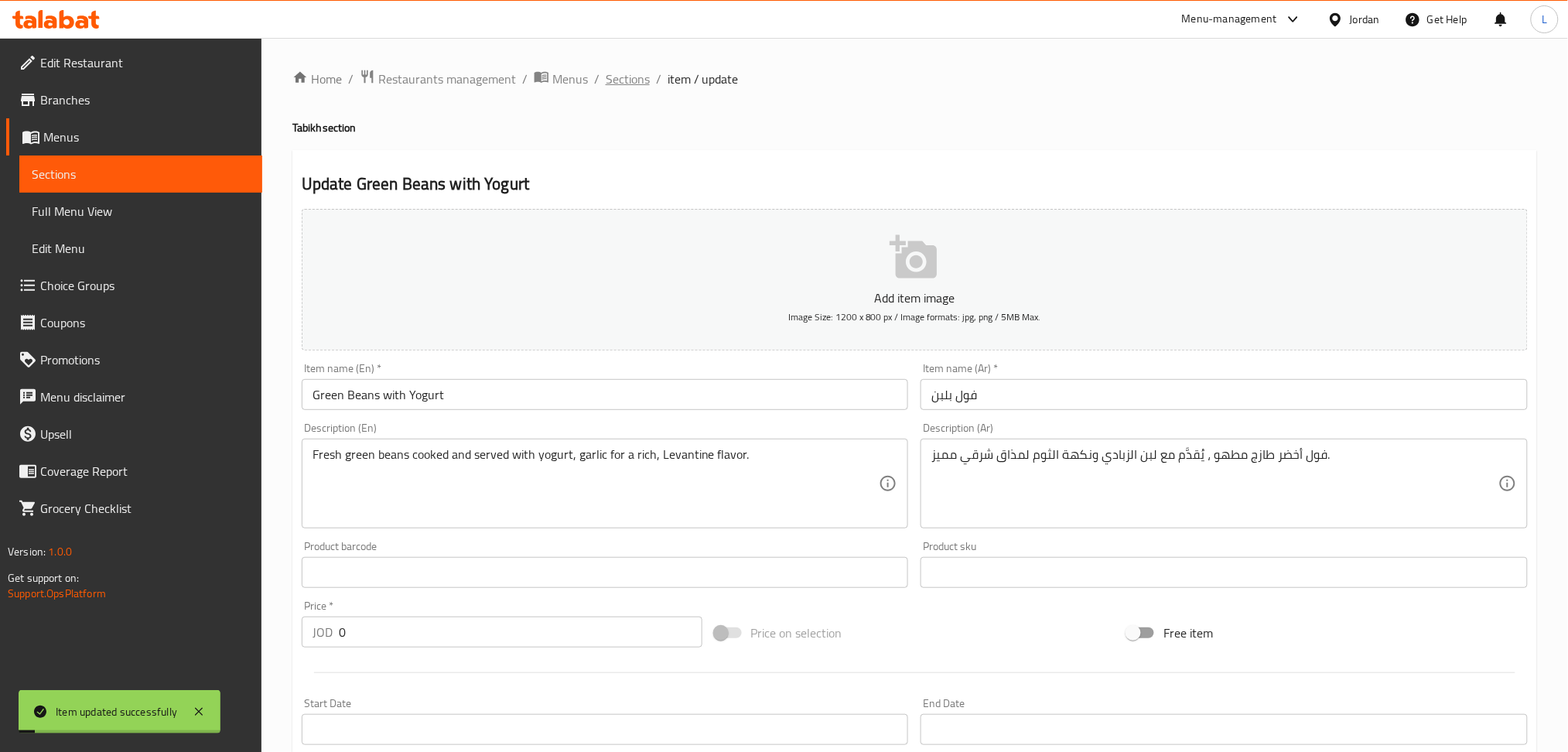
click at [625, 79] on span "Sections" at bounding box center [628, 79] width 44 height 19
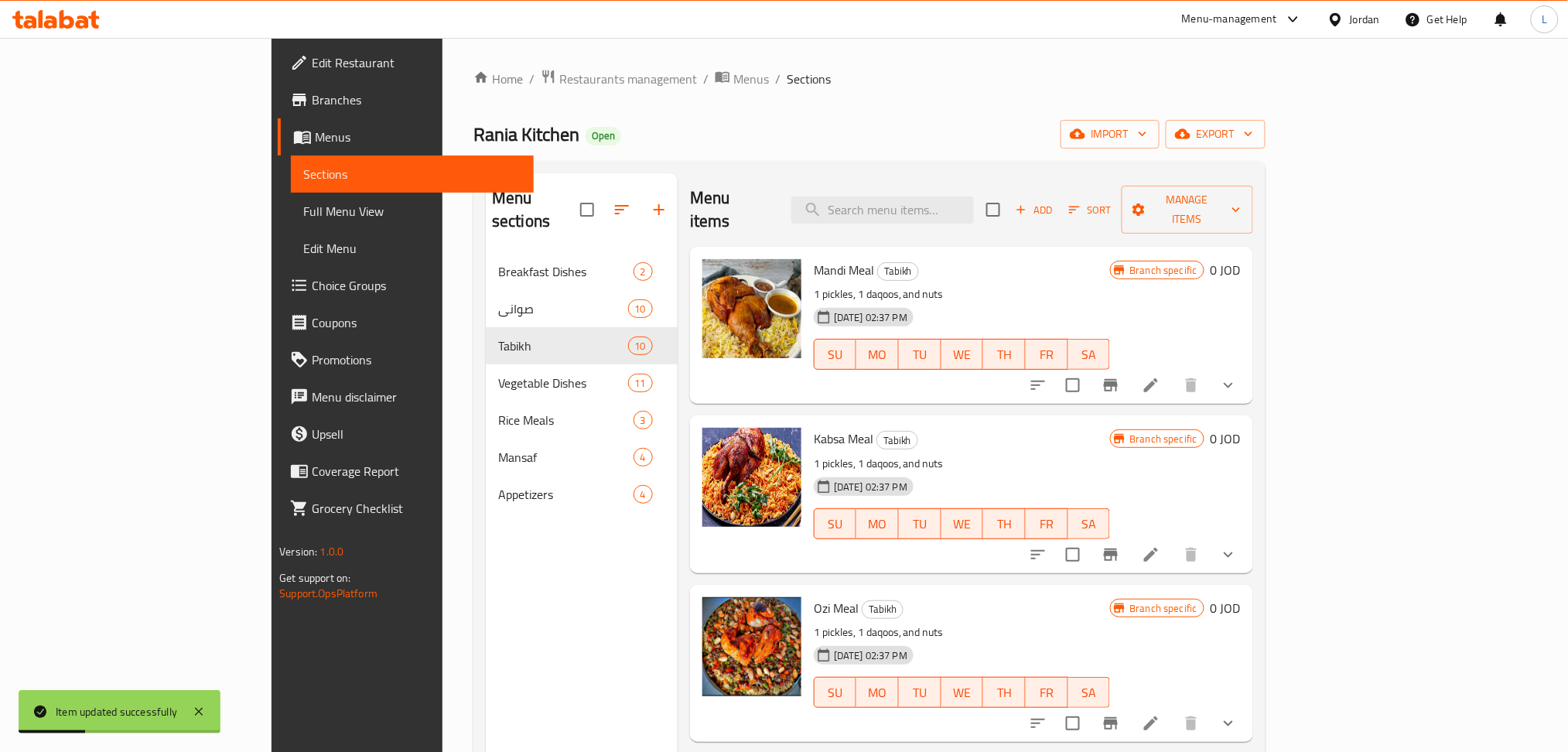
click at [1111, 203] on span "Sort" at bounding box center [1090, 210] width 42 height 18
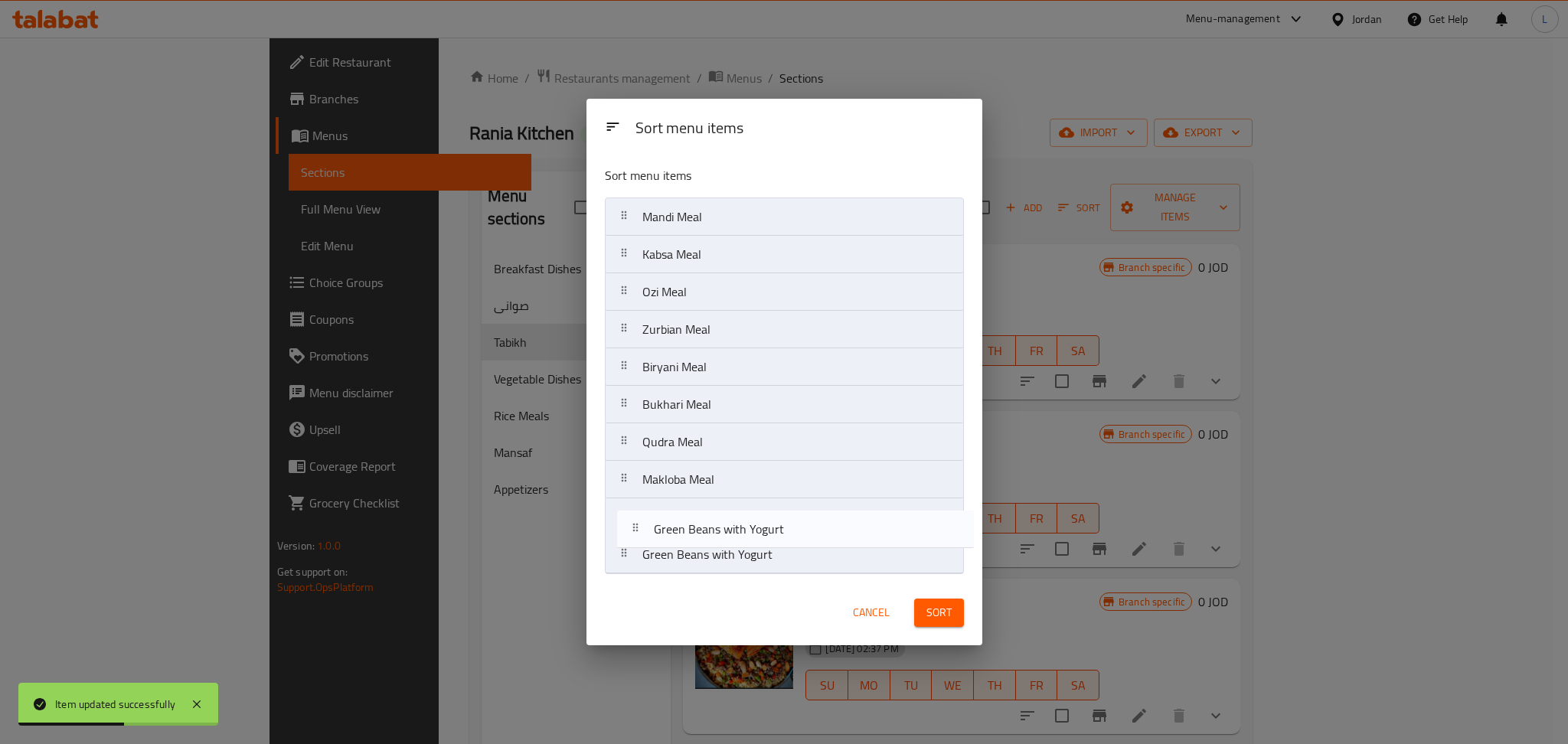
drag, startPoint x: 770, startPoint y: 557, endPoint x: 784, endPoint y: 524, distance: 35.8
click at [784, 524] on nav "Mandi Meal Kabsa Meal Ozi Meal Zurbian Meal Biryani Meal Bukhari Meal Qudra Mea…" at bounding box center [784, 386] width 359 height 376
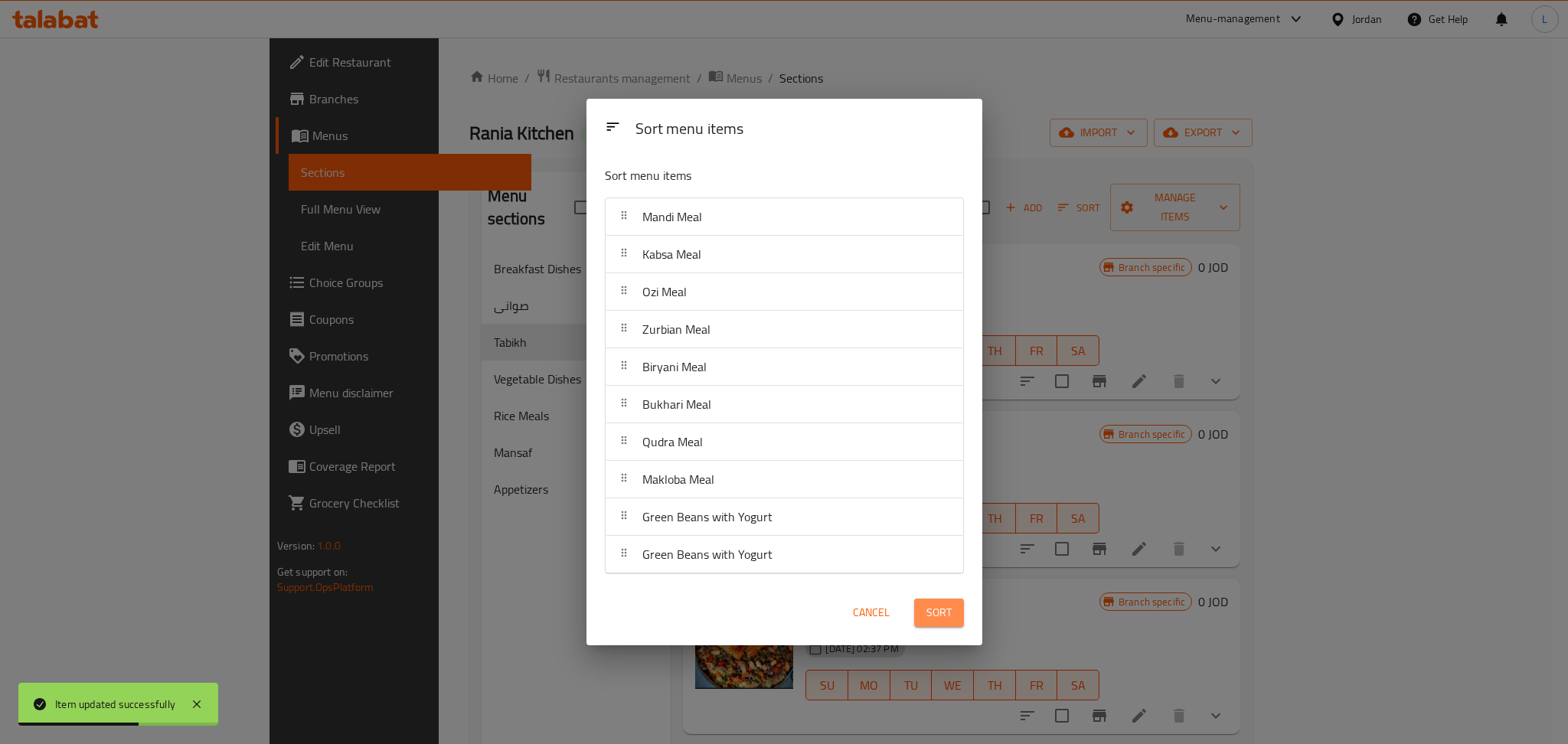
click at [924, 603] on button "Sort" at bounding box center [939, 613] width 50 height 28
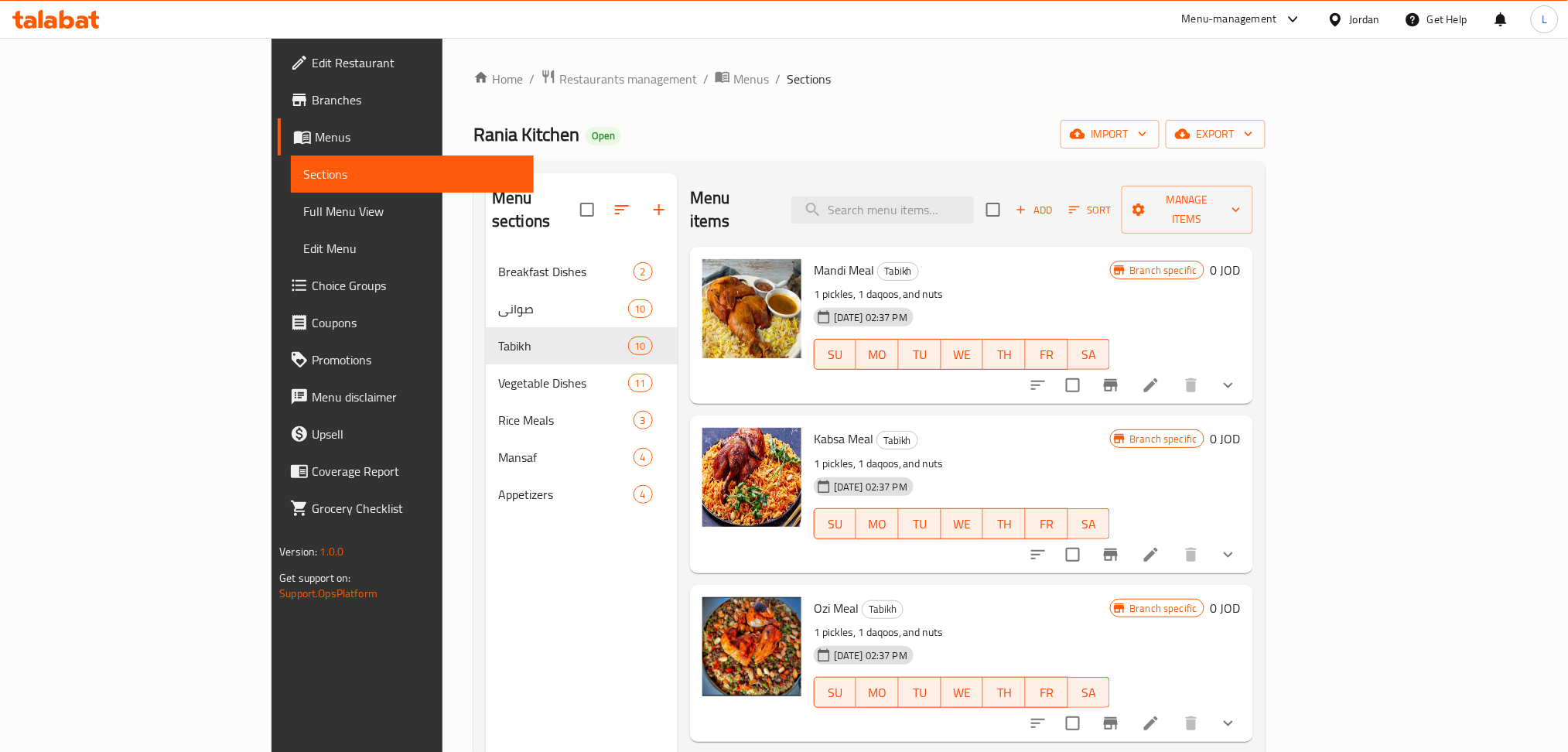
click at [30, 25] on icon at bounding box center [56, 19] width 88 height 19
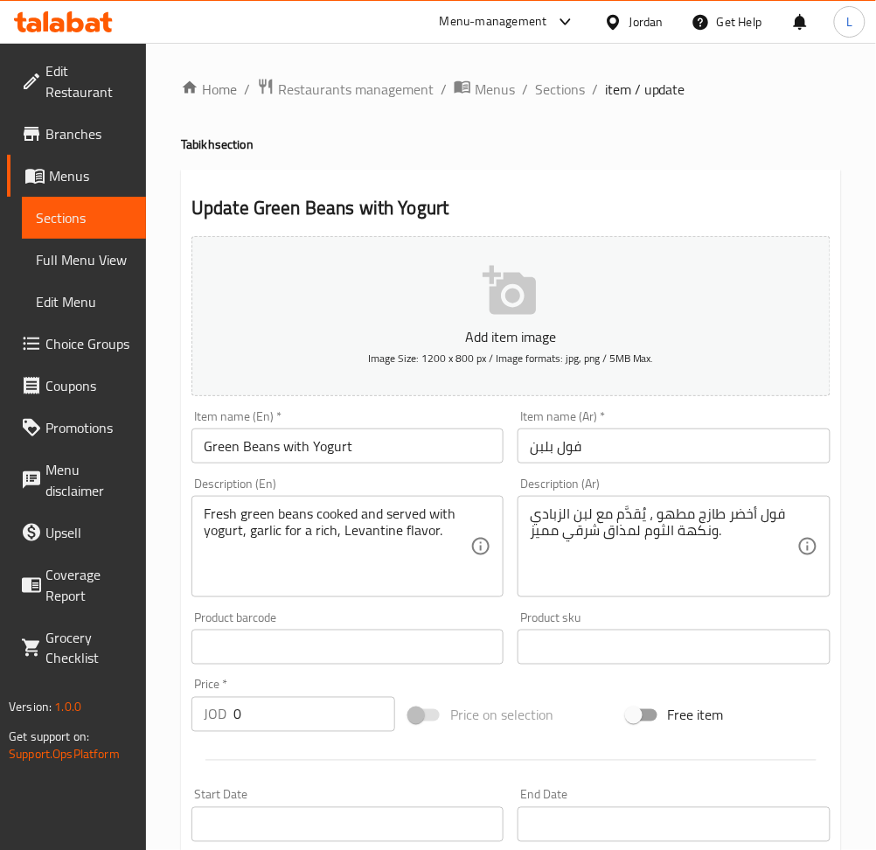
click at [303, 435] on input "Green Beans with Yogurt" at bounding box center [347, 445] width 312 height 35
click at [564, 447] on input "فول بلبن" at bounding box center [674, 445] width 312 height 35
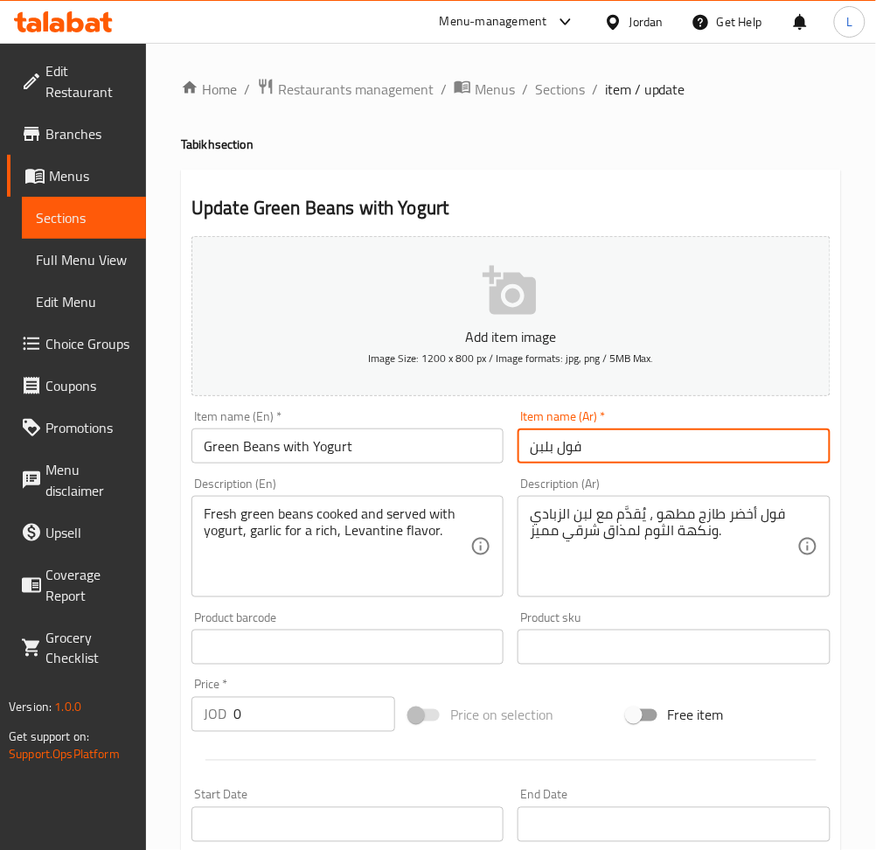
click at [564, 447] on input "فول بلبن" at bounding box center [674, 445] width 312 height 35
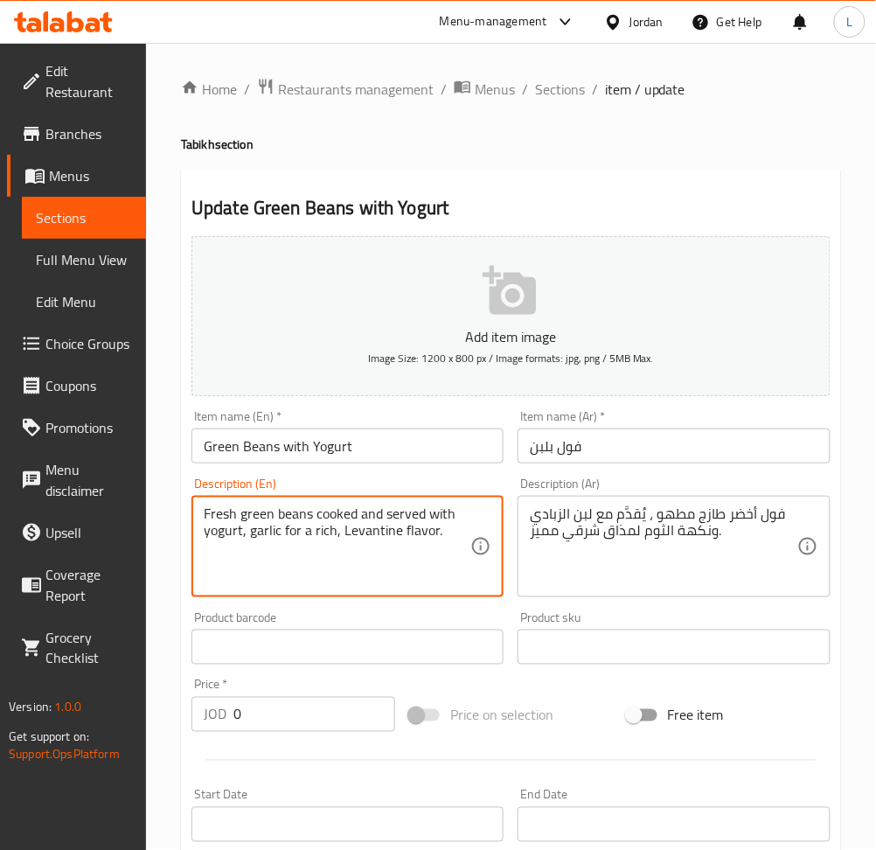
click at [416, 522] on textarea "Fresh green beans cooked and served with yogurt, garlic for a rich, Levantine f…" at bounding box center [337, 546] width 267 height 83
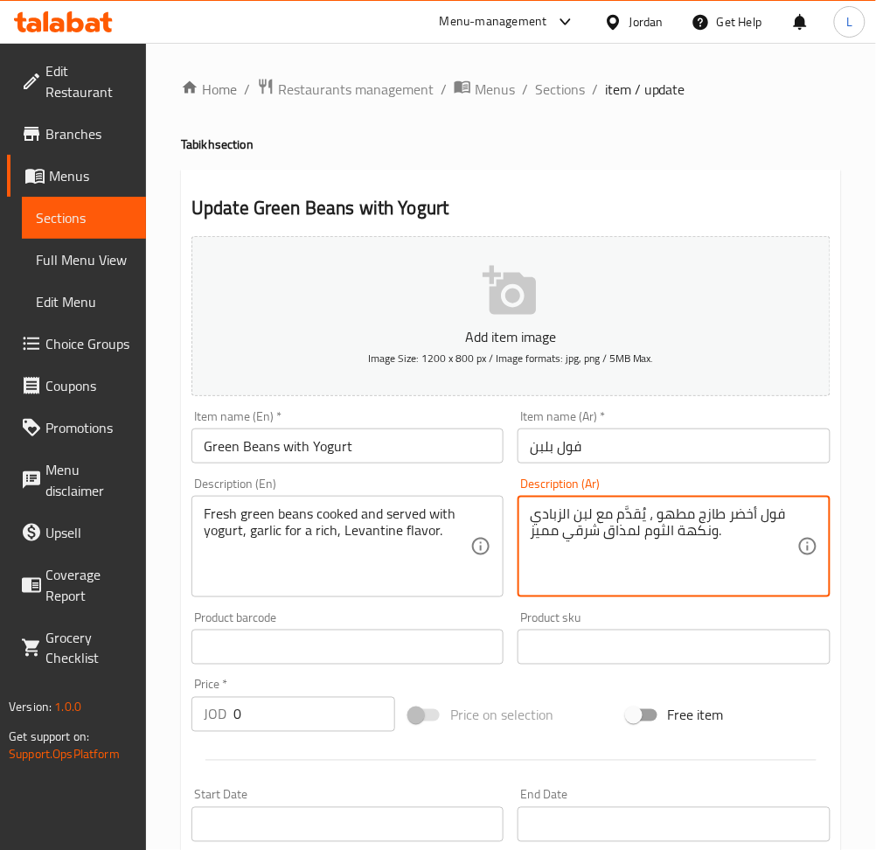
click at [602, 539] on textarea "فول أخضر طازج مطهو ، يُقدَّم مع لبن الزبادي ونكهة الثوم لمذاق شرقي مميز." at bounding box center [663, 546] width 267 height 83
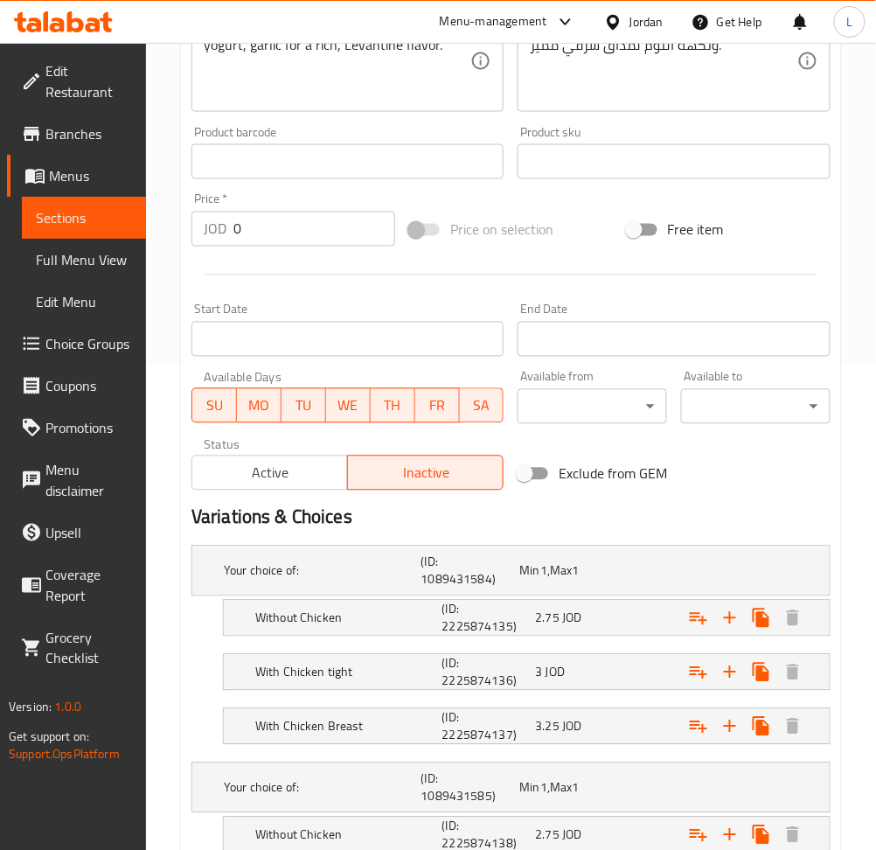
scroll to position [699, 0]
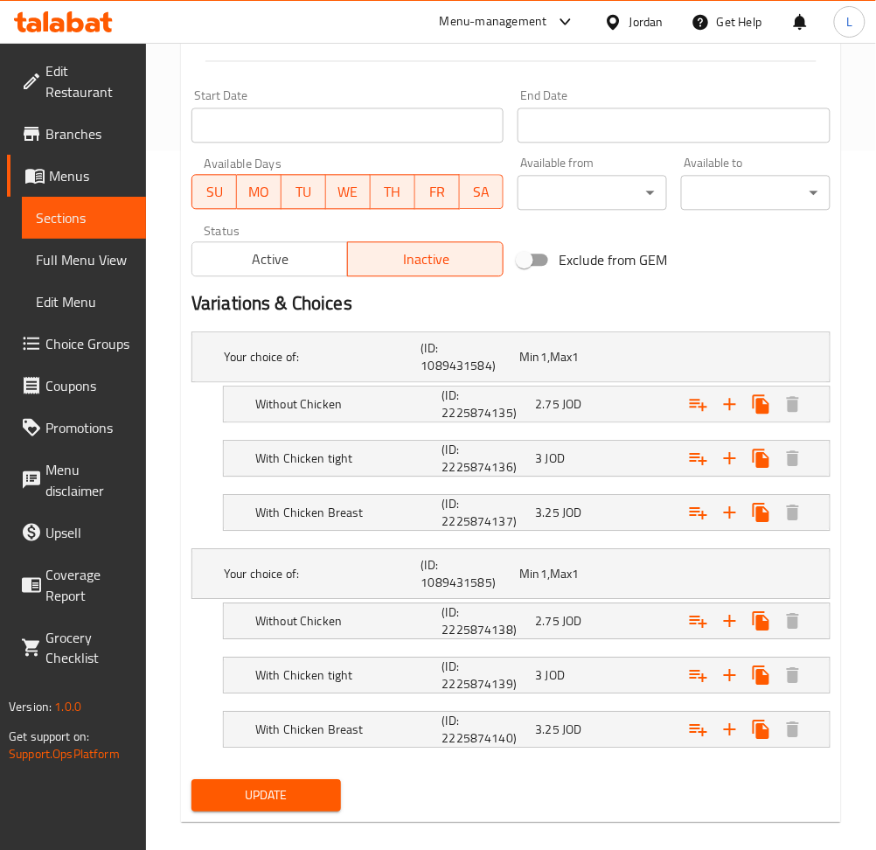
click at [73, 346] on span "Choice Groups" at bounding box center [88, 343] width 87 height 21
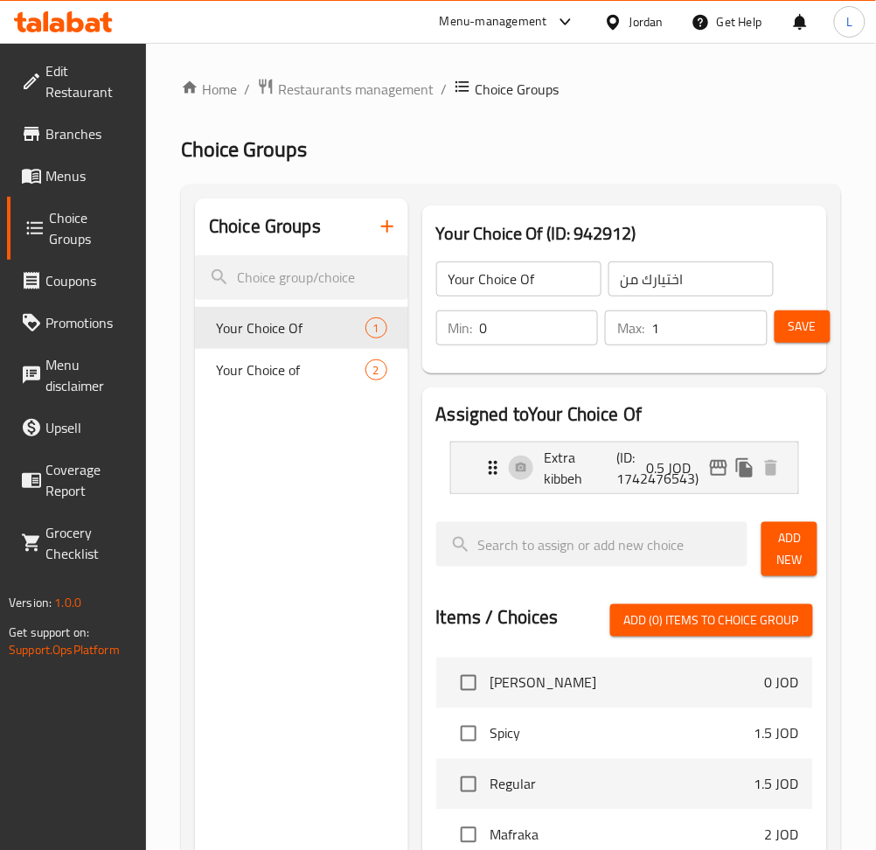
click at [388, 226] on icon "button" at bounding box center [387, 226] width 21 height 21
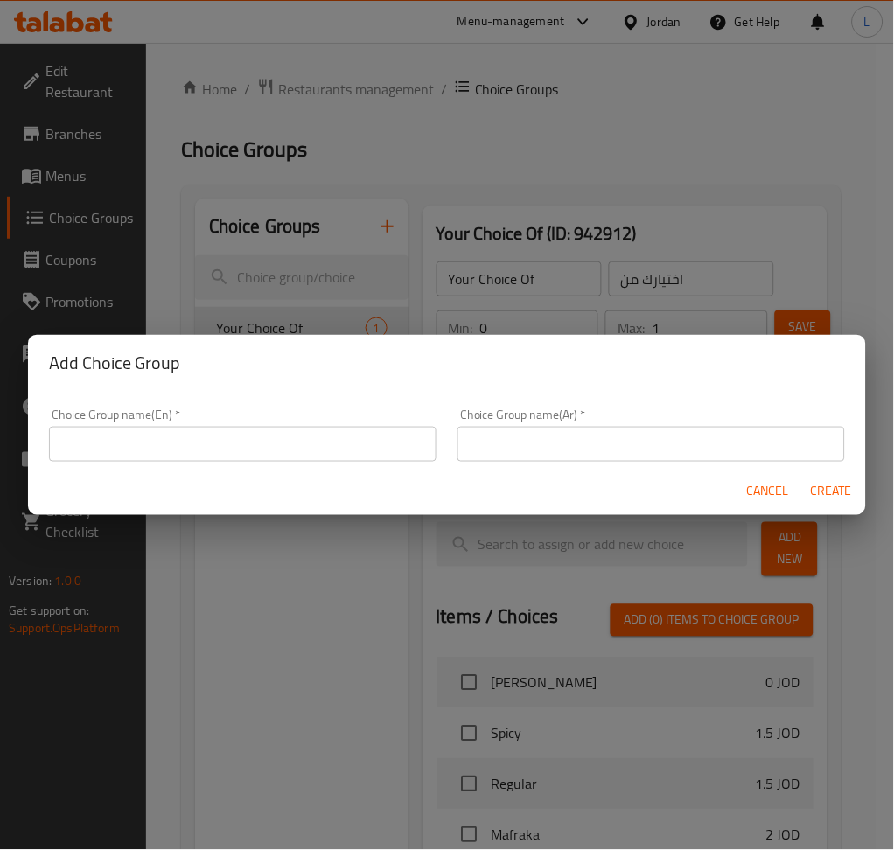
click at [263, 460] on input "text" at bounding box center [242, 444] width 387 height 35
type input "with or without"
click at [483, 438] on input "text" at bounding box center [650, 444] width 387 height 35
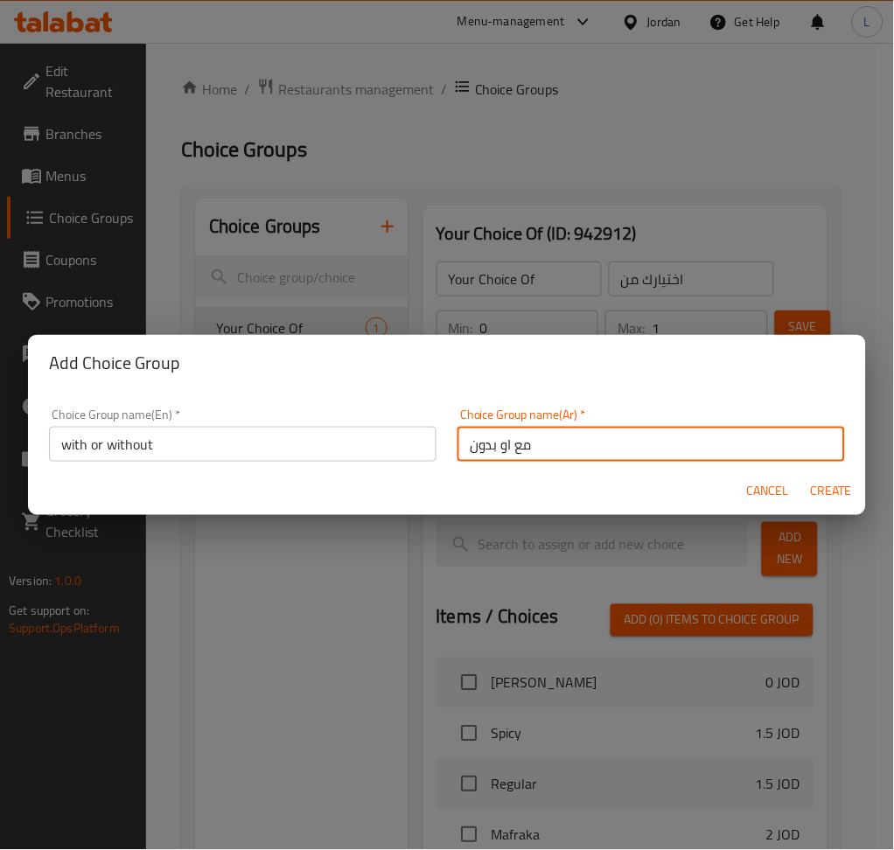
type input "مع او بدون"
click at [846, 493] on span "Create" at bounding box center [831, 492] width 42 height 22
type input "with or without"
type input "مع او بدون"
type input "0"
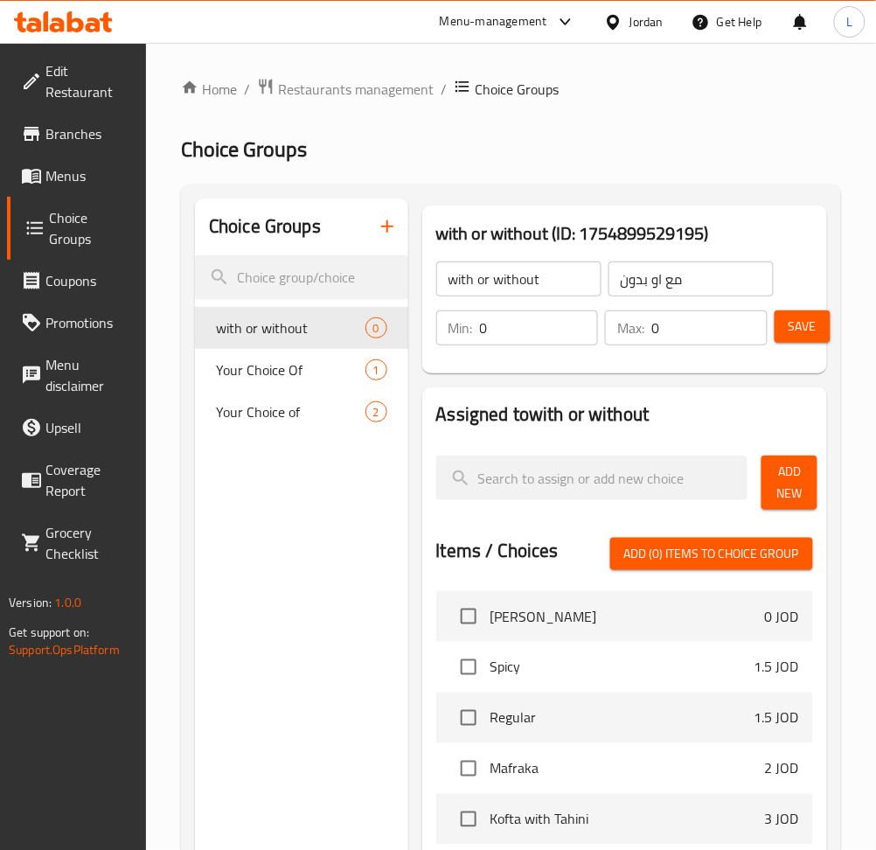
click at [543, 333] on input "0" at bounding box center [539, 327] width 119 height 35
type input "1"
click at [701, 336] on input "0" at bounding box center [709, 327] width 116 height 35
type input "1"
click at [785, 465] on span "Add New" at bounding box center [789, 483] width 28 height 44
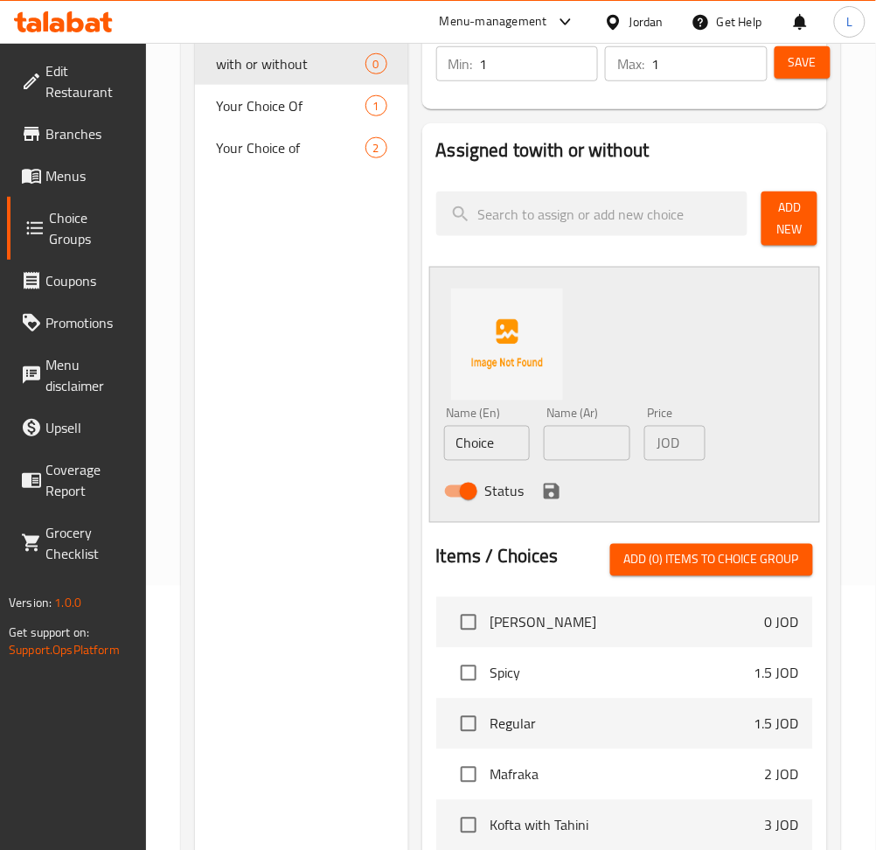
scroll to position [350, 0]
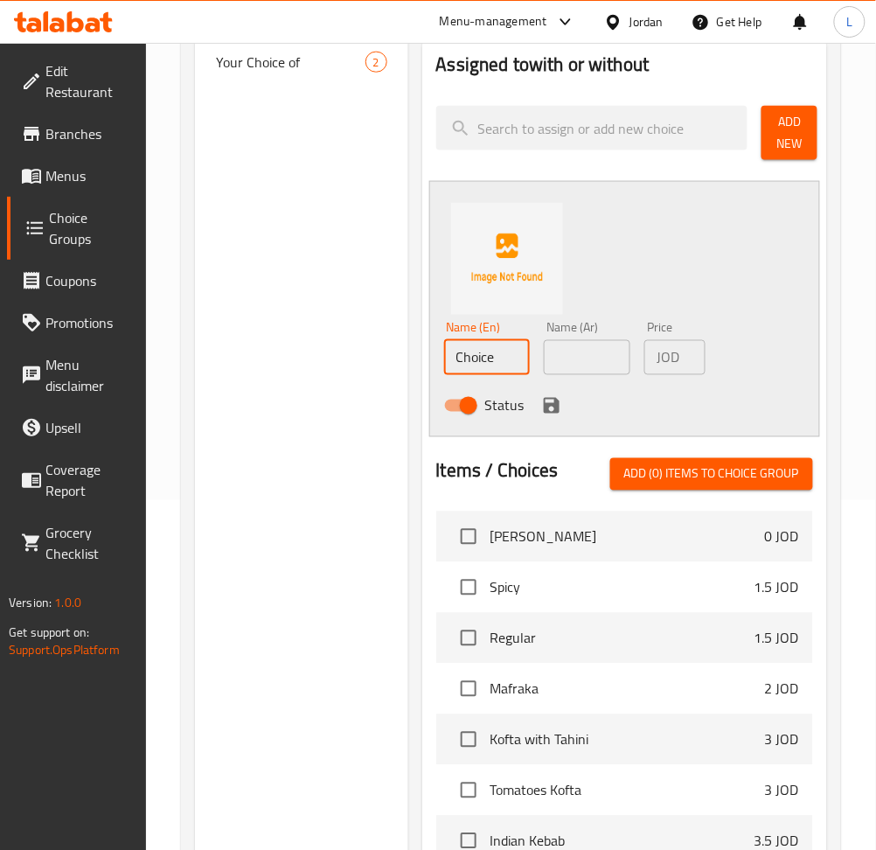
click at [473, 358] on input "Choice" at bounding box center [487, 357] width 87 height 35
paste input "with chicken"
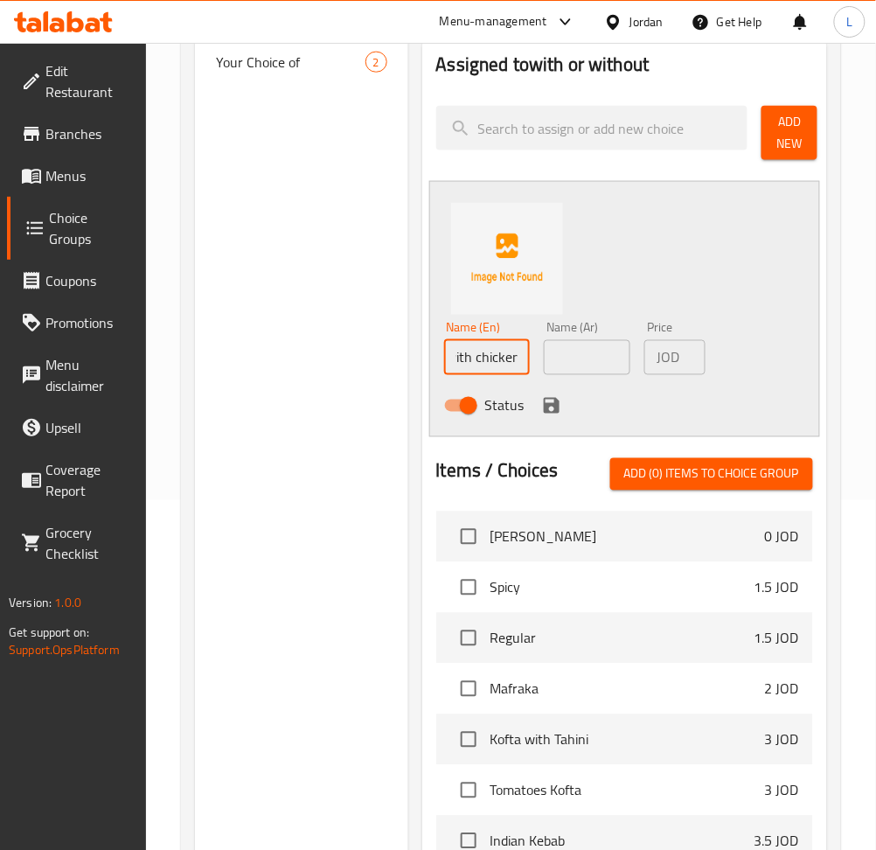
type input "with chicken"
click at [581, 353] on input "text" at bounding box center [587, 357] width 87 height 35
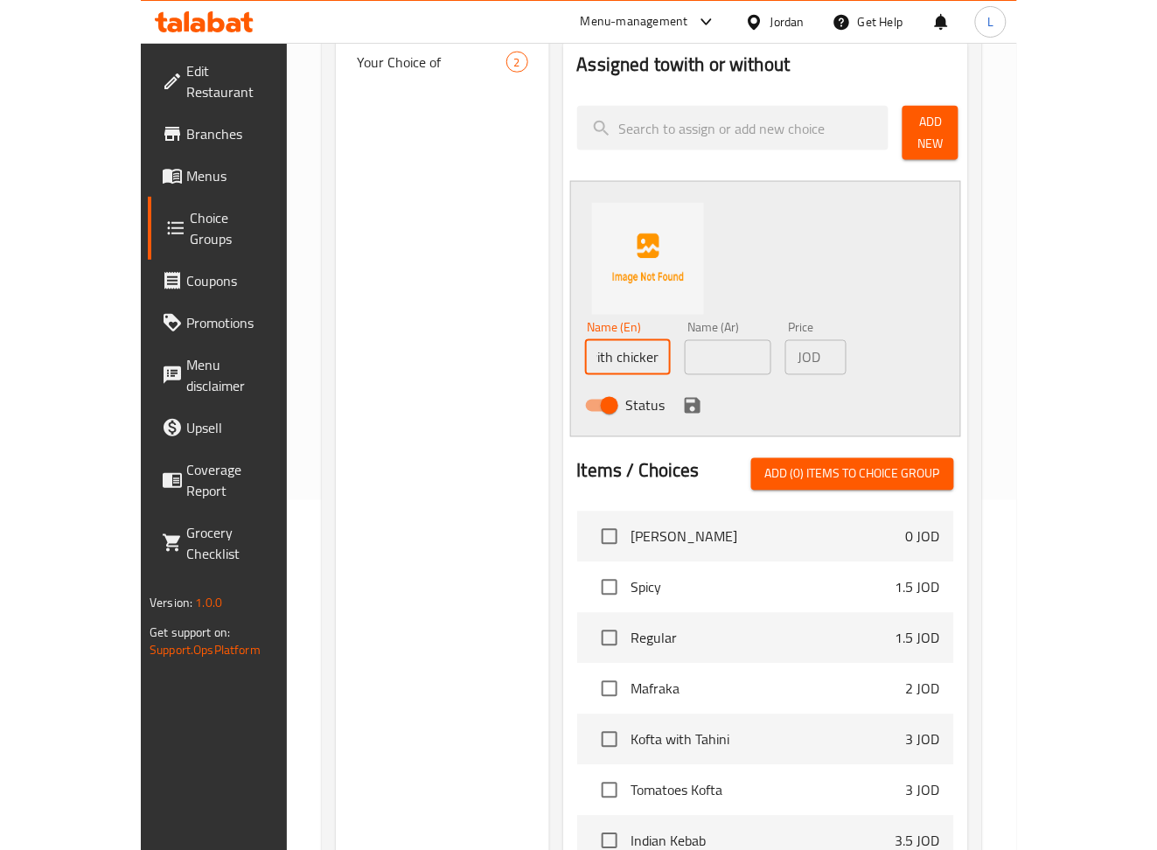
scroll to position [0, 0]
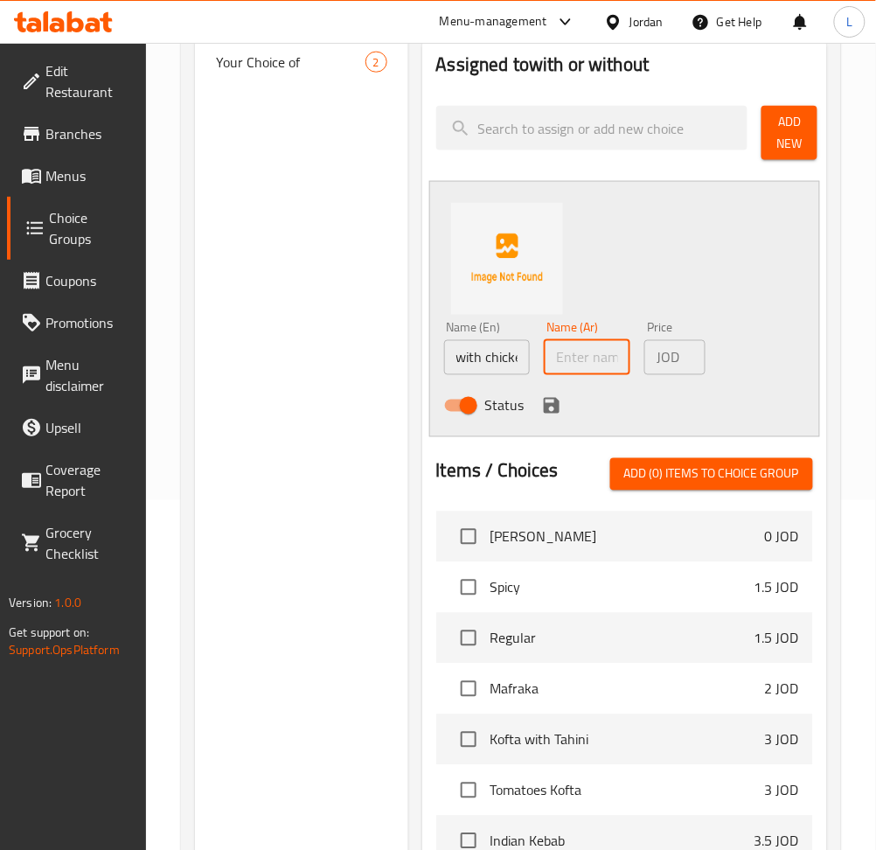
type input "ص"
type input "مع دجاج"
click at [674, 355] on p "JOD" at bounding box center [668, 357] width 23 height 21
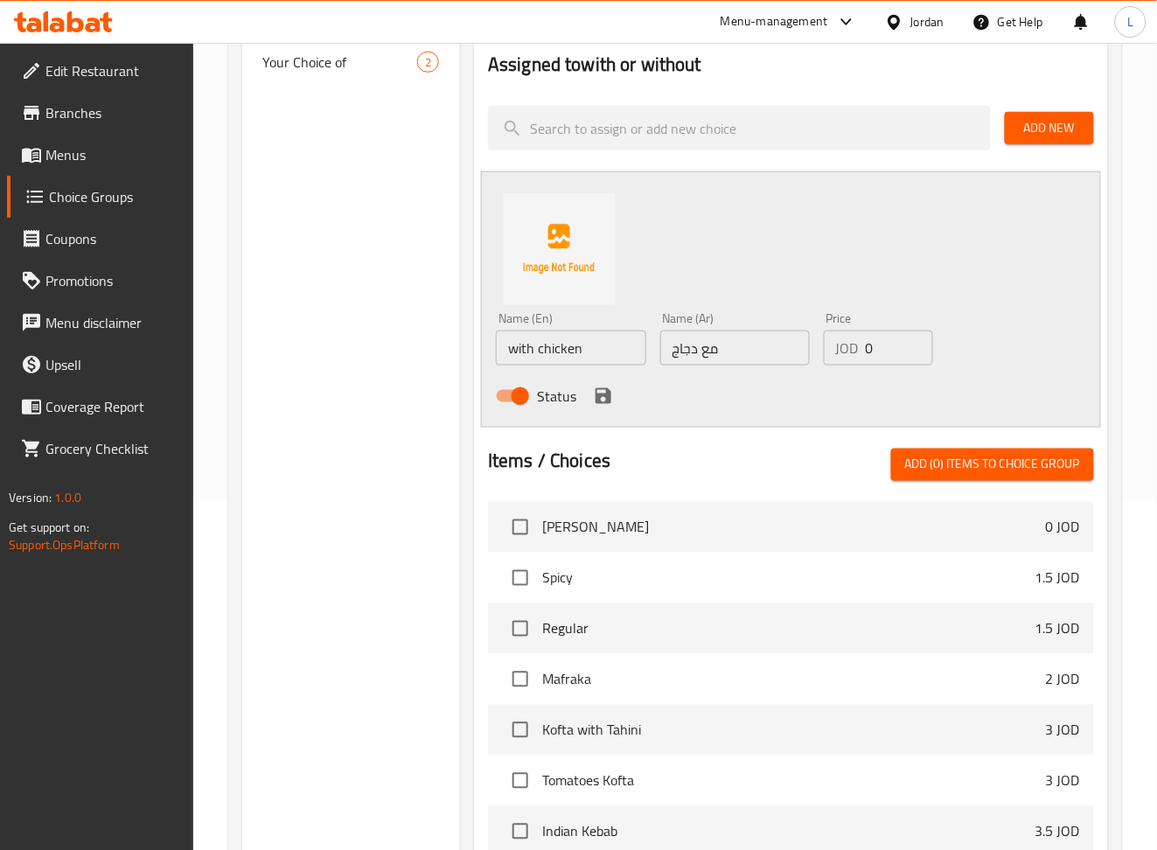
click at [889, 343] on input "0" at bounding box center [899, 347] width 67 height 35
click at [889, 344] on input "0" at bounding box center [899, 347] width 67 height 35
paste input "3.5"
type input "3.5"
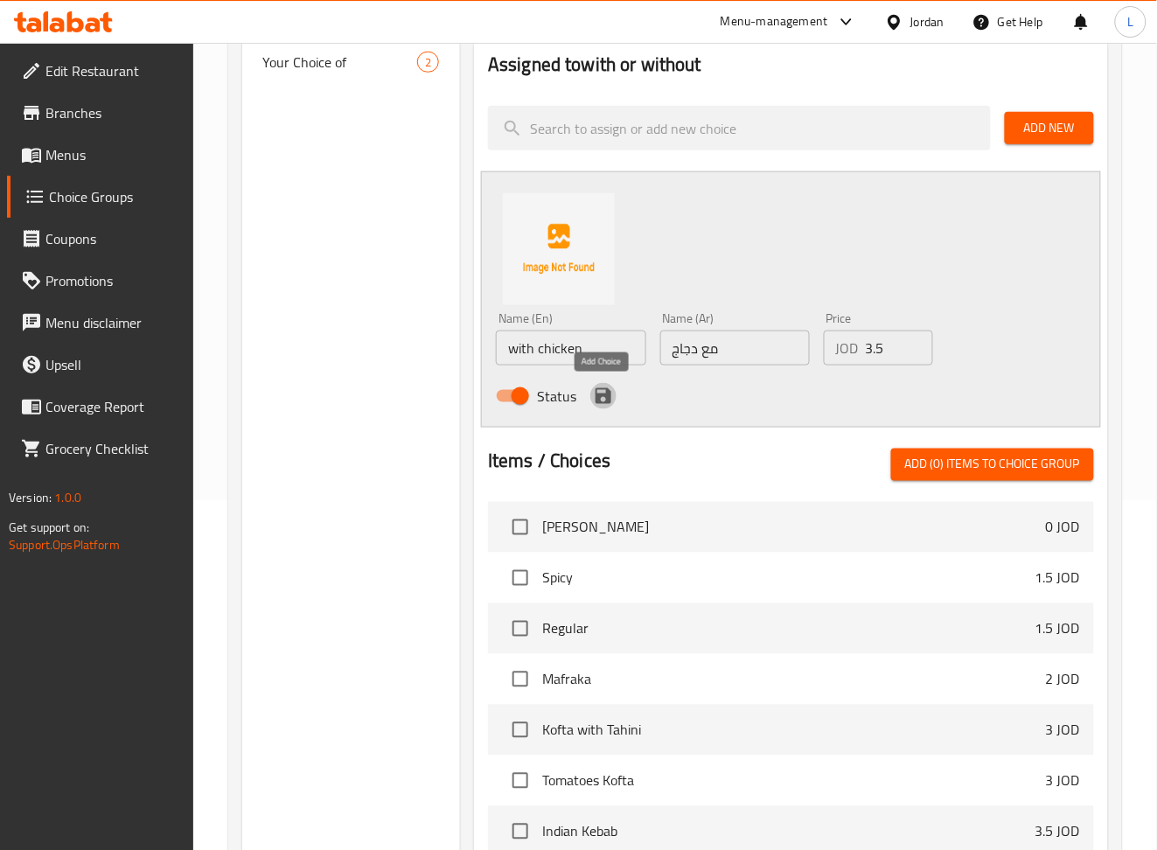
click at [611, 404] on icon "save" at bounding box center [603, 396] width 21 height 21
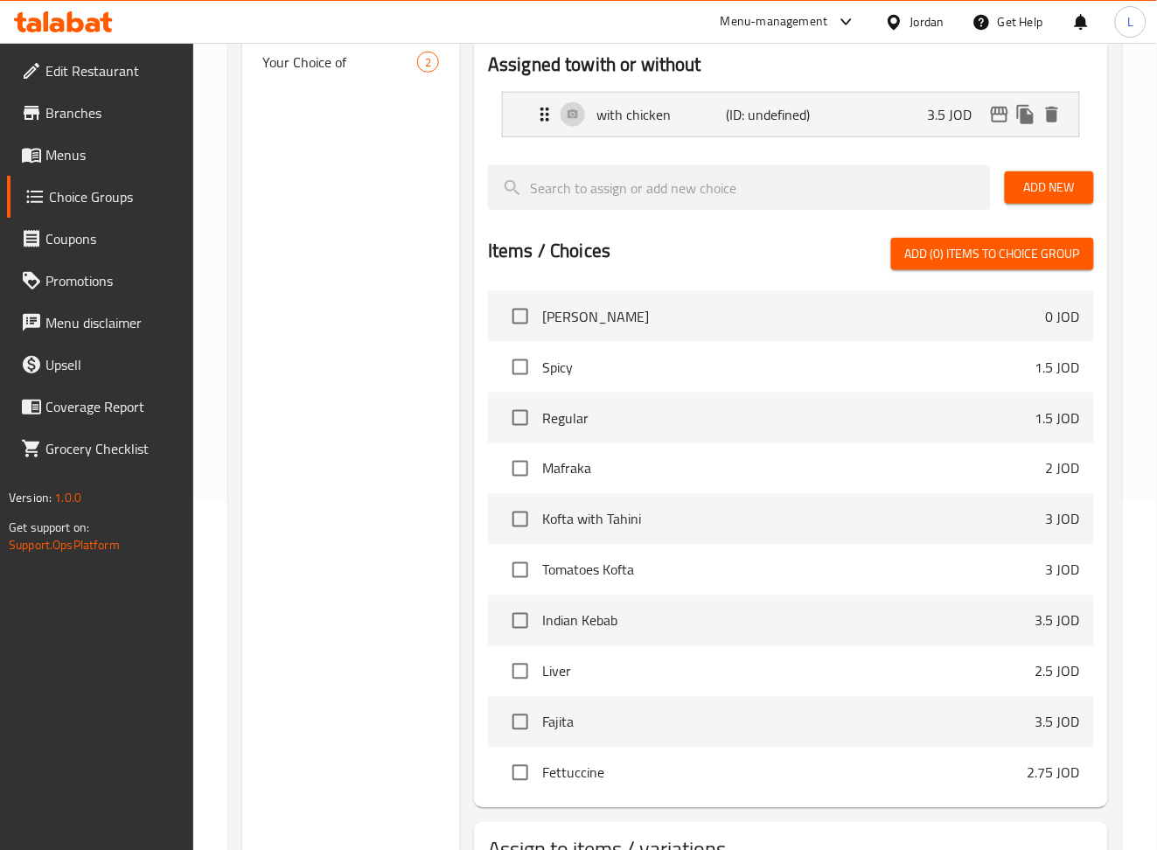
click at [893, 190] on span "Add New" at bounding box center [1049, 188] width 61 height 22
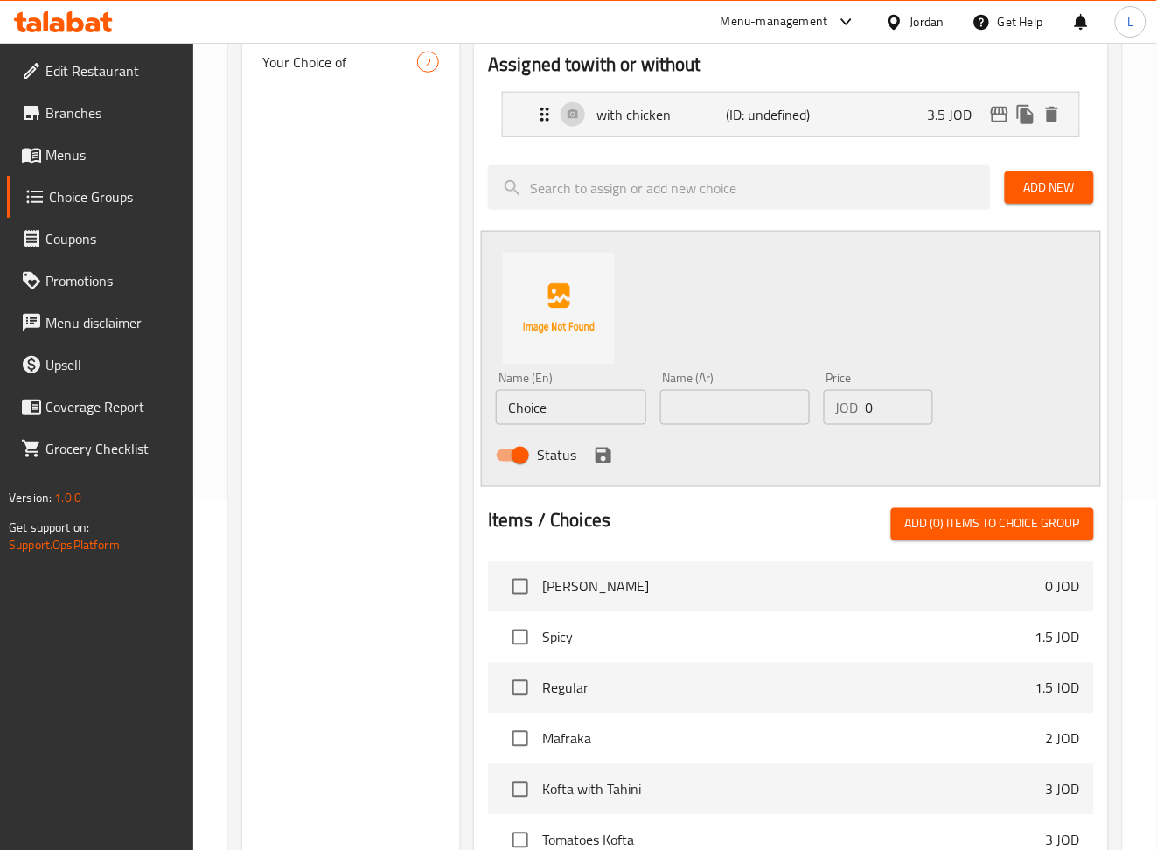
click at [609, 417] on input "Choice" at bounding box center [571, 407] width 150 height 35
drag, startPoint x: 609, startPoint y: 417, endPoint x: 631, endPoint y: 412, distance: 22.5
click at [611, 414] on input "Choice" at bounding box center [571, 407] width 150 height 35
paste input "without chicken"
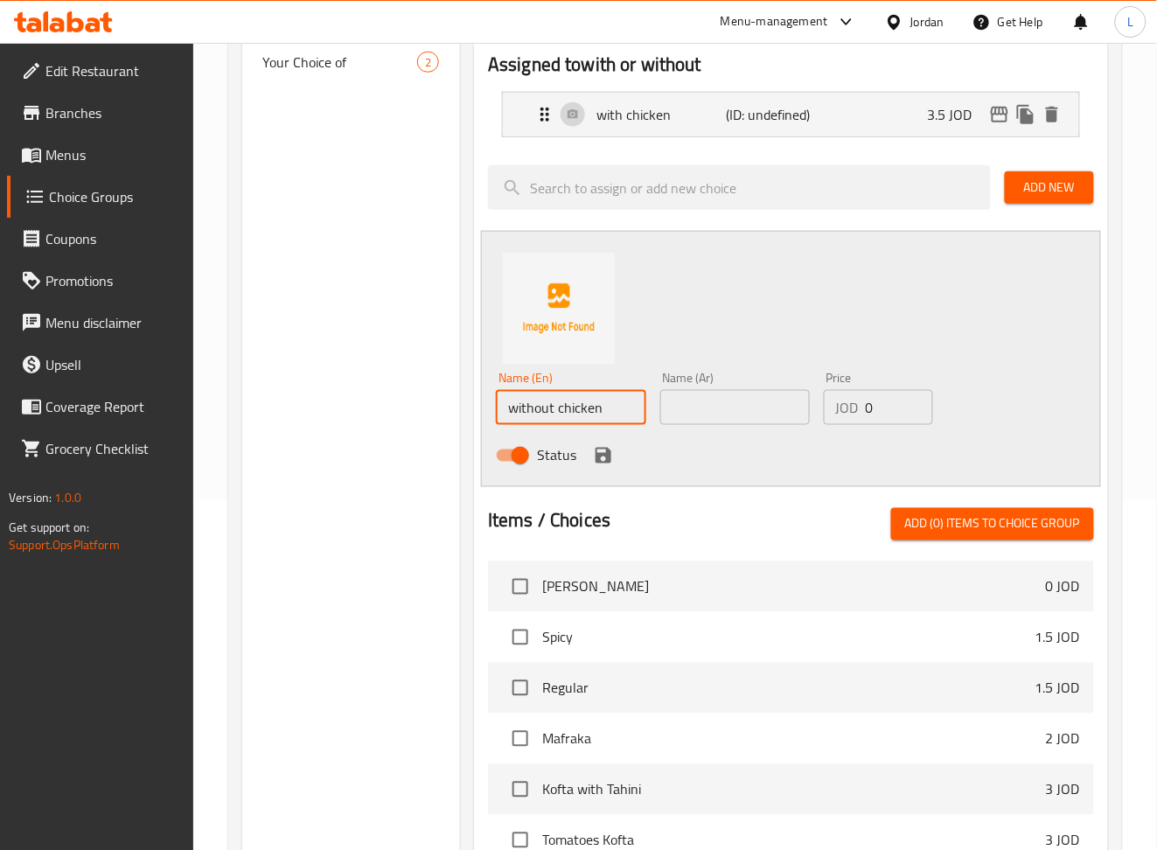
type input "without chicken"
click at [706, 404] on input "text" at bounding box center [735, 407] width 150 height 35
type input "ي"
type input "بدون دجاج"
click at [877, 397] on input "0" at bounding box center [899, 407] width 67 height 35
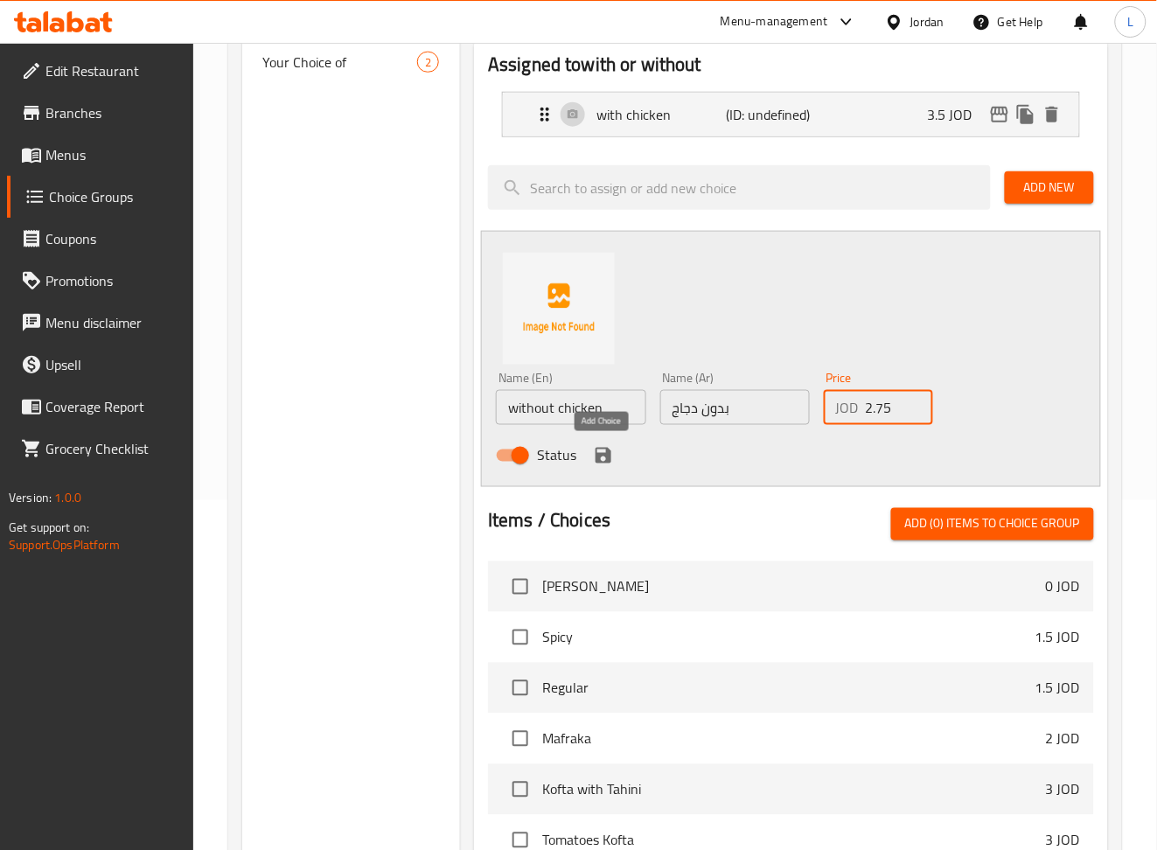
type input "2.75"
click at [611, 455] on icon "save" at bounding box center [603, 455] width 21 height 21
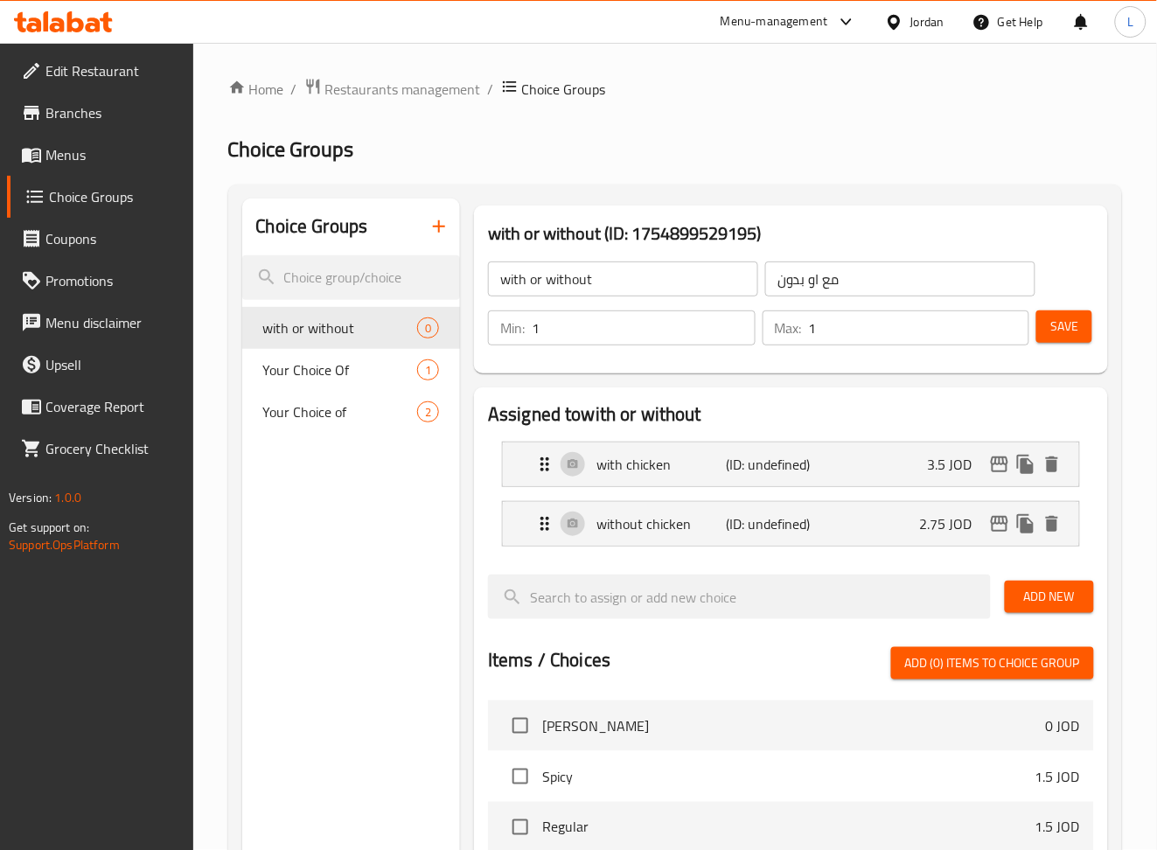
click at [893, 321] on button "Save" at bounding box center [1064, 326] width 56 height 32
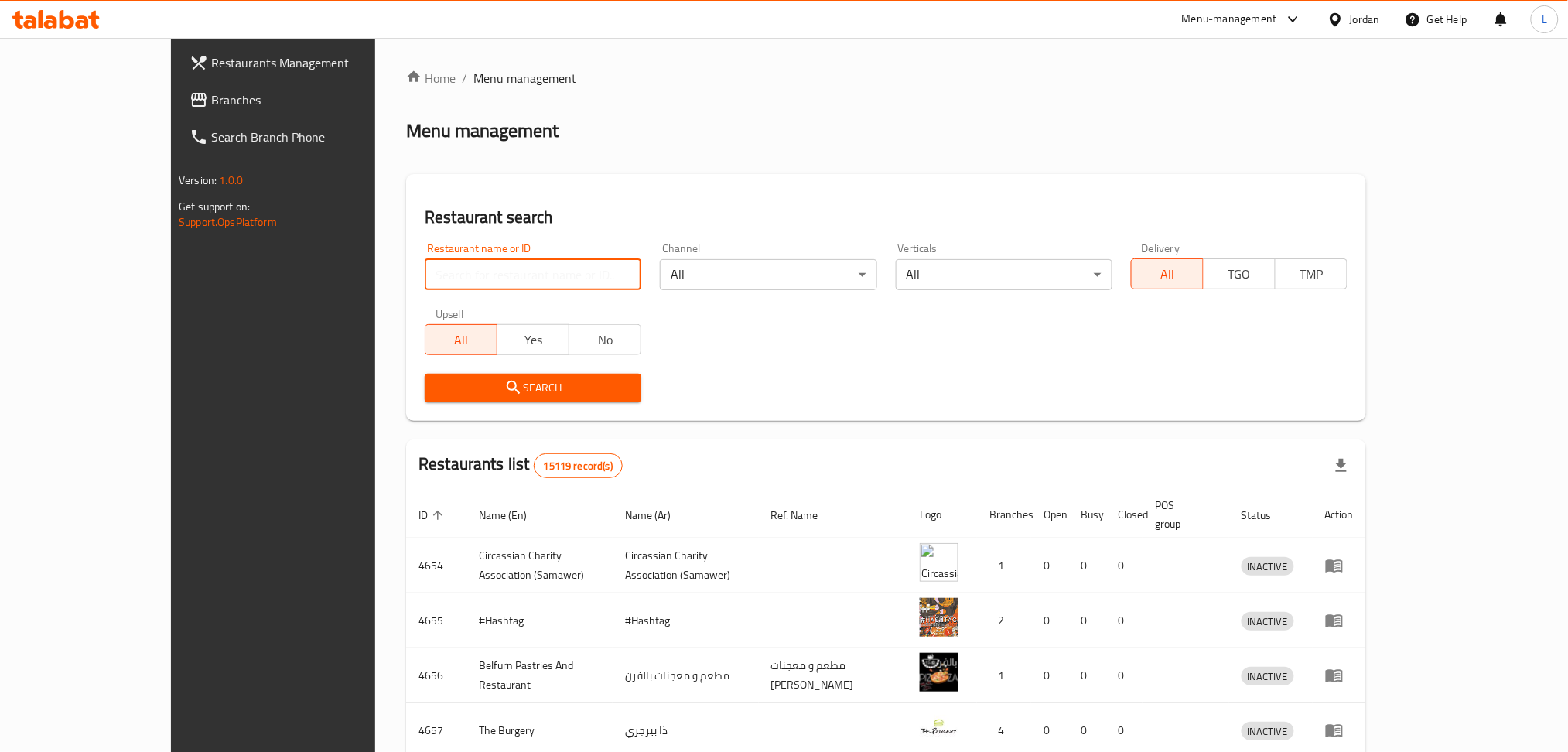
drag, startPoint x: 530, startPoint y: 273, endPoint x: 519, endPoint y: 280, distance: 13.0
click at [529, 273] on input "search" at bounding box center [533, 274] width 217 height 31
type input "kfc"
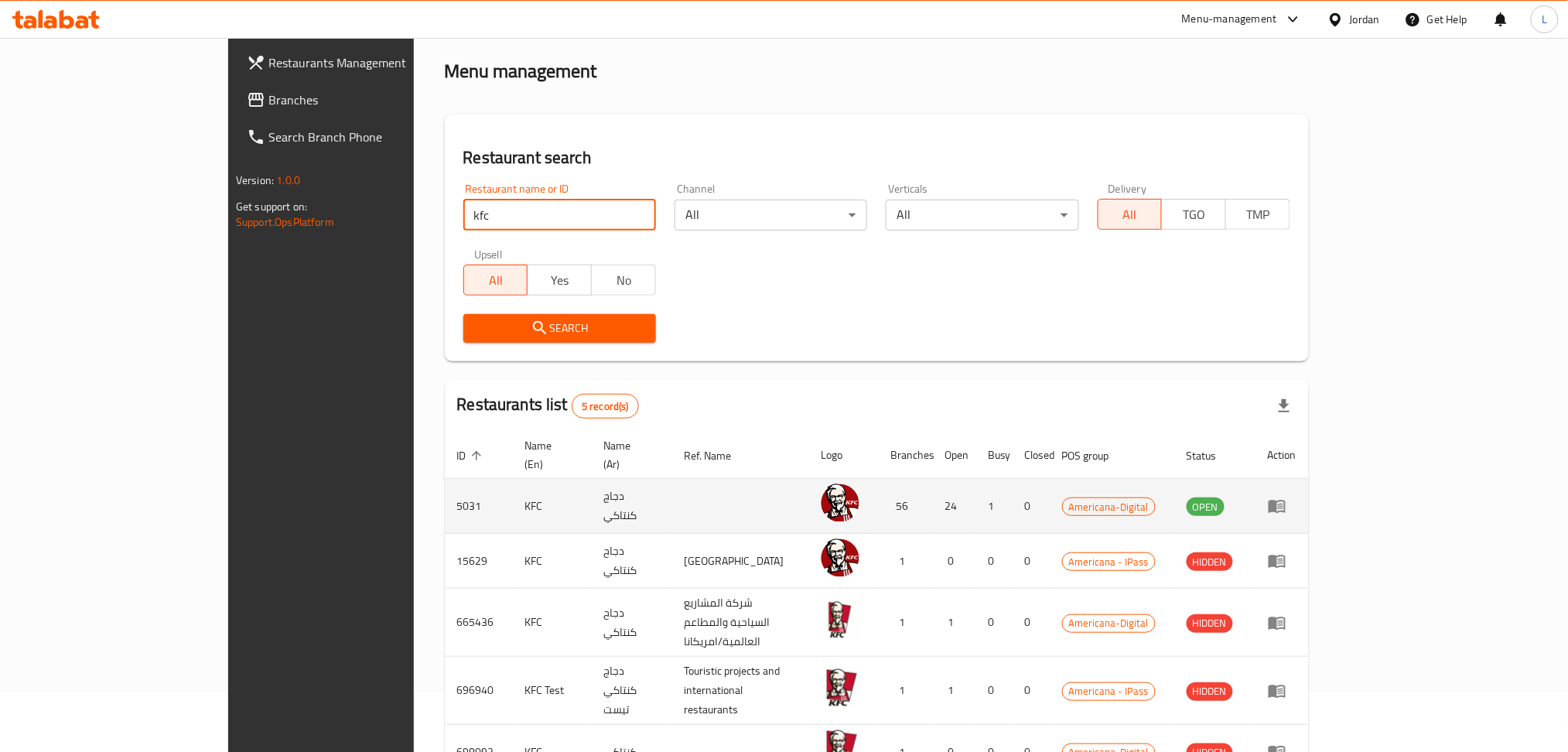
scroll to position [127, 0]
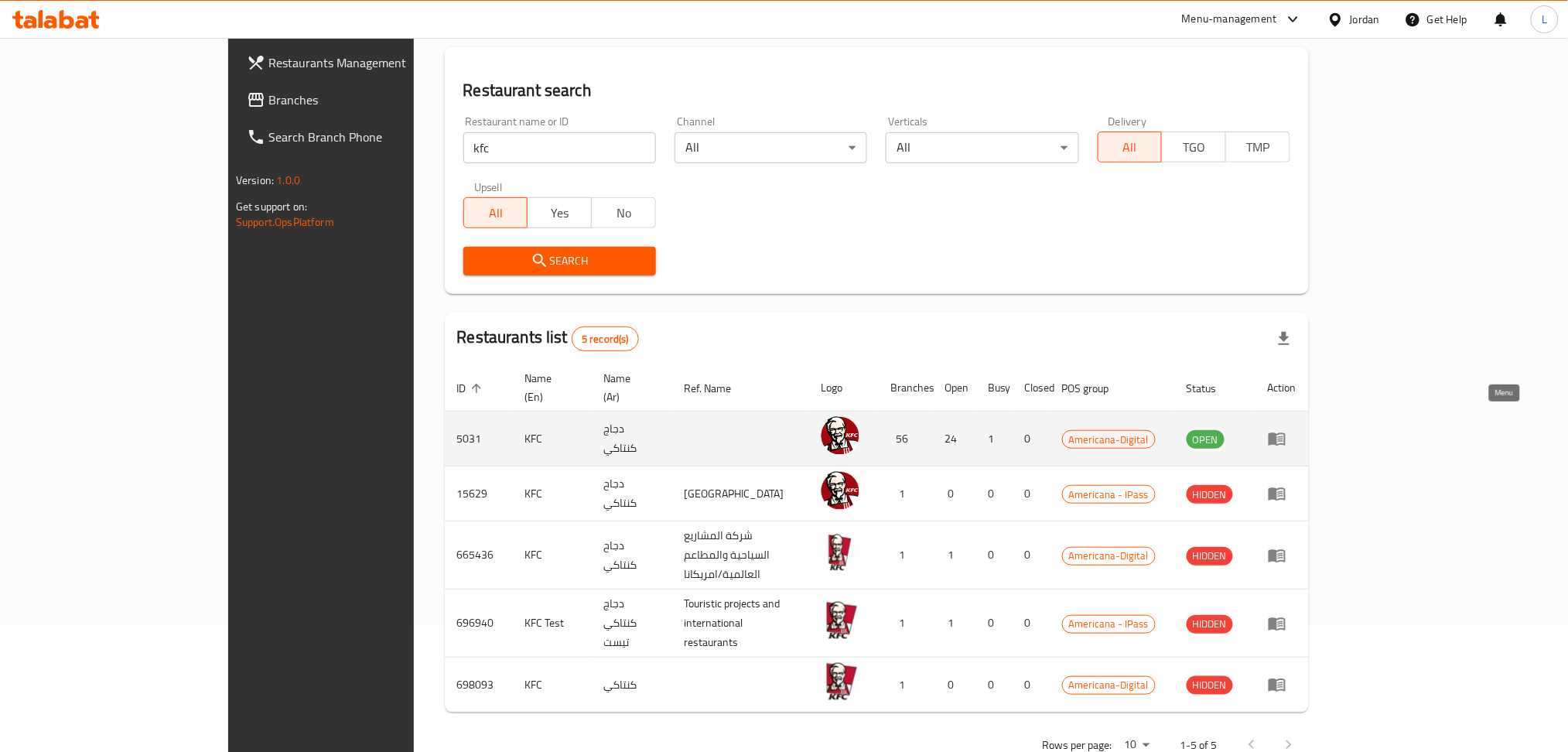
click at [1287, 429] on icon "enhanced table" at bounding box center [1277, 438] width 19 height 19
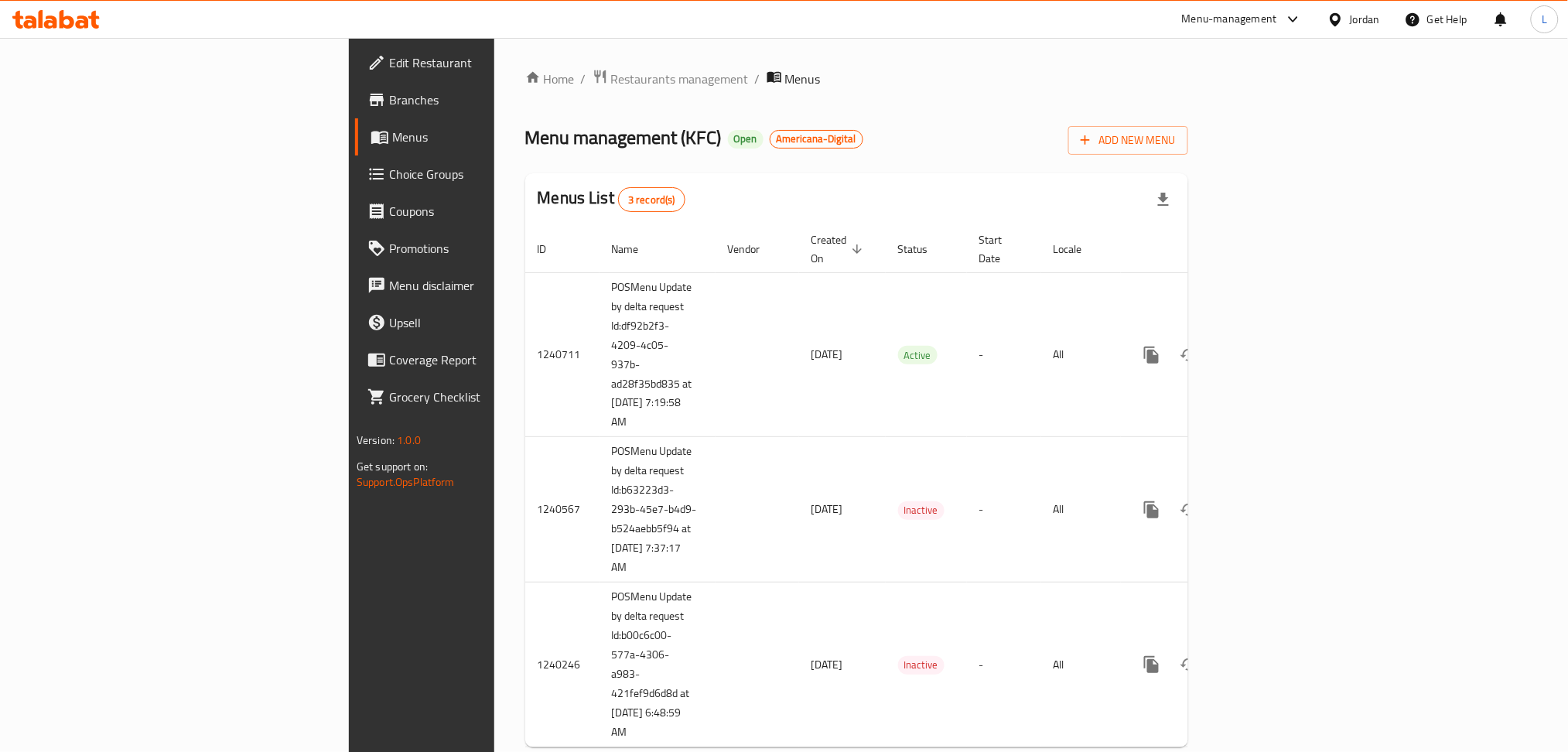
click at [355, 109] on link "Branches" at bounding box center [482, 100] width 256 height 37
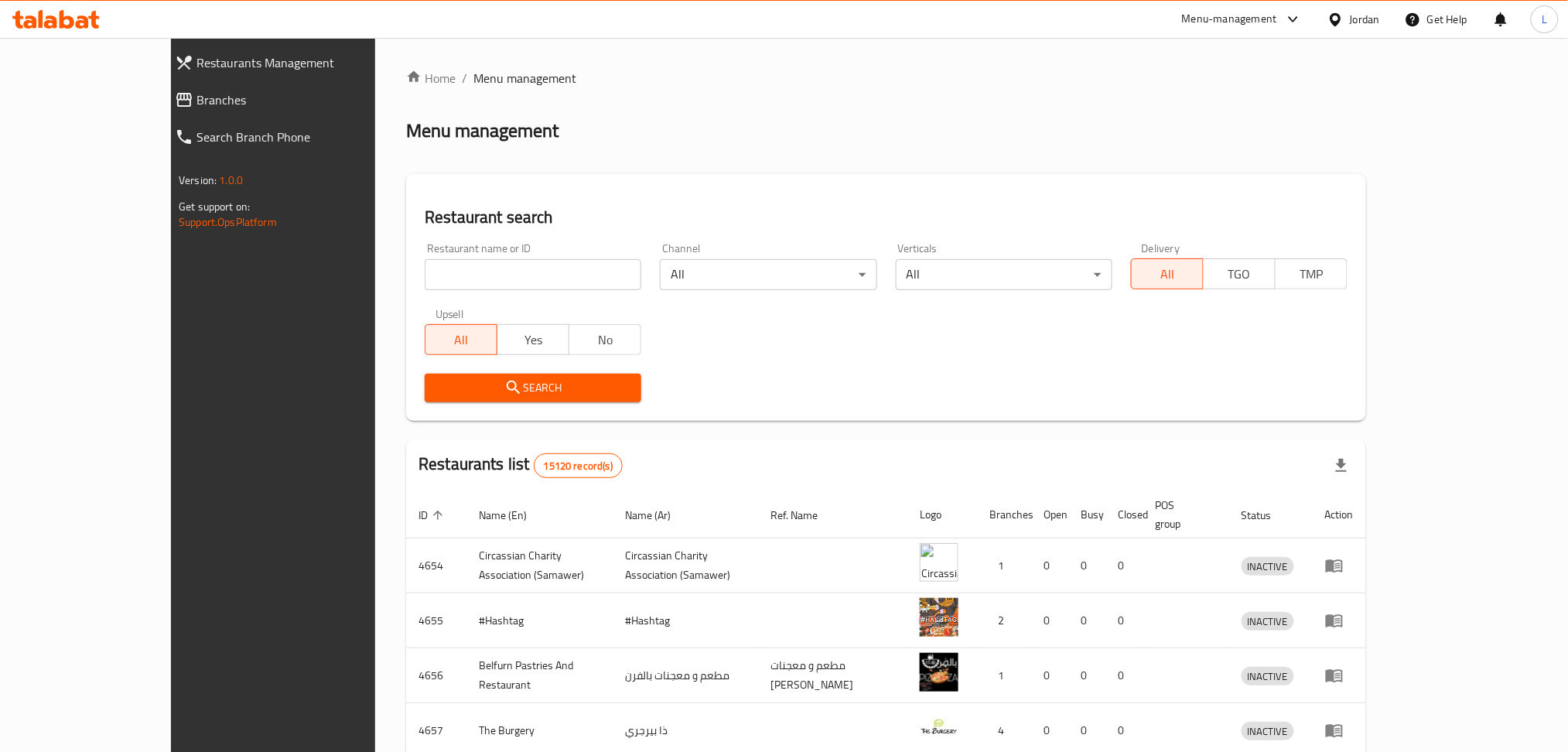
click at [428, 272] on input "search" at bounding box center [533, 274] width 217 height 31
paste input "[PERSON_NAME], [GEOGRAPHIC_DATA]"
click button "Search" at bounding box center [533, 388] width 217 height 28
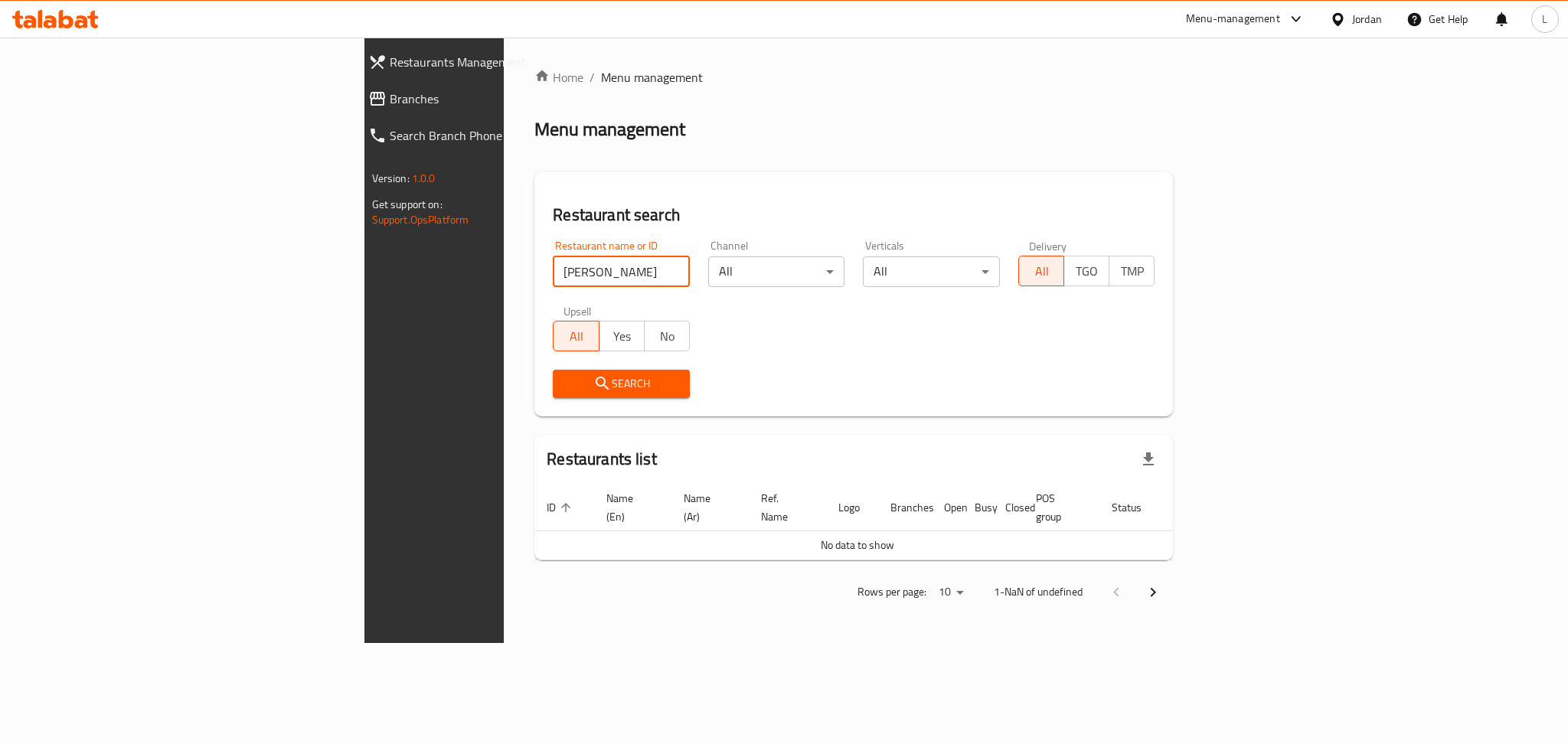
type input "[PERSON_NAME]"
click button "Search" at bounding box center [621, 383] width 137 height 28
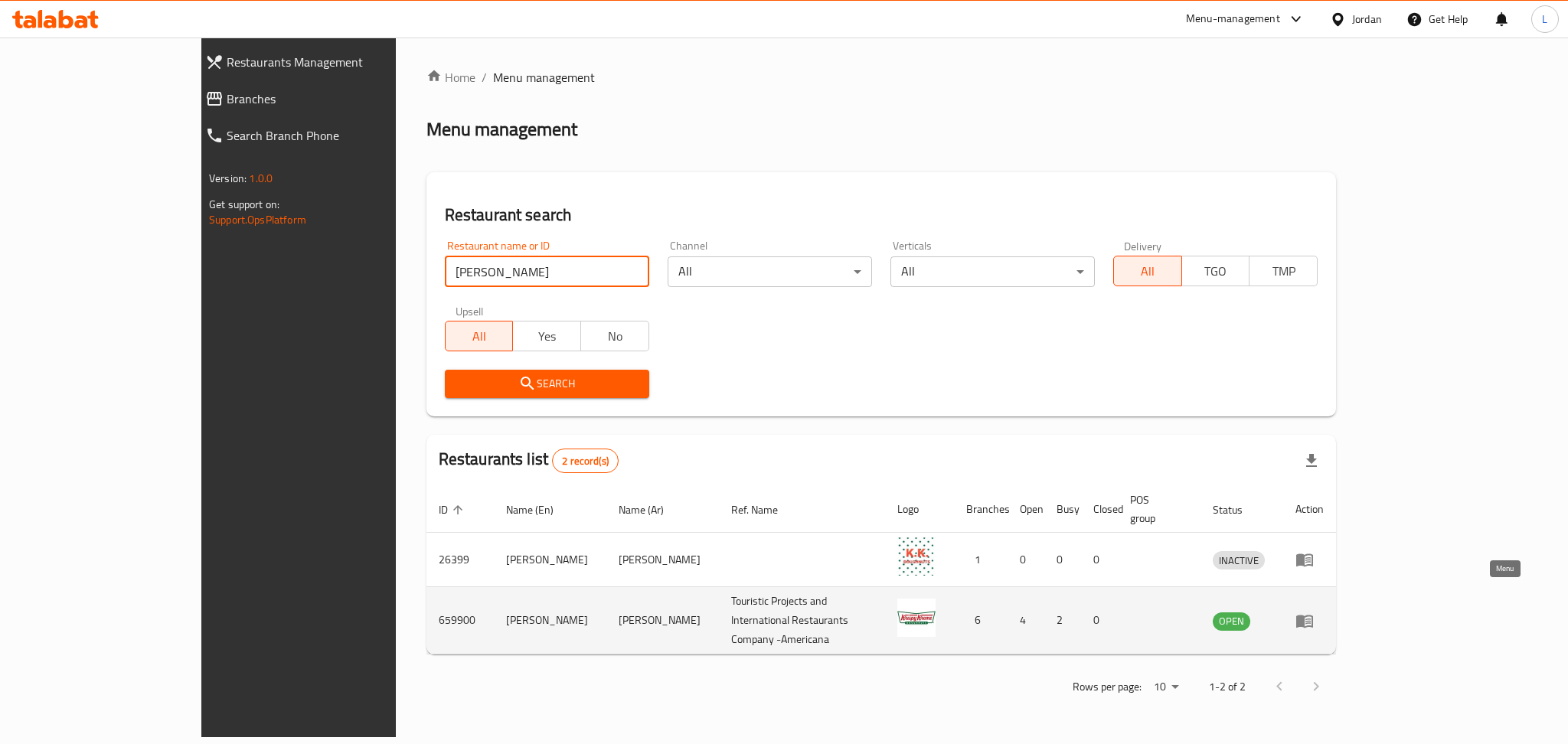
click at [1311, 618] on icon "enhanced table" at bounding box center [1308, 621] width 5 height 6
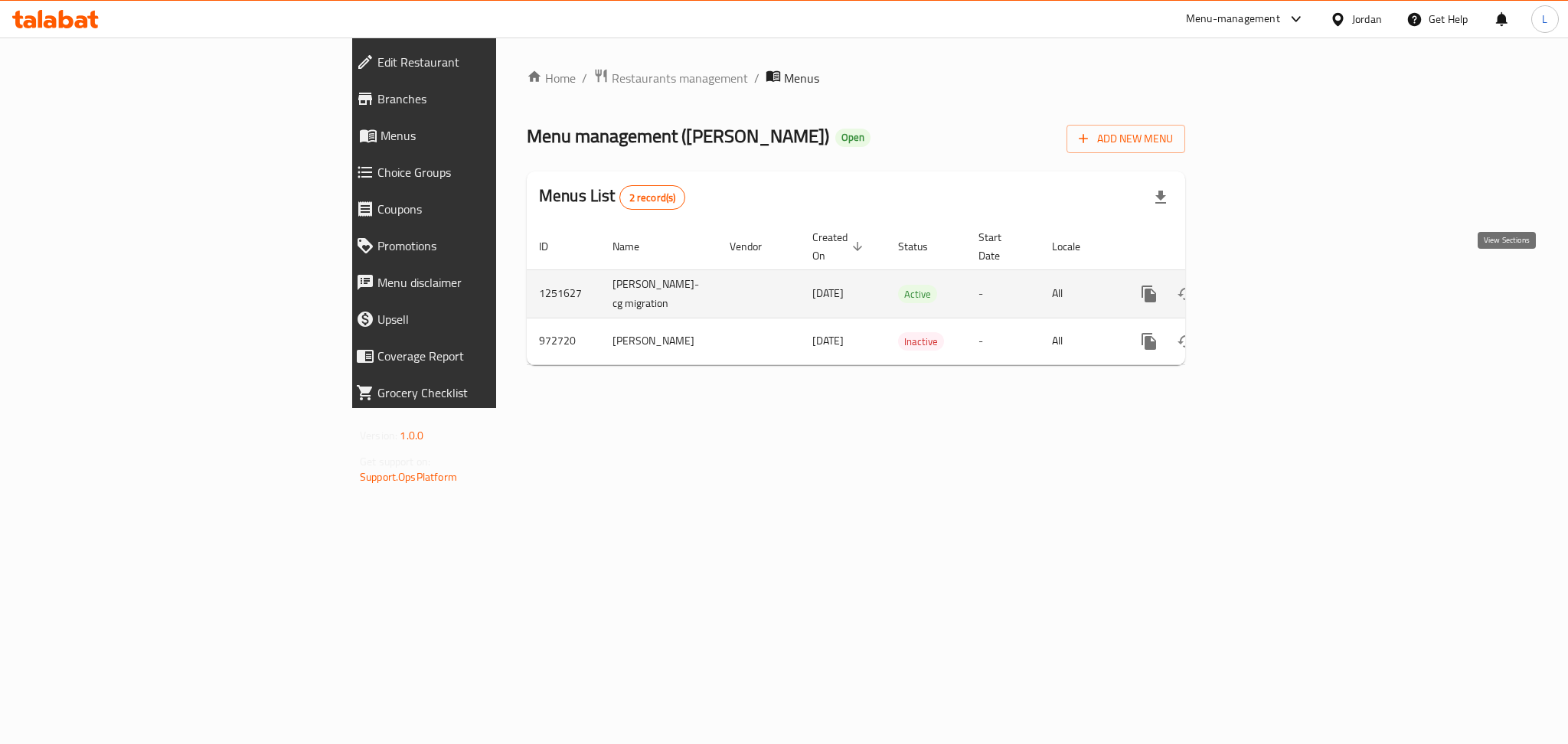
click at [1269, 285] on icon "enhanced table" at bounding box center [1259, 293] width 18 height 18
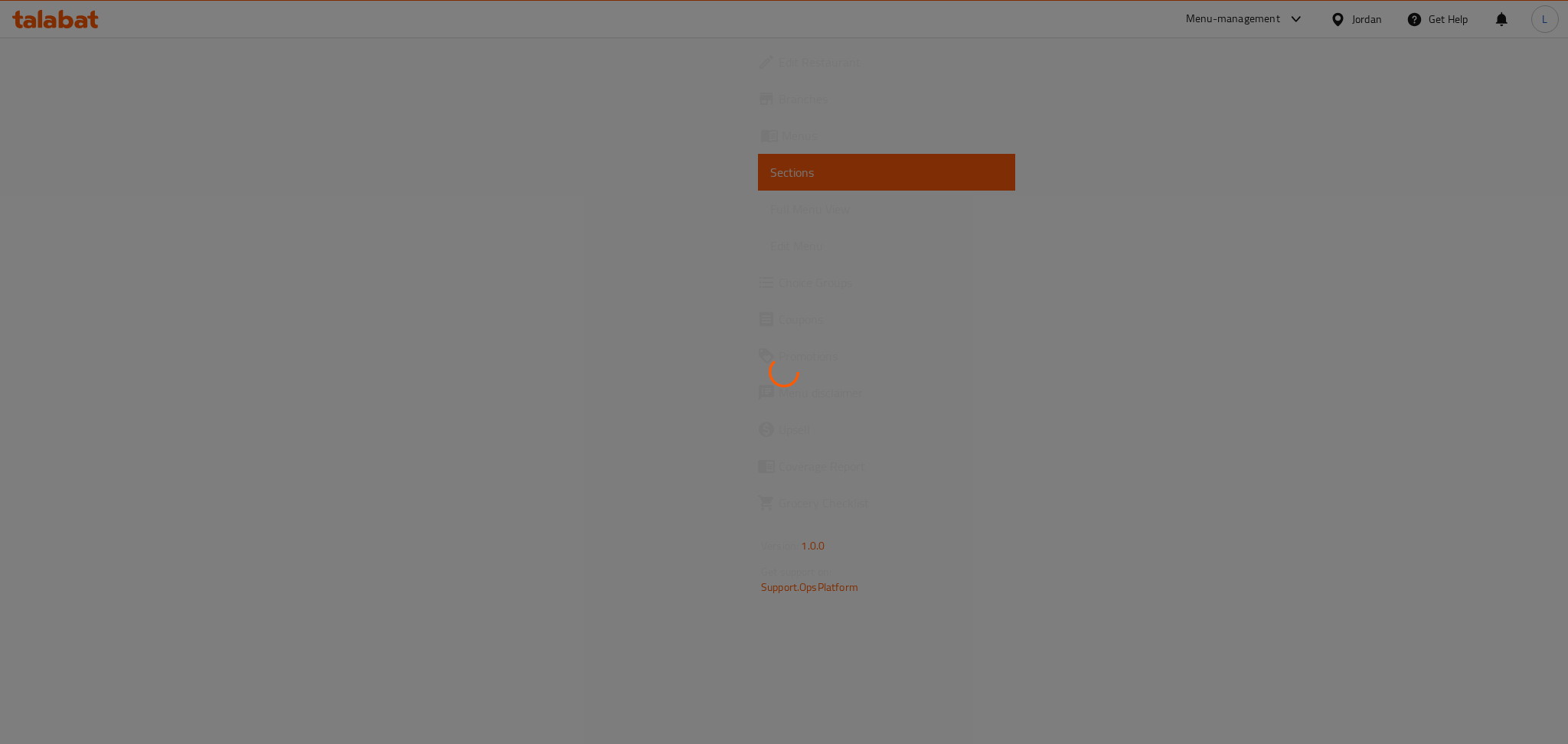
click at [46, 139] on div at bounding box center [784, 372] width 1568 height 744
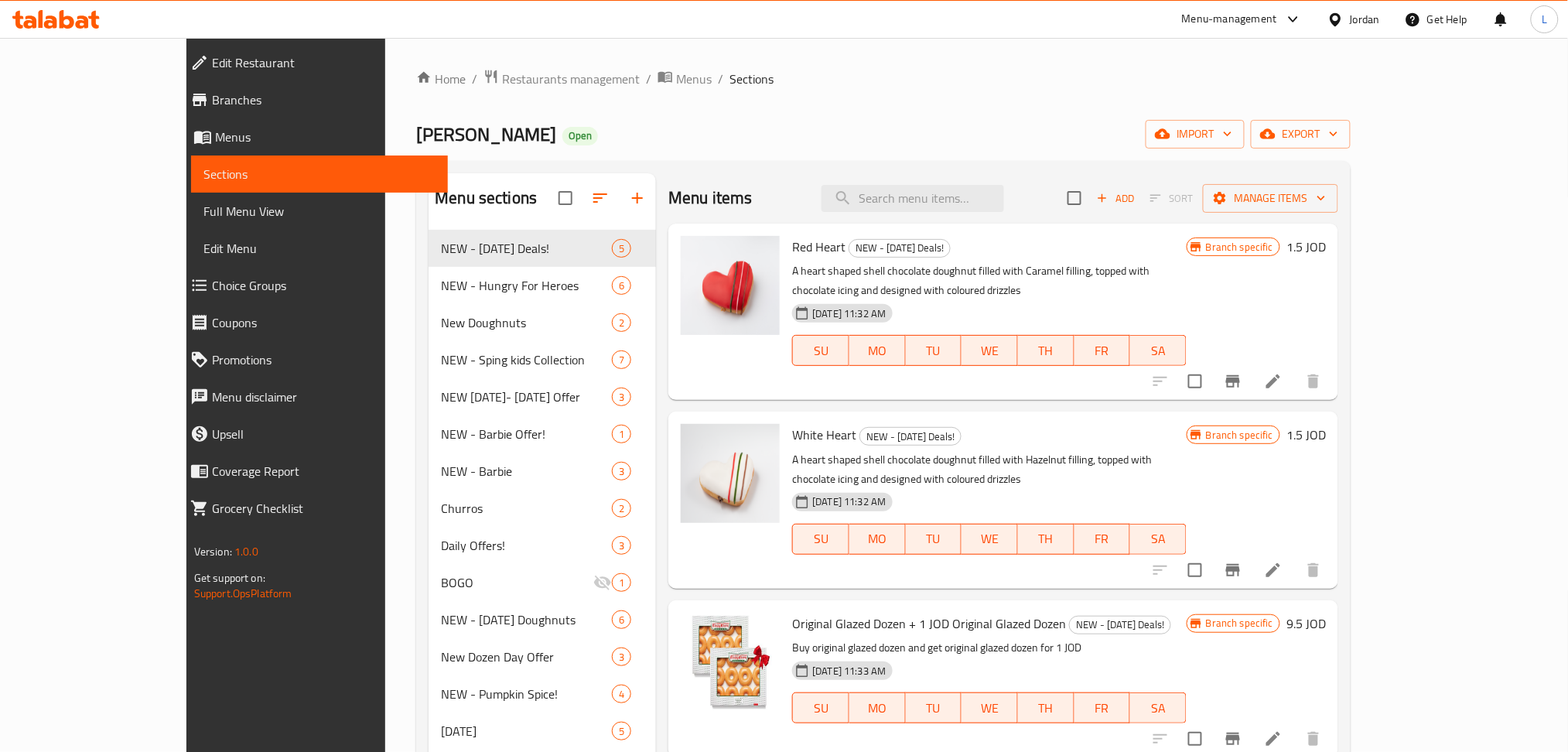
click at [215, 141] on span "Menus" at bounding box center [326, 136] width 221 height 19
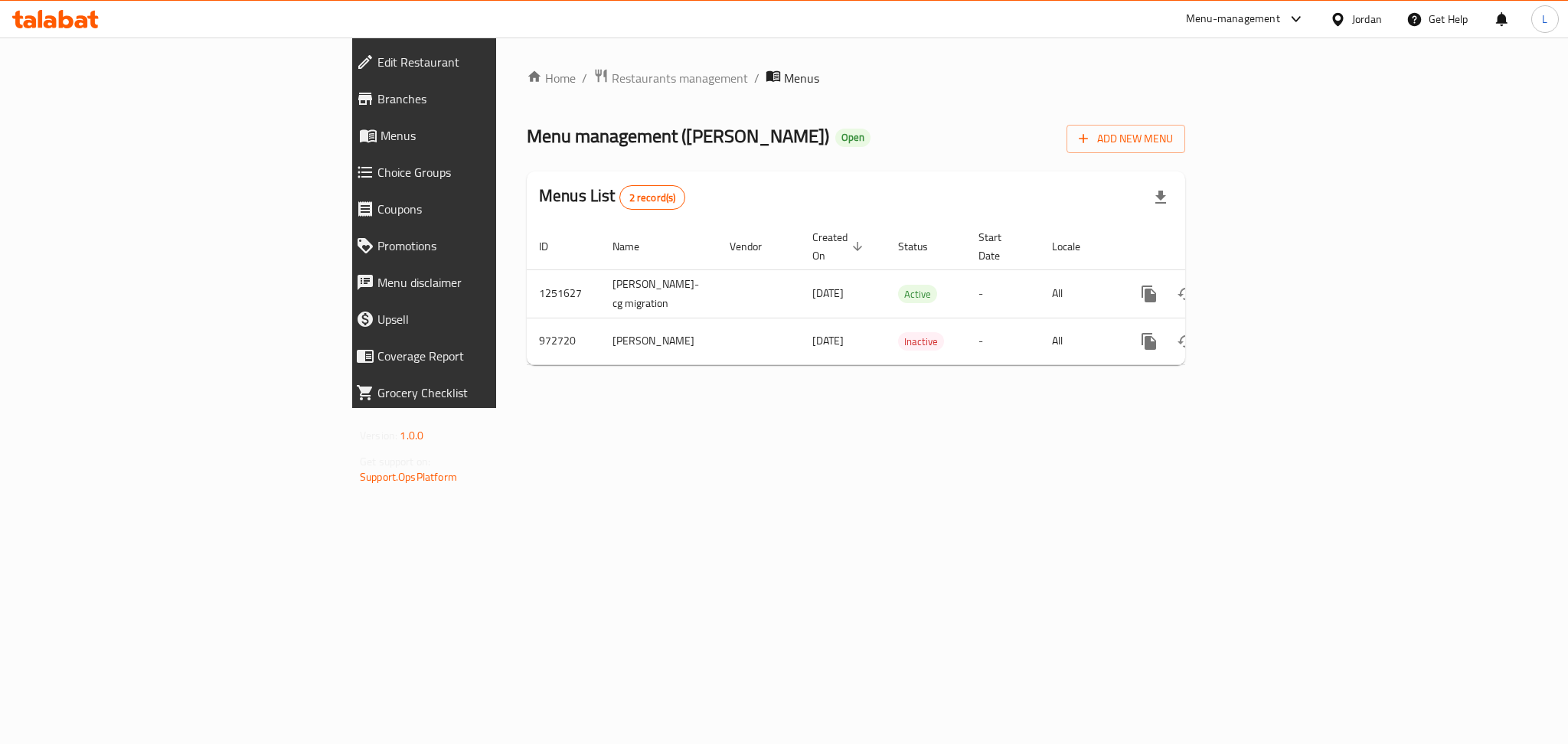
click at [377, 101] on span "Branches" at bounding box center [489, 98] width 224 height 18
